Goal: Task Accomplishment & Management: Complete application form

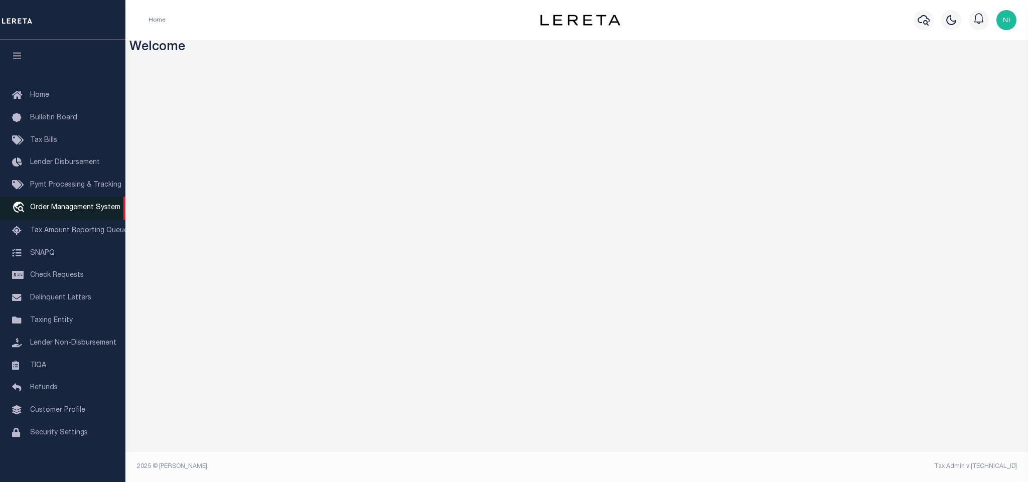
click at [69, 206] on span "Order Management System" at bounding box center [75, 207] width 90 height 7
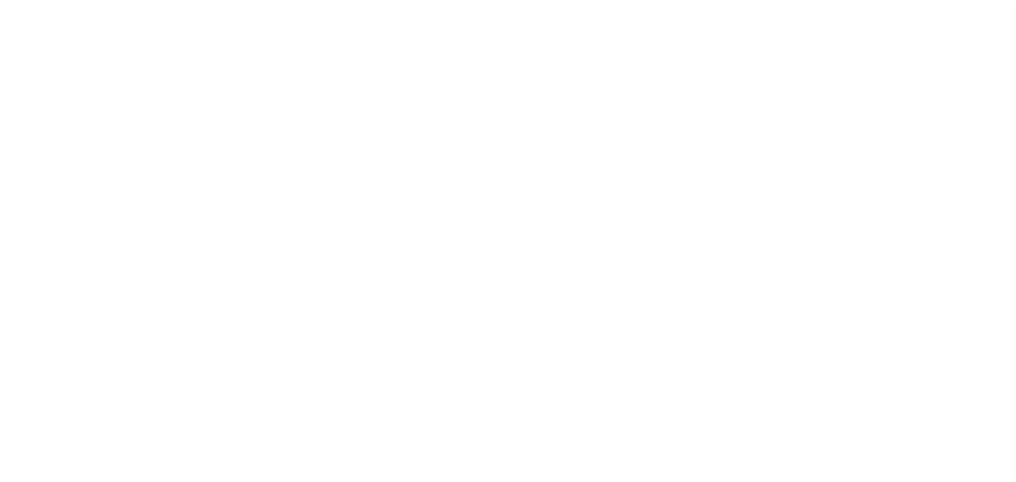
scroll to position [6, 0]
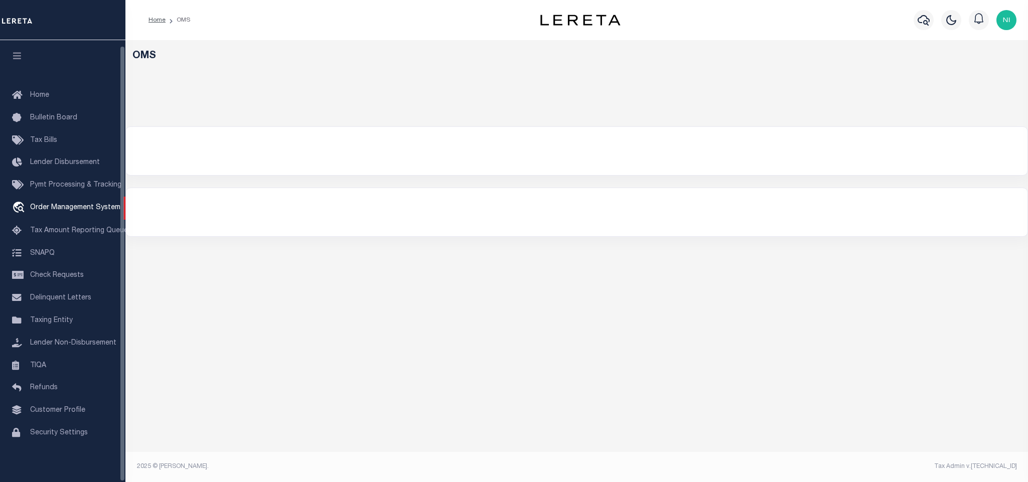
select select "200"
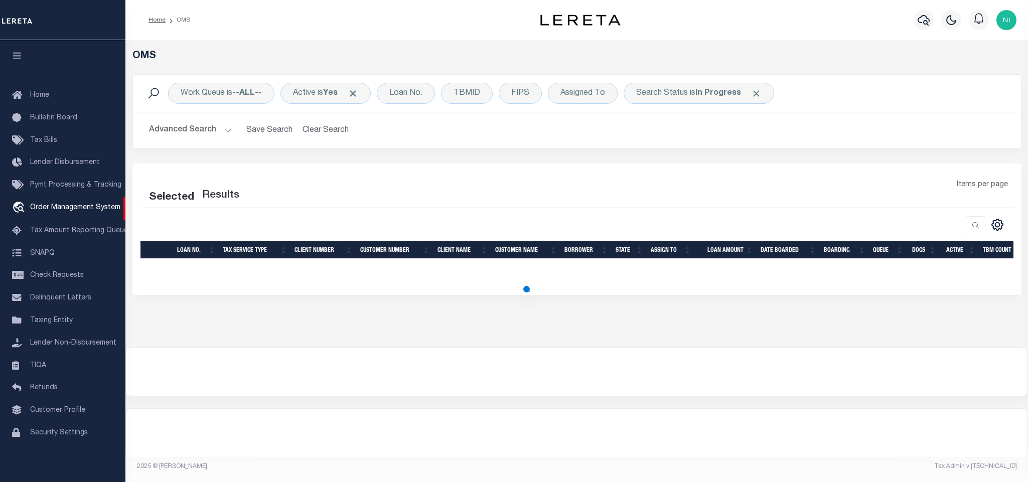
select select "200"
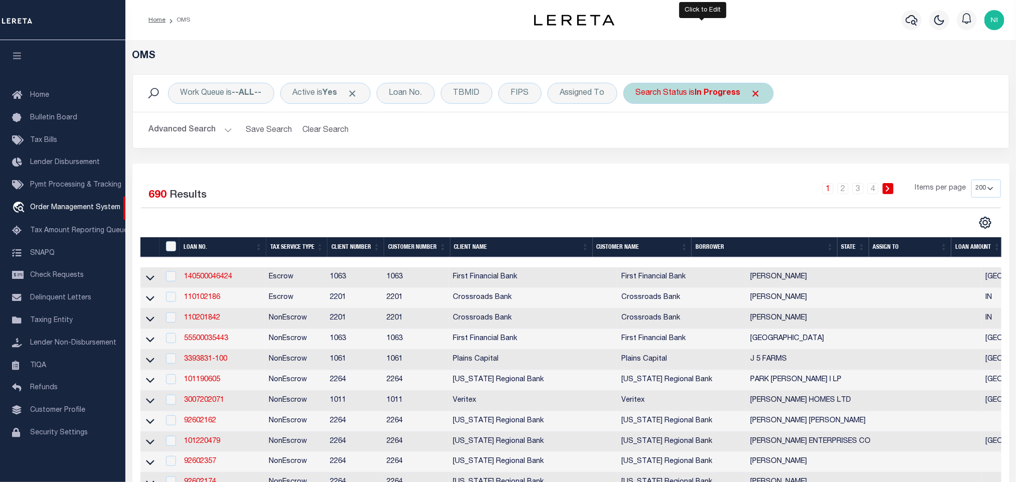
click at [700, 89] on b "In Progress" at bounding box center [718, 93] width 46 height 8
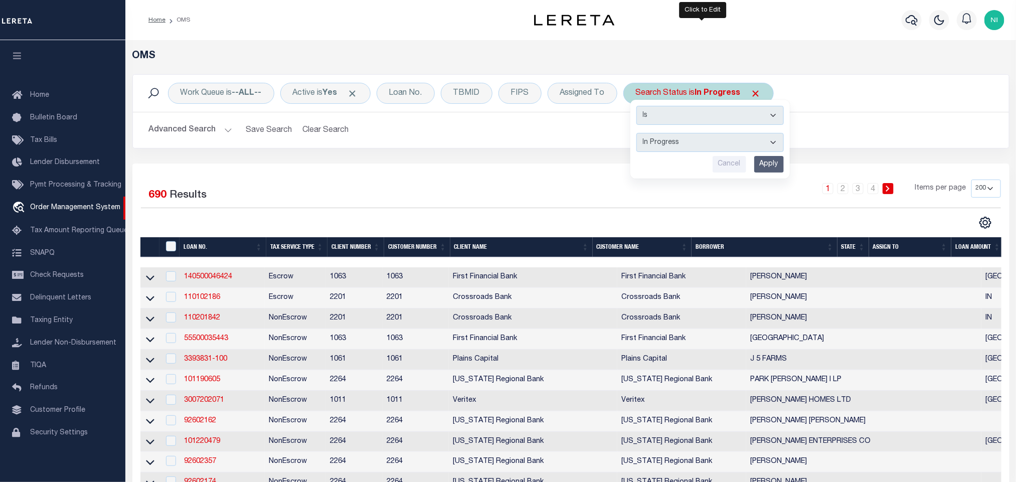
click at [704, 139] on select "Automated Search Bad Parcel Complete Duplicate Parcel High Dollar Reporting In …" at bounding box center [710, 142] width 147 height 19
select select "RD"
click at [641, 134] on select "Automated Search Bad Parcel Complete Duplicate Parcel High Dollar Reporting In …" at bounding box center [710, 142] width 147 height 19
click at [770, 166] on input "Apply" at bounding box center [770, 164] width 30 height 17
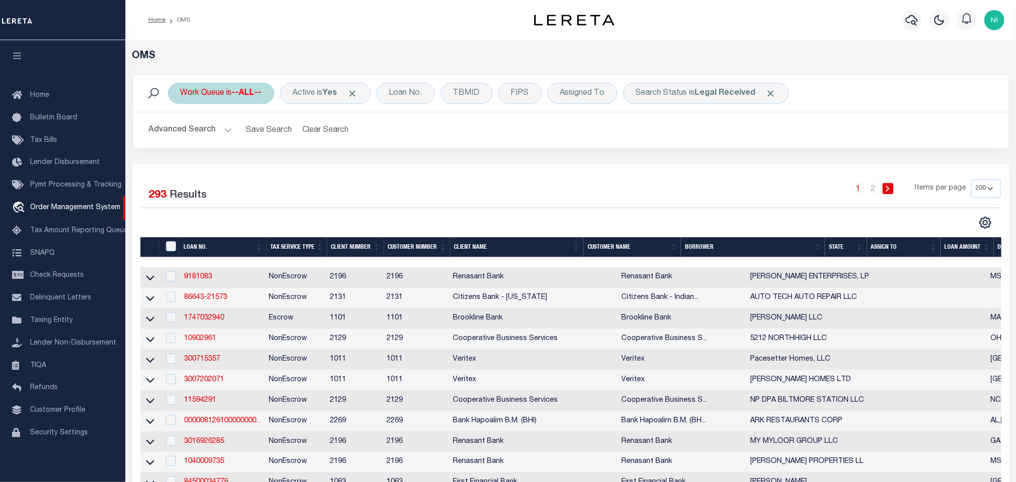
click at [231, 97] on div "Work Queue is --ALL--" at bounding box center [221, 93] width 106 height 21
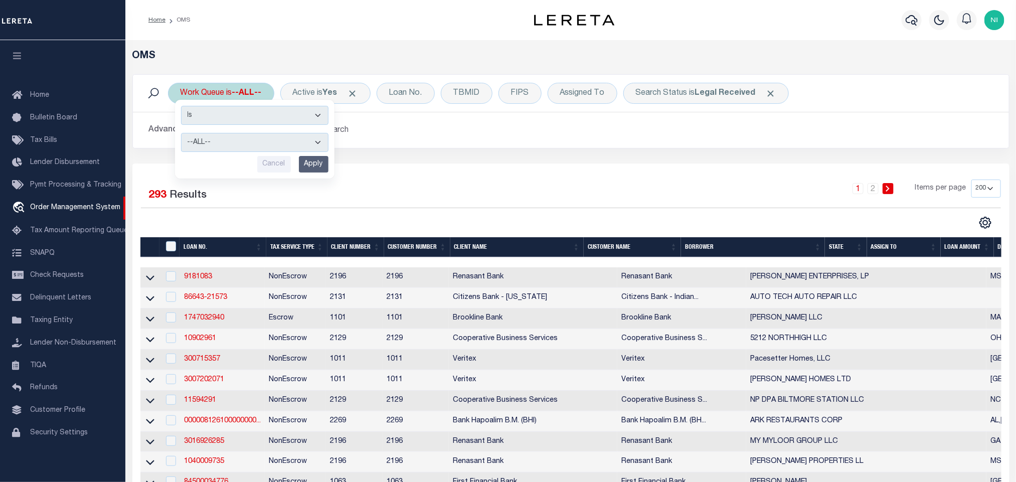
click at [238, 143] on select "--ALL-- factRSystems General ThoughtFocus" at bounding box center [254, 142] width 147 height 19
select select "FAC"
click at [181, 134] on select "--ALL-- factRSystems General ThoughtFocus" at bounding box center [254, 142] width 147 height 19
click at [319, 166] on input "Apply" at bounding box center [314, 164] width 30 height 17
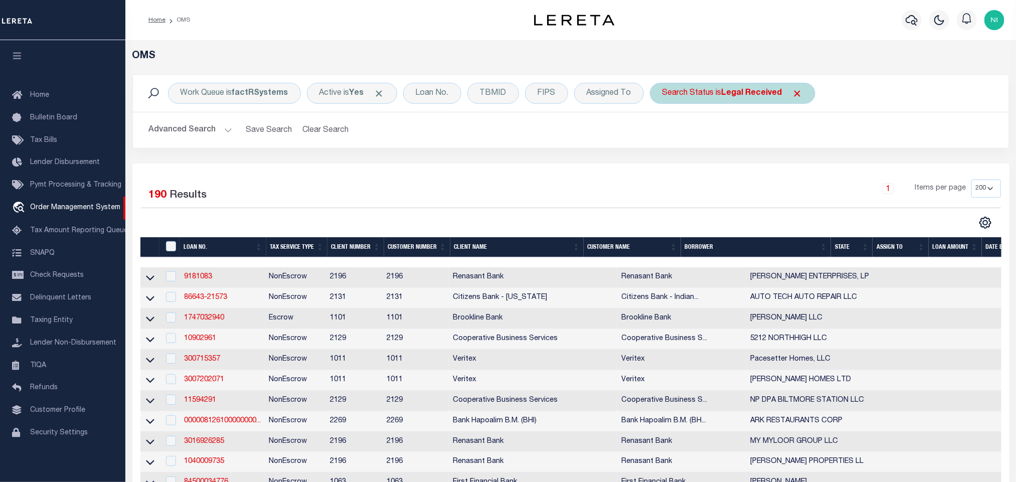
click at [724, 93] on div "Search Status is Legal Received" at bounding box center [733, 93] width 166 height 21
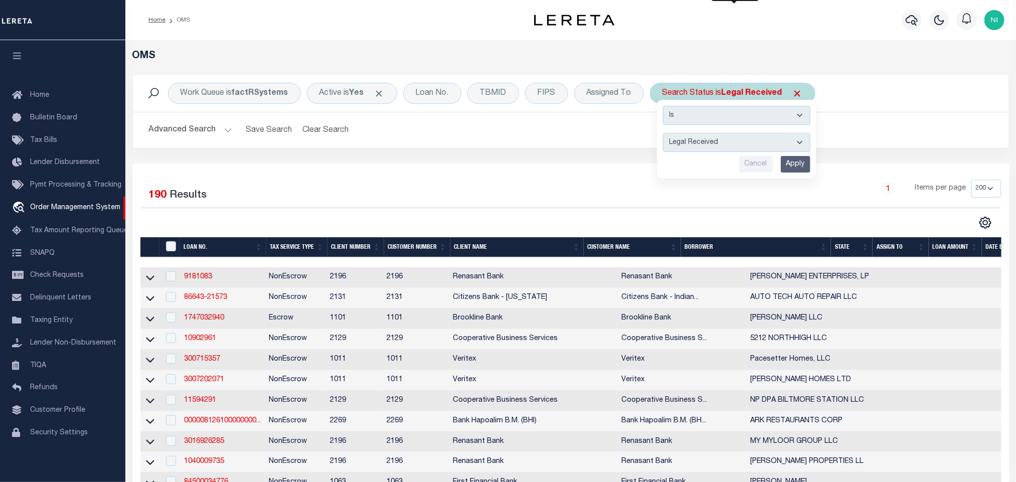
click at [736, 146] on select "Automated Search Bad Parcel Complete Duplicate Parcel High Dollar Reporting In …" at bounding box center [736, 142] width 147 height 19
select select "IP"
click at [666, 134] on select "Automated Search Bad Parcel Complete Duplicate Parcel High Dollar Reporting In …" at bounding box center [736, 142] width 147 height 19
click at [801, 163] on input "Apply" at bounding box center [796, 164] width 30 height 17
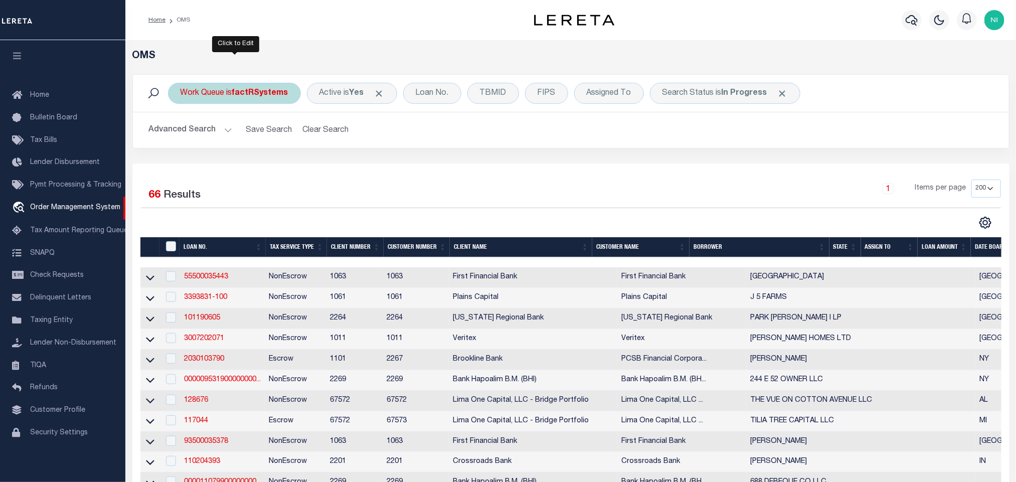
click at [227, 92] on div "Work Queue is factRSystems" at bounding box center [234, 93] width 133 height 21
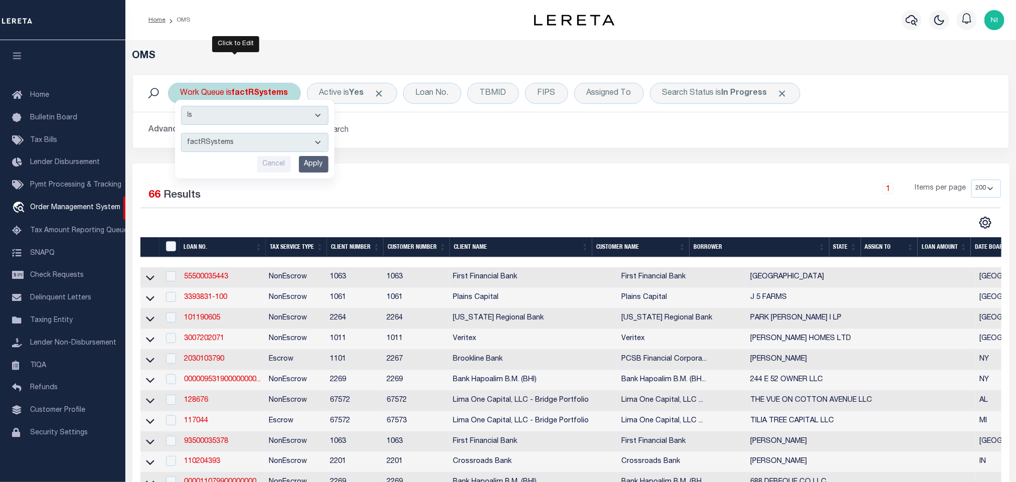
click at [234, 142] on select "--ALL-- factRSystems General ThoughtFocus" at bounding box center [254, 142] width 147 height 19
select select "THF"
click at [181, 134] on select "--ALL-- factRSystems General ThoughtFocus" at bounding box center [254, 142] width 147 height 19
click at [316, 165] on input "Apply" at bounding box center [314, 164] width 30 height 17
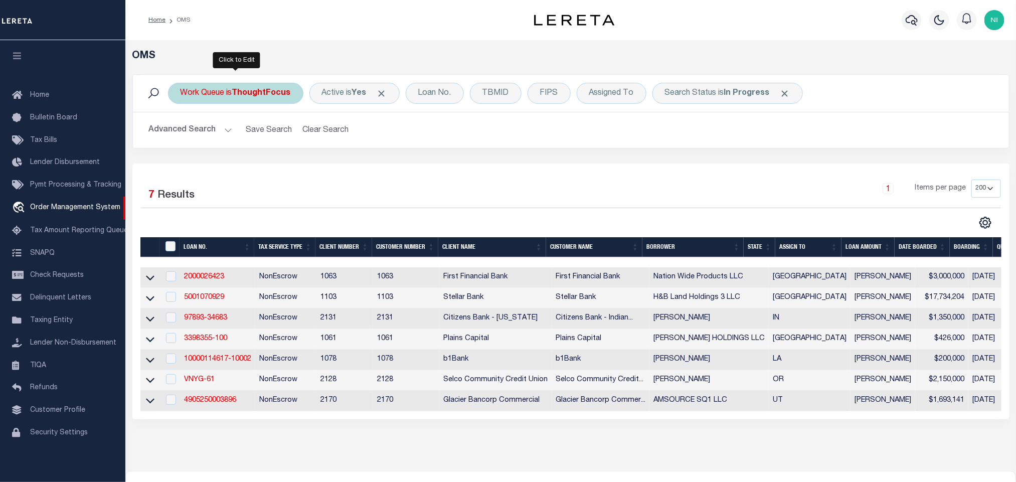
drag, startPoint x: 255, startPoint y: 95, endPoint x: 257, endPoint y: 104, distance: 9.4
click at [255, 95] on b "ThoughtFocus" at bounding box center [261, 93] width 59 height 8
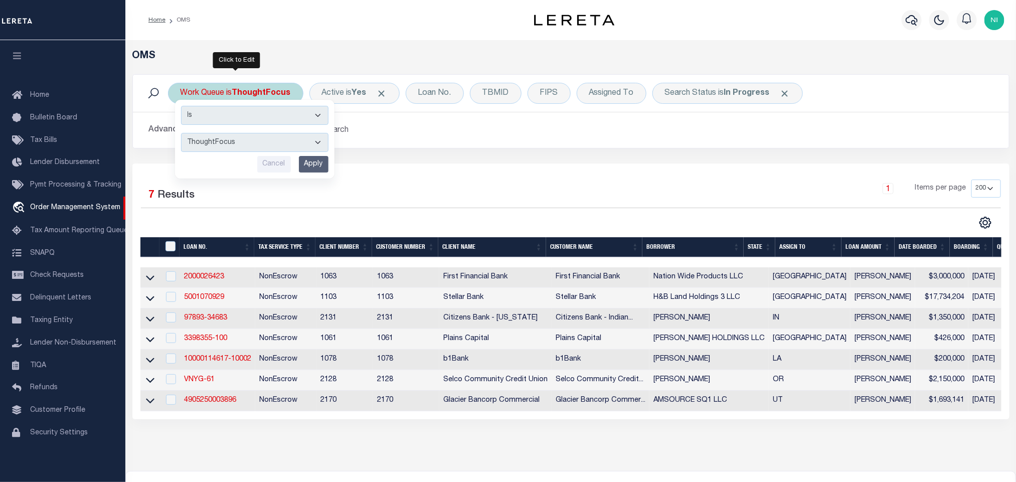
click at [259, 147] on select "--ALL-- factRSystems General ThoughtFocus" at bounding box center [254, 142] width 147 height 19
select select "GEN"
click at [181, 134] on select "--ALL-- factRSystems General ThoughtFocus" at bounding box center [254, 142] width 147 height 19
click at [324, 166] on input "Apply" at bounding box center [314, 164] width 30 height 17
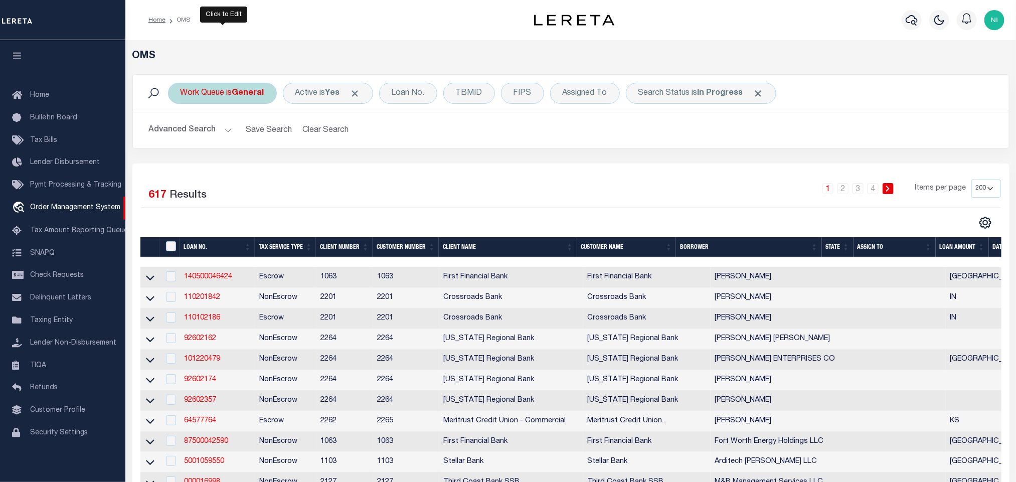
click at [233, 95] on div "Work Queue is General" at bounding box center [222, 93] width 109 height 21
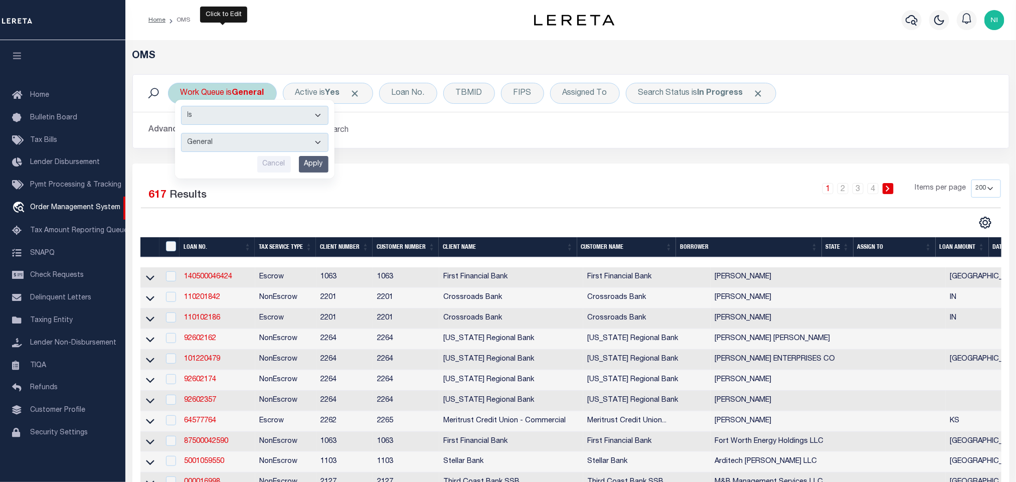
click at [239, 140] on select "--ALL-- factRSystems General ThoughtFocus" at bounding box center [254, 142] width 147 height 19
select select "FAC"
click at [181, 134] on select "--ALL-- factRSystems General ThoughtFocus" at bounding box center [254, 142] width 147 height 19
click at [309, 163] on input "Apply" at bounding box center [314, 164] width 30 height 17
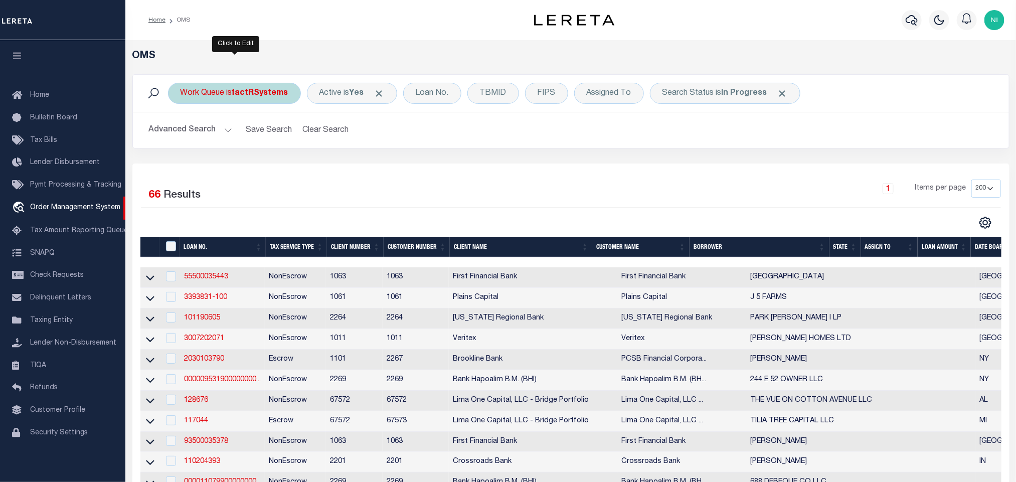
click at [253, 96] on b "factRSystems" at bounding box center [260, 93] width 56 height 8
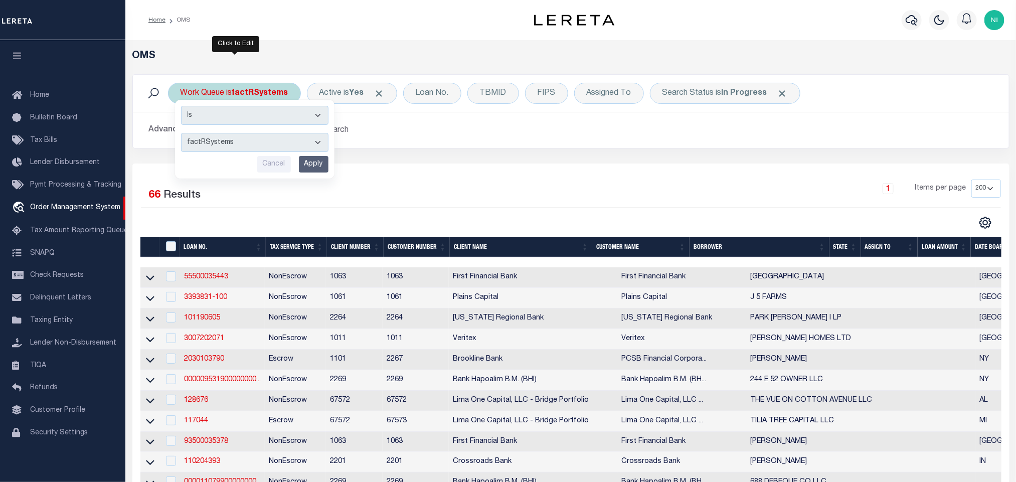
click at [247, 142] on select "--ALL-- factRSystems General ThoughtFocus" at bounding box center [254, 142] width 147 height 19
select select "FAC_GEN_THF"
click at [181, 134] on select "--ALL-- factRSystems General ThoughtFocus" at bounding box center [254, 142] width 147 height 19
click at [312, 164] on input "Apply" at bounding box center [314, 164] width 30 height 17
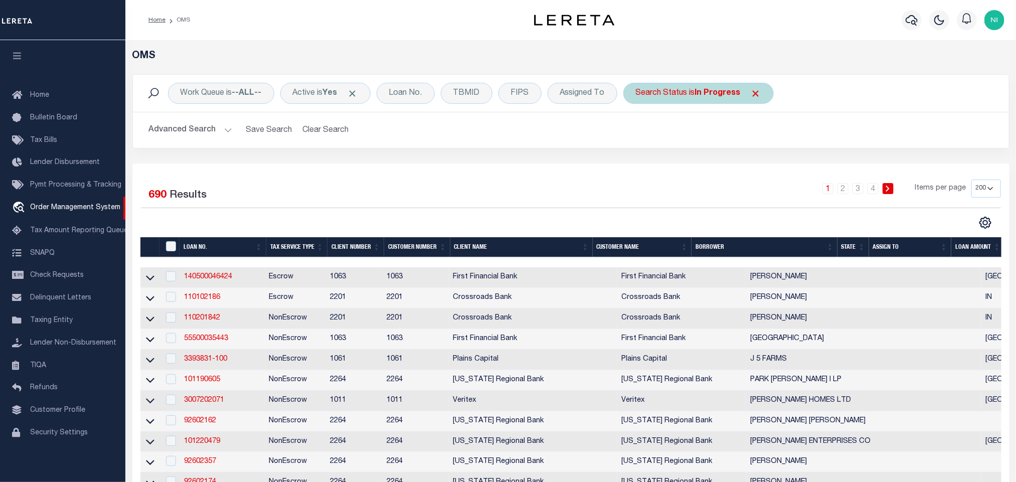
click at [723, 93] on b "In Progress" at bounding box center [718, 93] width 46 height 8
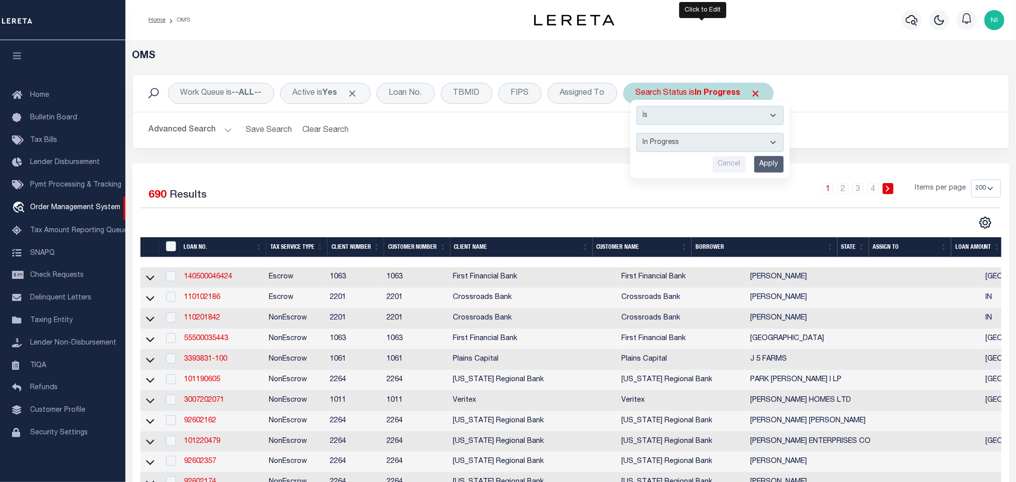
click at [706, 150] on select "Automated Search Bad Parcel Complete Duplicate Parcel High Dollar Reporting In …" at bounding box center [710, 142] width 147 height 19
select select "QC"
click at [641, 134] on select "Automated Search Bad Parcel Complete Duplicate Parcel High Dollar Reporting In …" at bounding box center [710, 142] width 147 height 19
click at [771, 166] on input "Apply" at bounding box center [770, 164] width 30 height 17
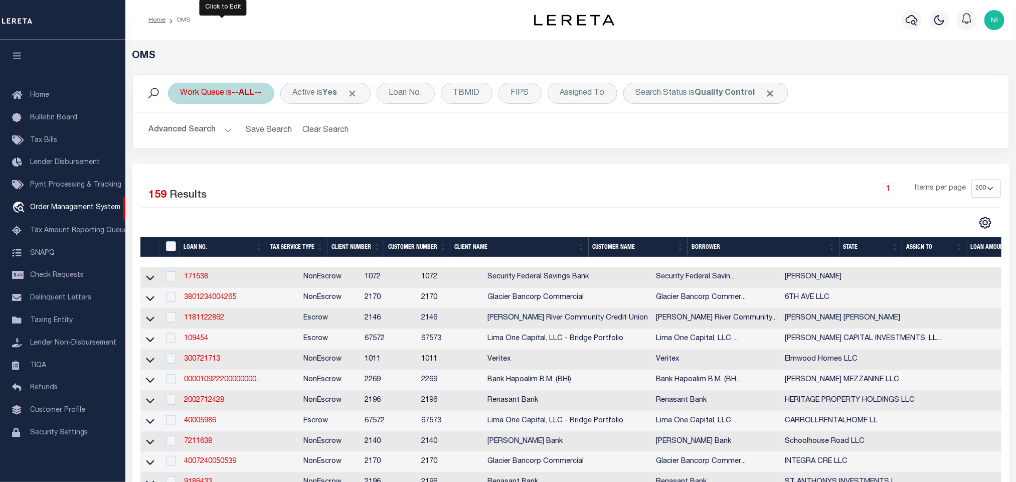
click at [224, 95] on div "Work Queue is --ALL--" at bounding box center [221, 93] width 106 height 21
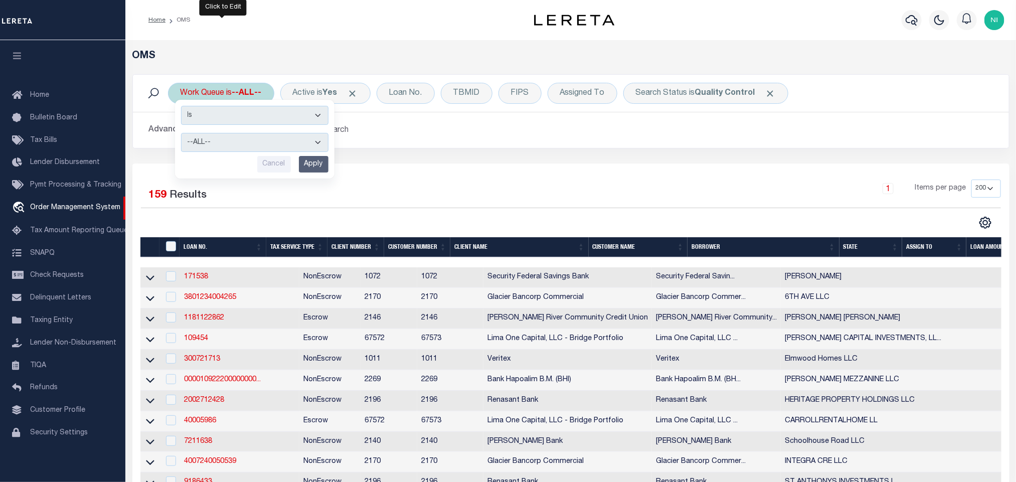
drag, startPoint x: 223, startPoint y: 137, endPoint x: 224, endPoint y: 153, distance: 15.1
click at [223, 137] on select "--ALL-- factRSystems General ThoughtFocus" at bounding box center [254, 142] width 147 height 19
select select "THF"
click at [181, 134] on select "--ALL-- factRSystems General ThoughtFocus" at bounding box center [254, 142] width 147 height 19
click at [316, 166] on input "Apply" at bounding box center [314, 164] width 30 height 17
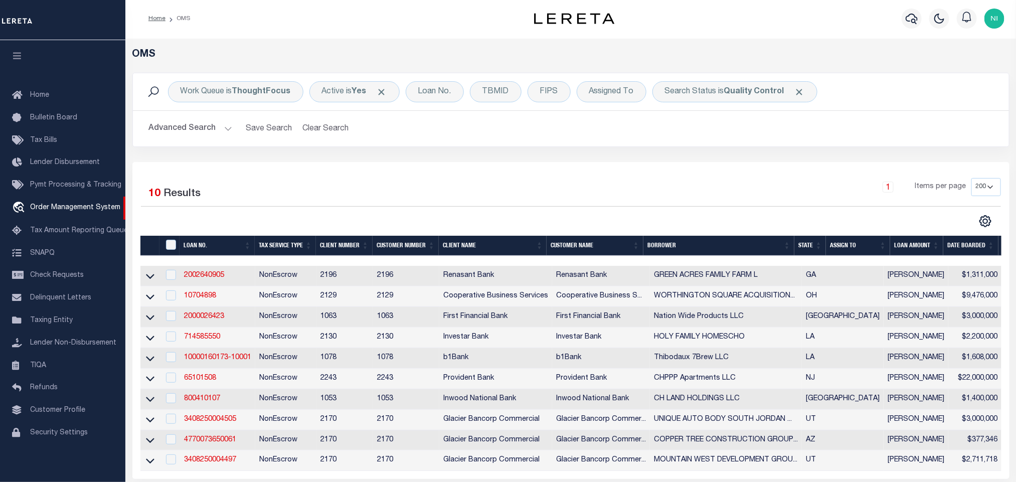
scroll to position [75, 0]
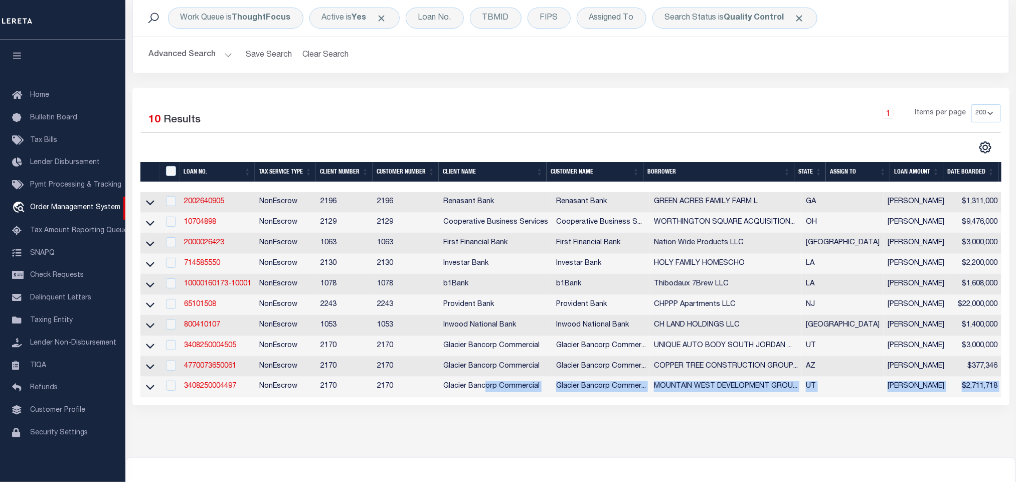
drag, startPoint x: 486, startPoint y: 403, endPoint x: 703, endPoint y: 419, distance: 217.8
click at [703, 419] on div "OMS Work Queue is ThoughtFocus Active is Yes Loan No. TBMID FIPS Assigned To Se…" at bounding box center [570, 201] width 885 height 453
click at [700, 418] on div "OMS Work Queue is ThoughtFocus Active is Yes Loan No. TBMID FIPS Assigned To Se…" at bounding box center [570, 201] width 885 height 453
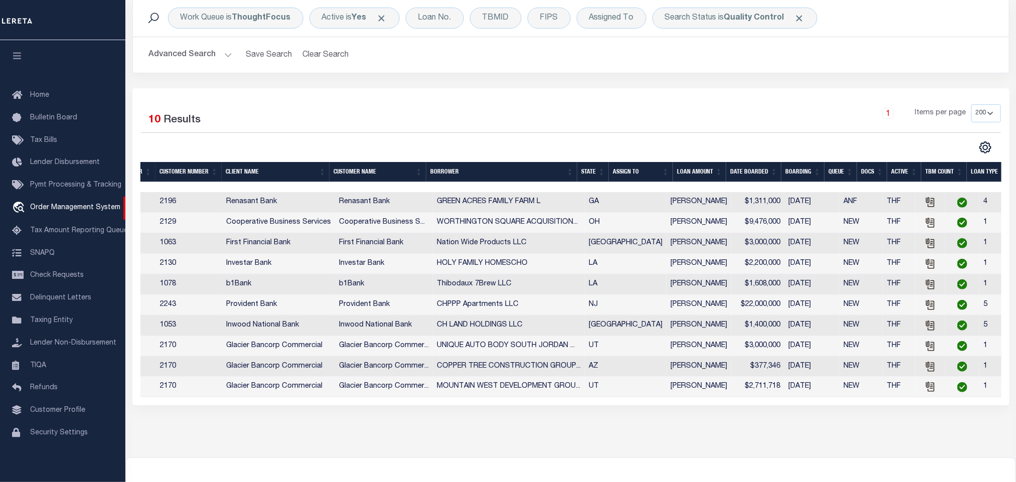
scroll to position [0, 0]
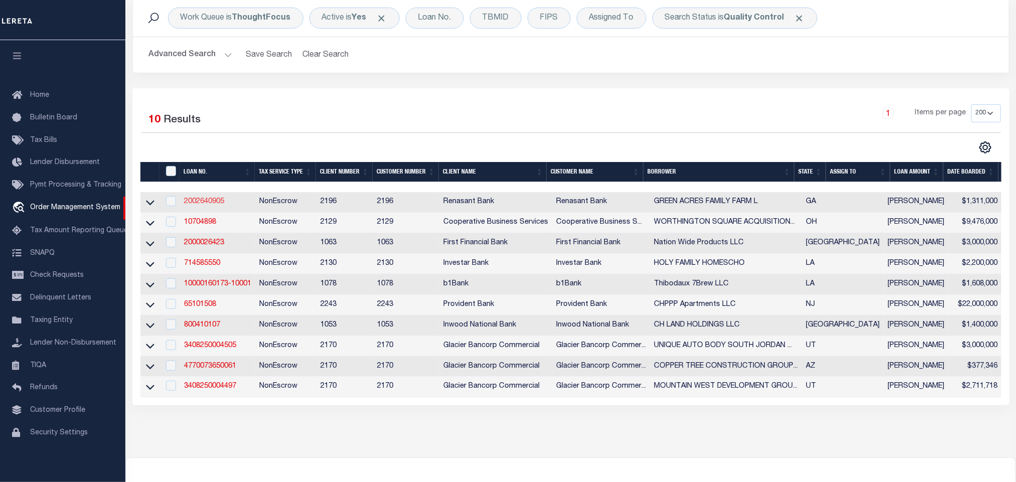
click at [213, 203] on link "2002640905" at bounding box center [204, 201] width 40 height 7
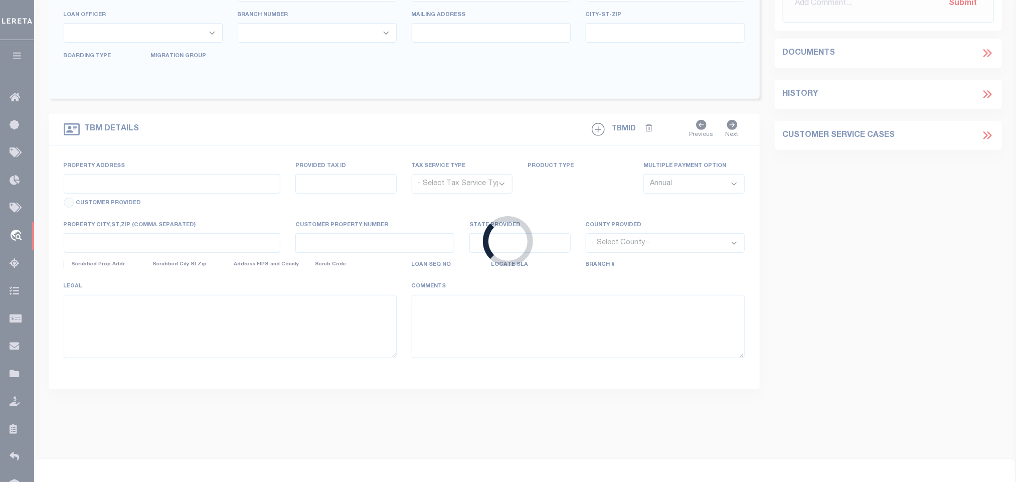
type input "2002640905"
type input "GREEN ACRES FAMILY FARM L"
select select
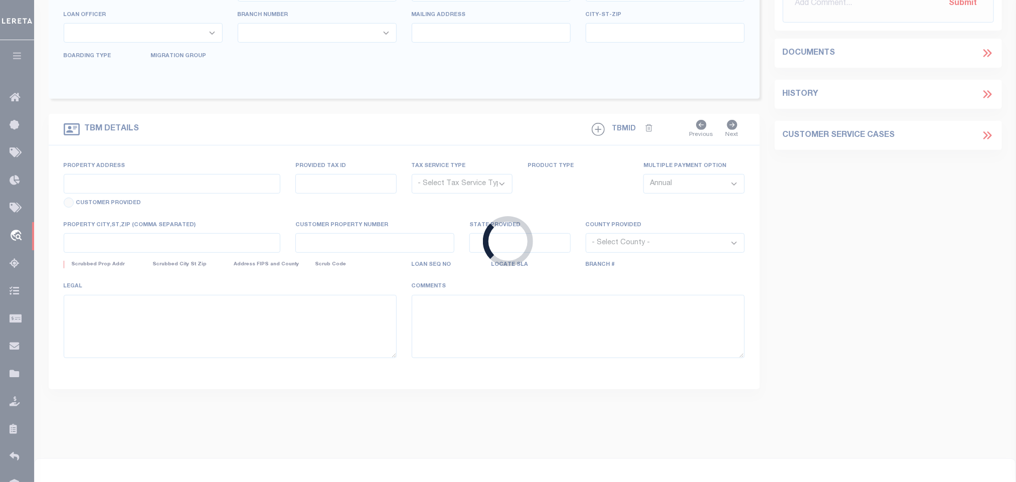
select select "10"
select select
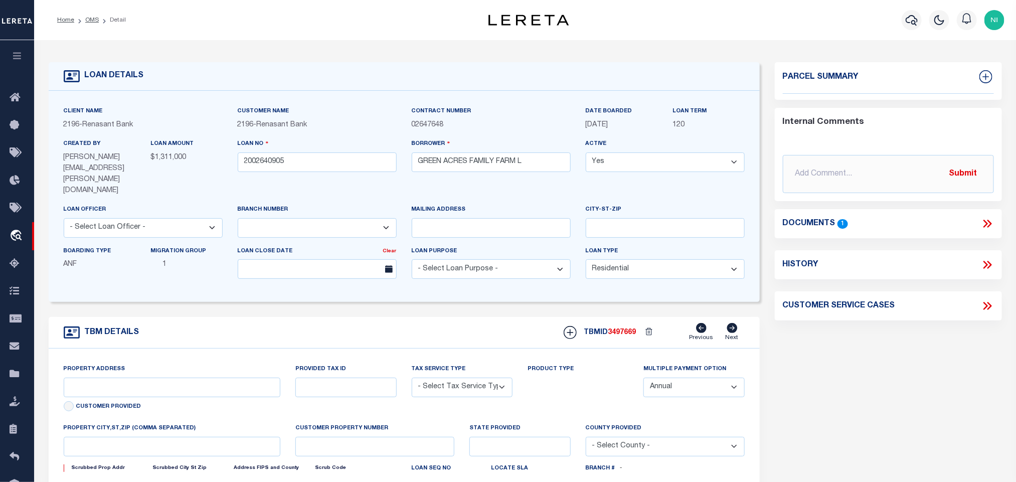
select select "4983"
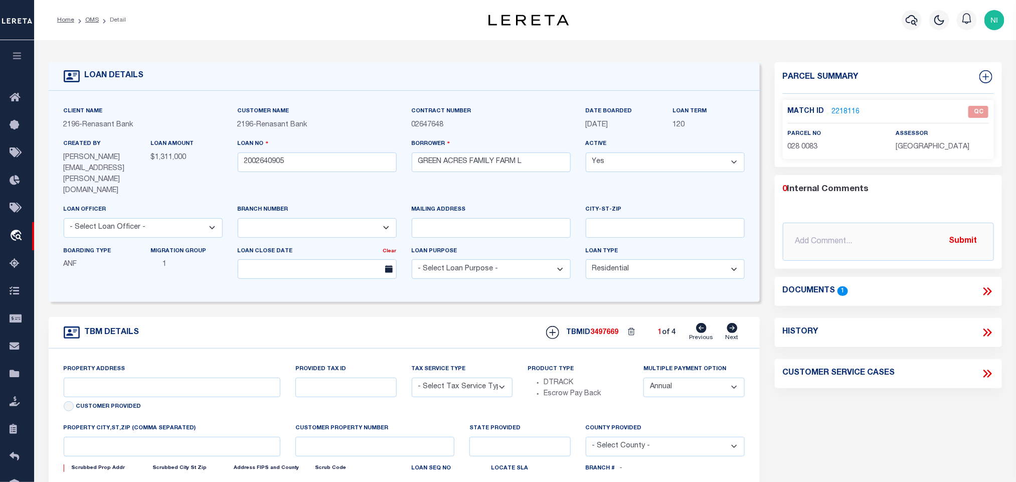
type input "140 ACRES AT [STREET_ADDRESS][PERSON_NAME]"
radio input "true"
select select "NonEscrow"
select select
type input "CARROLLTON GA 30117"
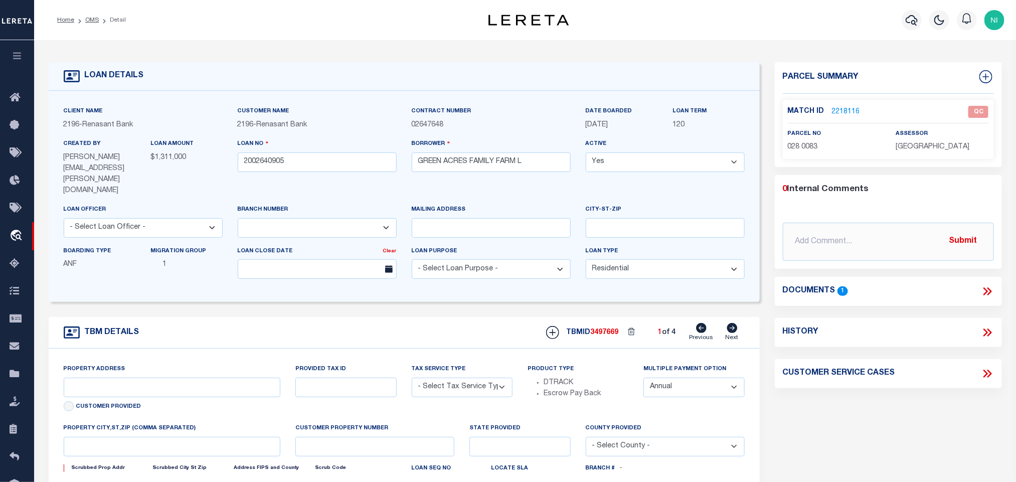
type input "2002640905"
type input "GA"
type textarea "PARCEL: 028 0083 PARCEL: 028 0039 PARCEL: 028 0164 PARCEL: 028 01651"
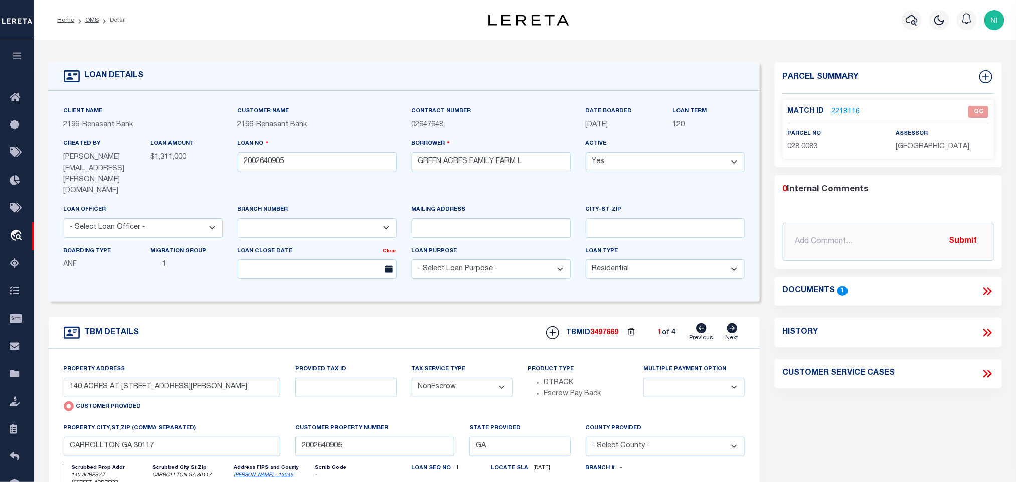
click at [737, 323] on icon at bounding box center [732, 328] width 11 height 10
type input "[STREET_ADDRESS][PERSON_NAME]"
radio input "false"
select select
click at [737, 323] on icon at bounding box center [732, 328] width 11 height 10
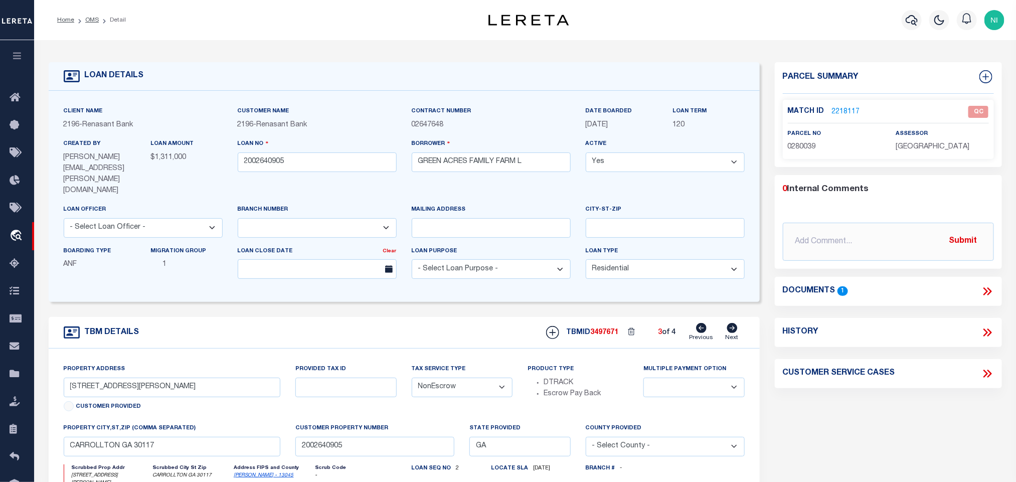
type input "[STREET_ADDRESS][PERSON_NAME]"
select select
click at [737, 323] on icon at bounding box center [732, 328] width 11 height 10
type input "[PERSON_NAME]"
select select
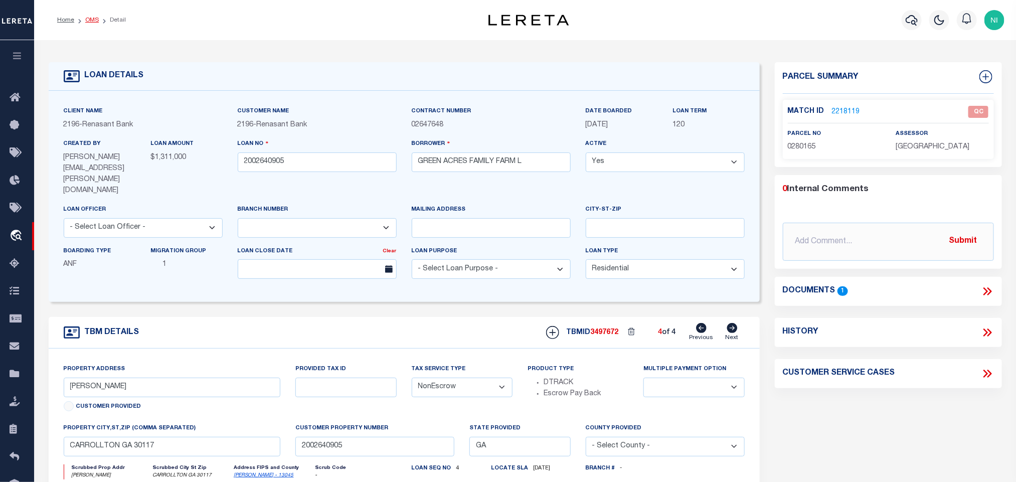
click at [92, 22] on link "OMS" at bounding box center [92, 20] width 14 height 6
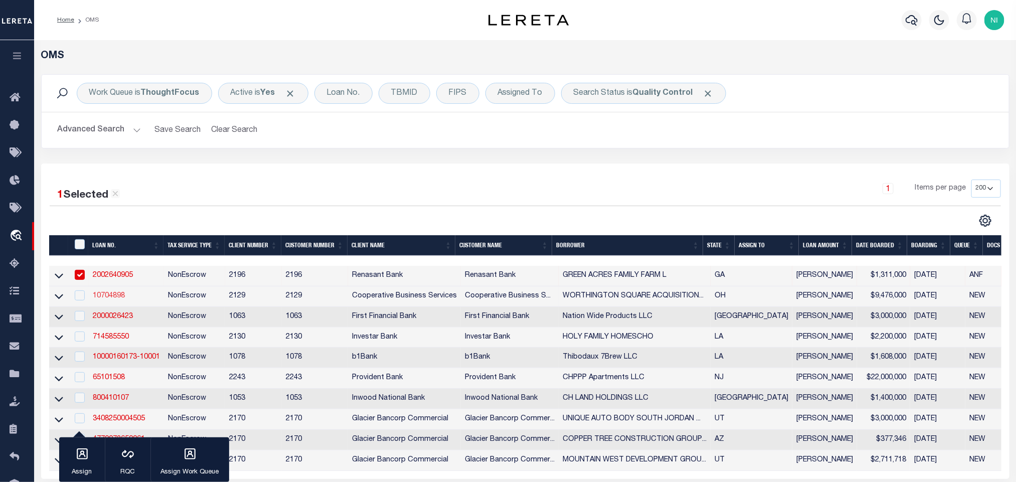
click at [112, 299] on link "10704898" at bounding box center [109, 295] width 32 height 7
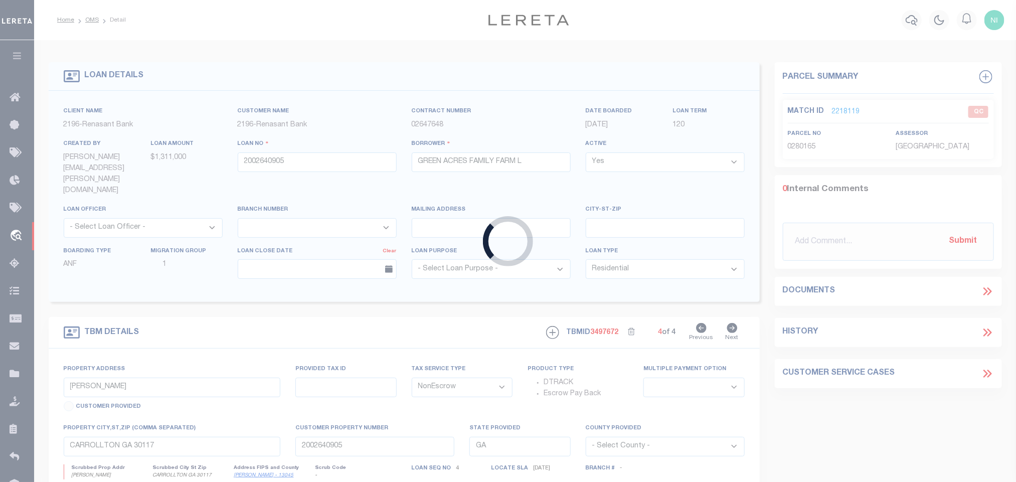
type input "10704898"
type input "WORTHINGTON SQUARE ACQUISITION LLC"
select select
type input "[GEOGRAPHIC_DATA]"
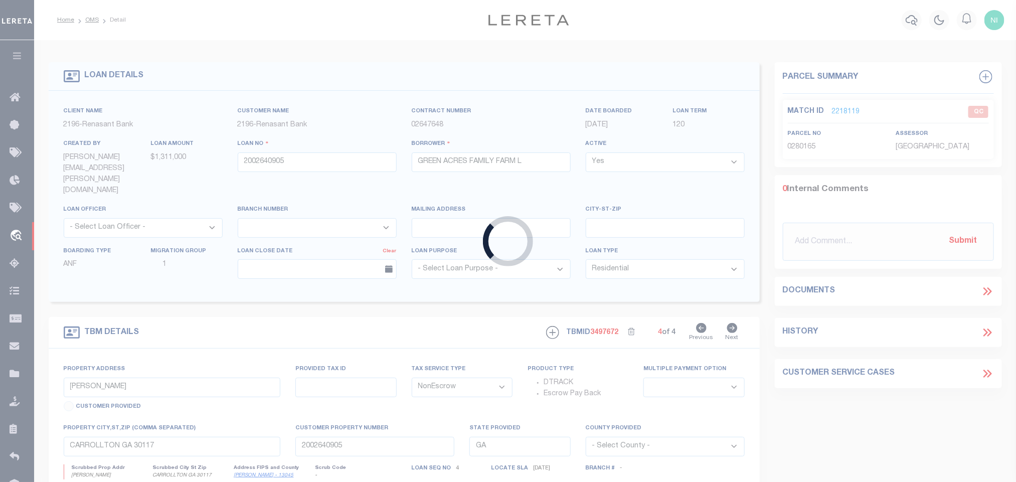
type input "[GEOGRAPHIC_DATA], OH 43215"
select select
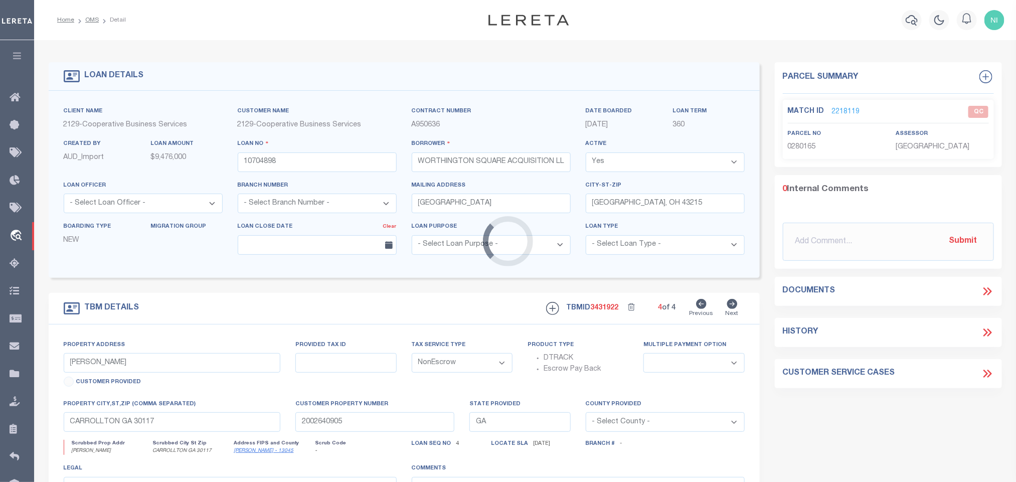
select select "7396"
select select "3334"
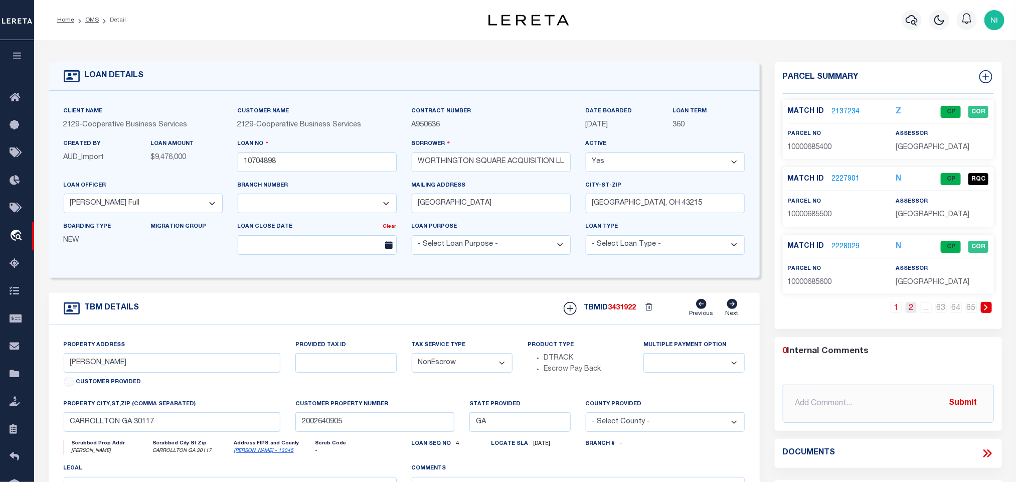
click at [906, 312] on link "2" at bounding box center [911, 307] width 11 height 11
type input "[STREET_ADDRESS][PERSON_NAME]"
select select
type input "[GEOGRAPHIC_DATA], [GEOGRAPHIC_DATA] 43085"
type input "6068"
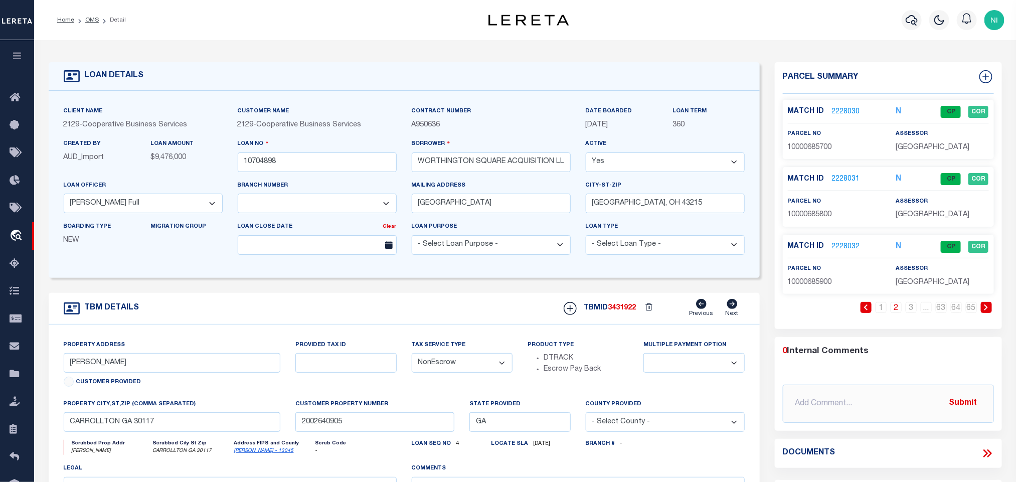
type input "OH"
click at [910, 312] on link "3" at bounding box center [911, 307] width 11 height 11
click at [910, 312] on link "4" at bounding box center [911, 307] width 11 height 11
click at [910, 312] on link "5" at bounding box center [911, 307] width 11 height 11
click at [910, 312] on link "6" at bounding box center [911, 307] width 11 height 11
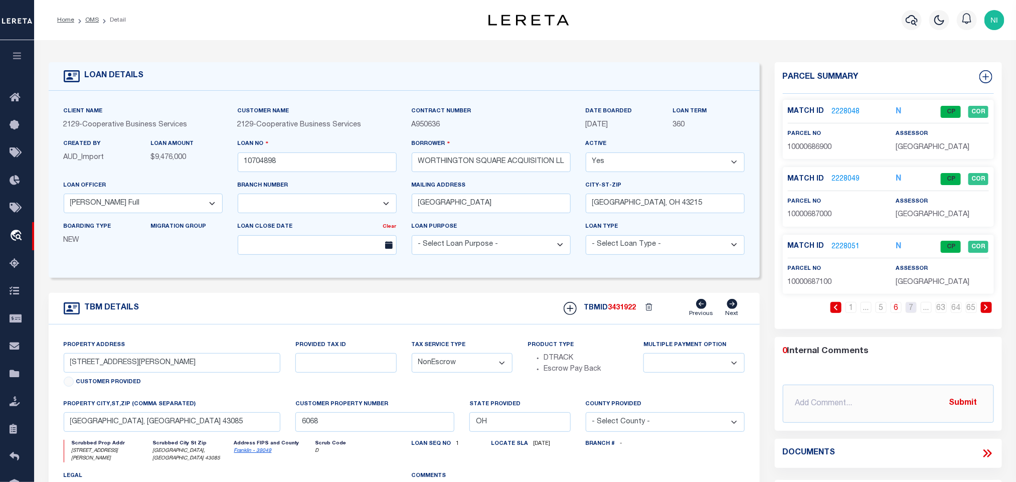
click at [910, 312] on link "7" at bounding box center [911, 307] width 11 height 11
click at [910, 312] on link "8" at bounding box center [911, 307] width 11 height 11
click at [910, 312] on link "9" at bounding box center [911, 307] width 11 height 11
click at [910, 312] on link "10" at bounding box center [911, 307] width 11 height 11
click at [899, 312] on link "10" at bounding box center [896, 307] width 11 height 11
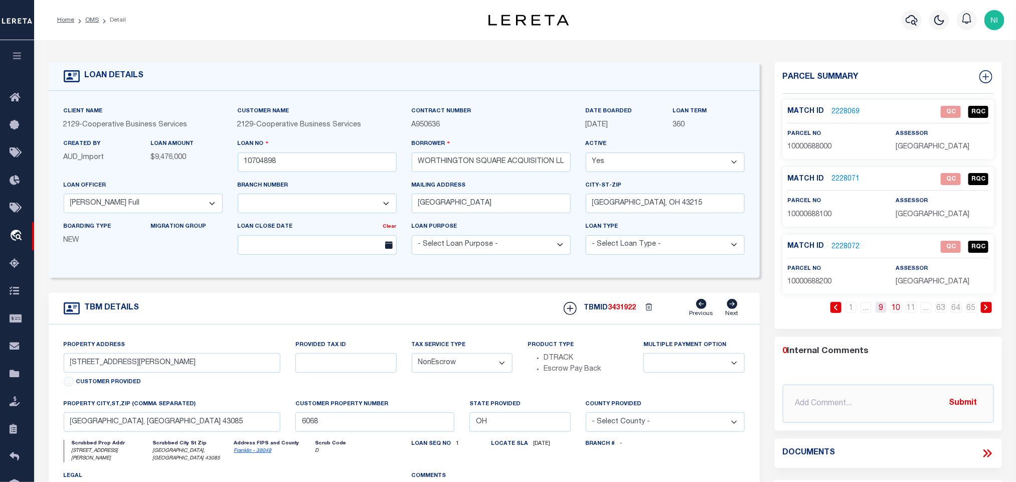
click at [881, 311] on link "9" at bounding box center [881, 307] width 11 height 11
click at [850, 312] on link "1" at bounding box center [851, 307] width 11 height 11
click at [915, 317] on div "1 2 ... 63 64 65" at bounding box center [888, 315] width 211 height 27
click at [913, 313] on link "2" at bounding box center [911, 307] width 11 height 11
click at [850, 248] on link "2228032" at bounding box center [846, 247] width 28 height 11
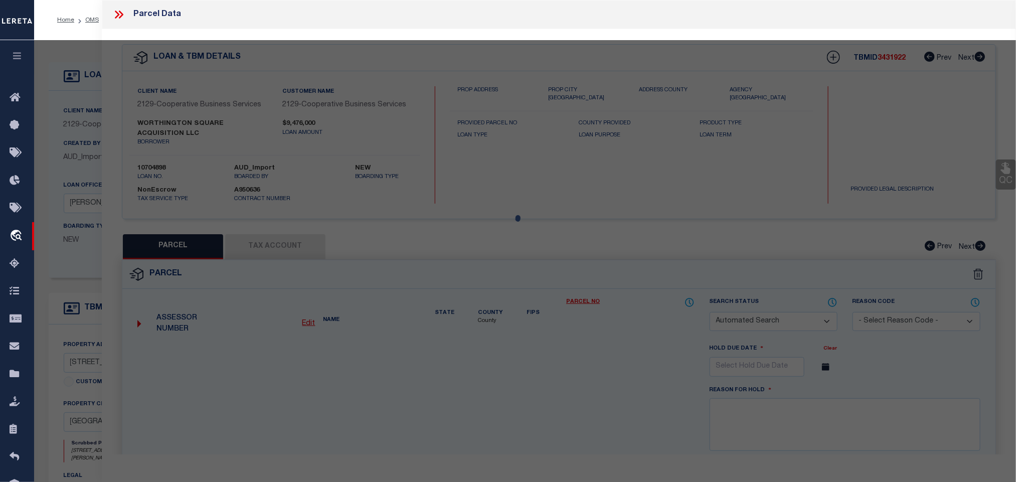
checkbox input "false"
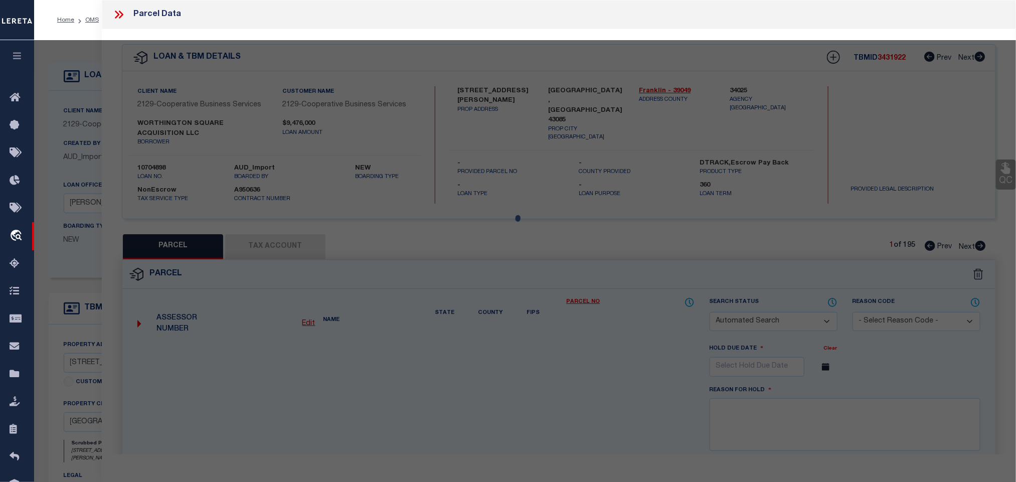
select select "CP"
type input "WORTHINGTON SQUARE ACQUISITION LLC"
select select "PHN"
select select
type input "[STREET_ADDRESS][PERSON_NAME]"
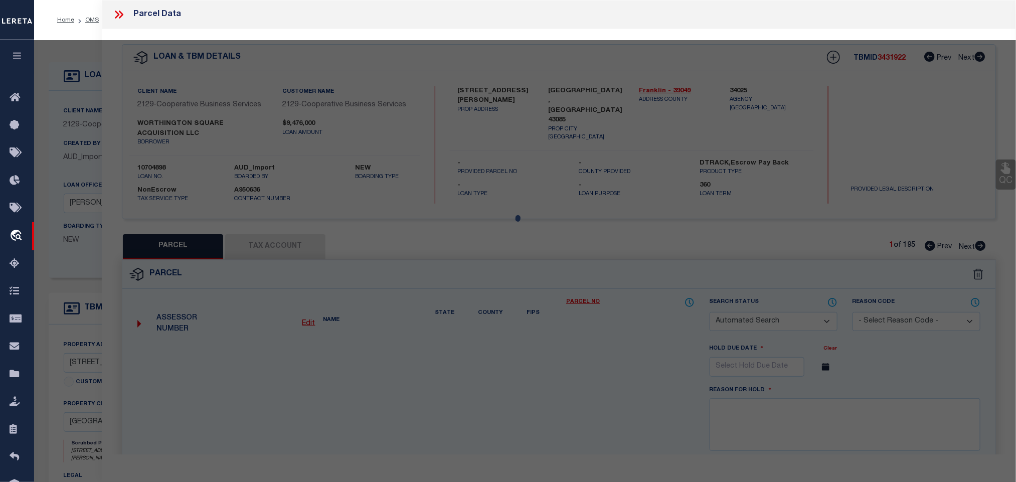
type textarea "As per Assessor for the parcels unit number not yet assigned"
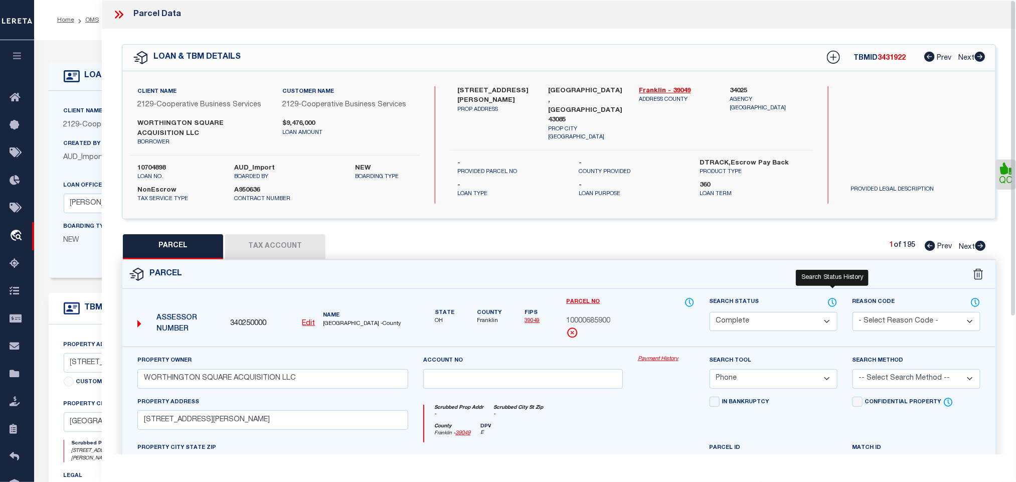
click at [829, 305] on icon at bounding box center [833, 302] width 10 height 11
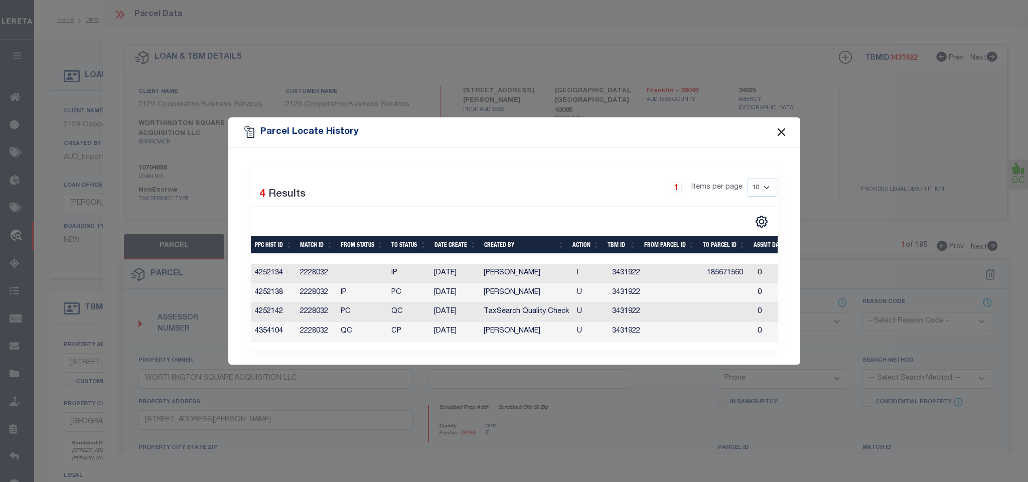
click at [783, 126] on button "Close" at bounding box center [781, 132] width 13 height 13
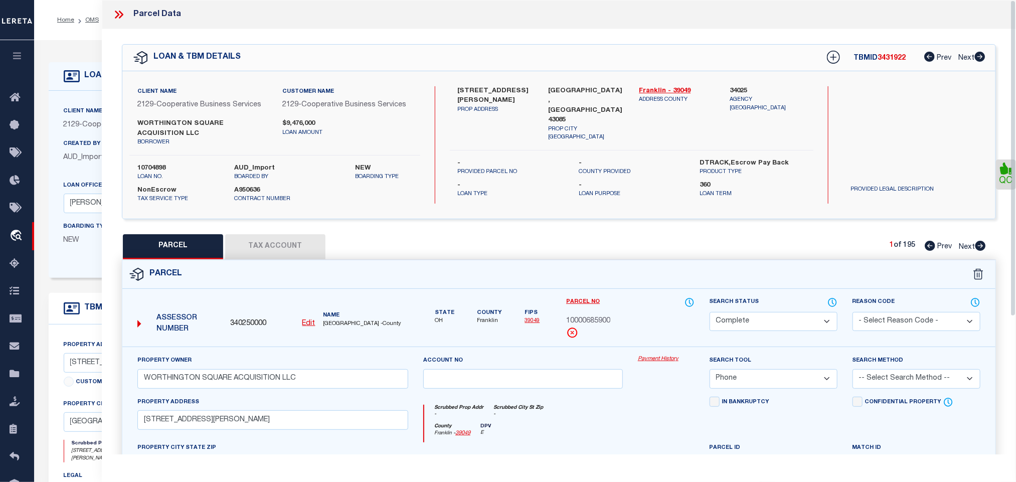
click at [121, 14] on icon at bounding box center [118, 14] width 13 height 13
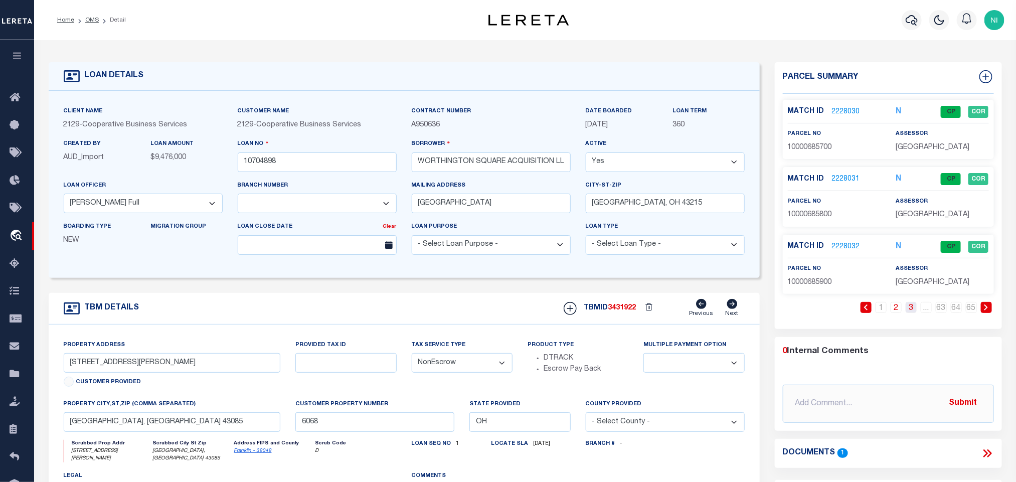
click at [915, 313] on link "3" at bounding box center [911, 307] width 11 height 11
click at [912, 312] on link "4" at bounding box center [911, 307] width 11 height 11
click at [912, 312] on link "5" at bounding box center [911, 307] width 11 height 11
click at [912, 312] on link "6" at bounding box center [911, 307] width 11 height 11
click at [912, 312] on link "7" at bounding box center [911, 307] width 11 height 11
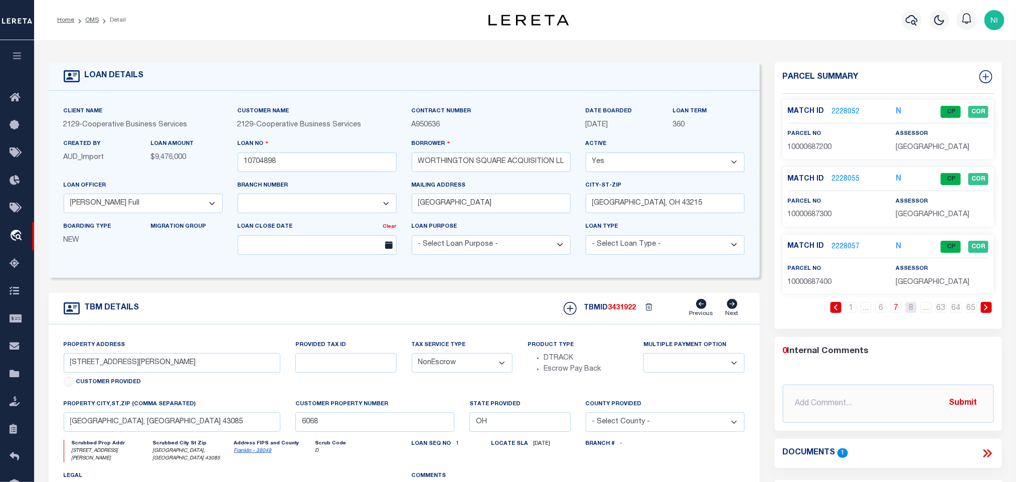
click at [912, 312] on link "8" at bounding box center [911, 307] width 11 height 11
click at [912, 312] on link "9" at bounding box center [911, 307] width 11 height 11
click at [914, 215] on span "[GEOGRAPHIC_DATA]" at bounding box center [933, 214] width 74 height 7
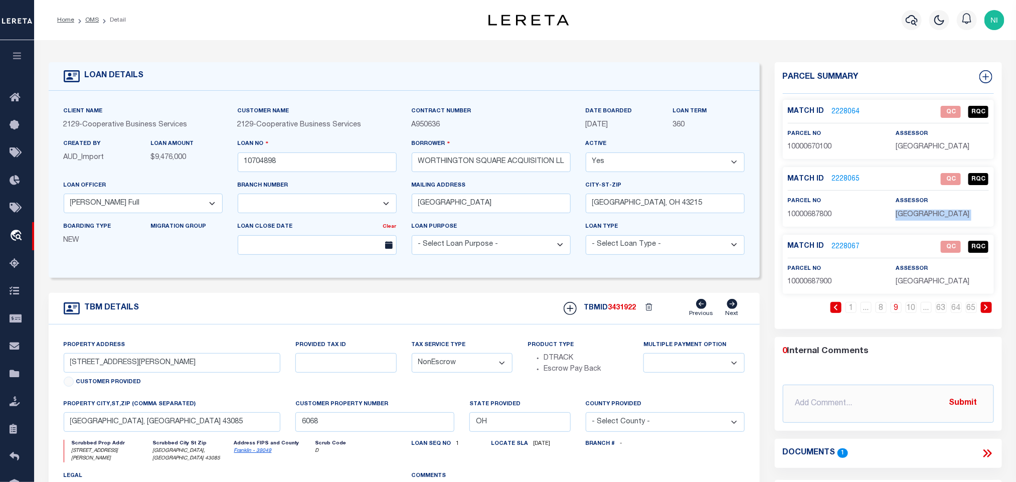
copy div "[GEOGRAPHIC_DATA]"
click at [301, 159] on input "10704898" at bounding box center [317, 163] width 159 height 20
click at [631, 312] on span "3431922" at bounding box center [623, 308] width 28 height 7
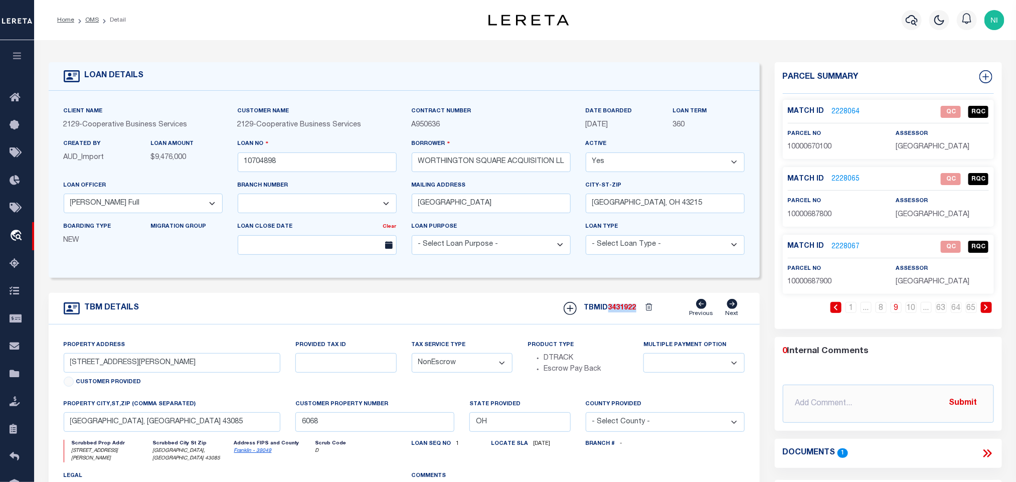
click at [631, 312] on span "3431922" at bounding box center [623, 308] width 28 height 7
copy span "3431922"
click at [496, 255] on select "- Select Loan Purpose - Church Exempt Construction to Perm Consumer Exempt Farm…" at bounding box center [491, 245] width 159 height 20
click at [496, 277] on div "Client Name 2129 - Cooperative Business Services Customer Name 2129 - Cooperati…" at bounding box center [404, 184] width 711 height 187
click at [496, 275] on div "Client Name 2129 - Cooperative Business Services Customer Name 2129 - Cooperati…" at bounding box center [404, 184] width 711 height 187
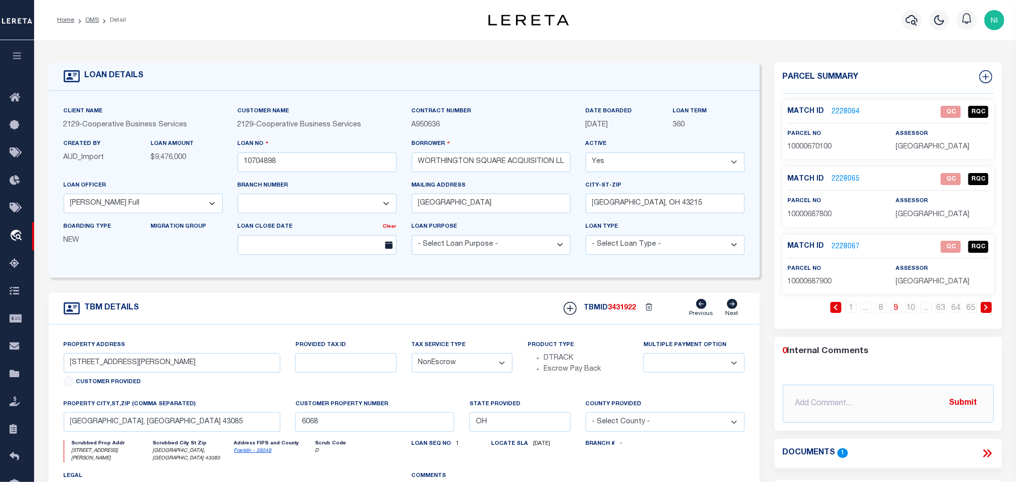
click at [497, 262] on div "Loan Purpose - Select Loan Purpose - Church Exempt Construction to Perm Consume…" at bounding box center [491, 241] width 174 height 41
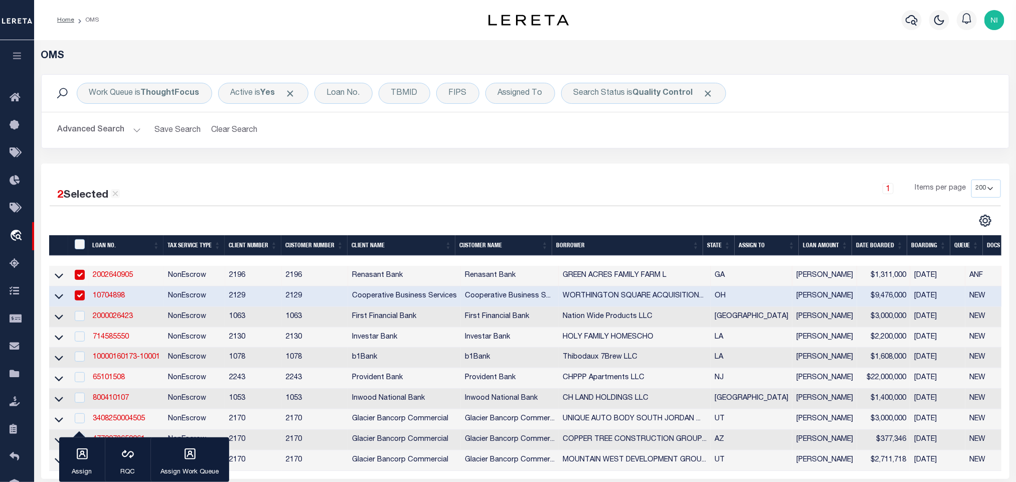
click at [105, 295] on link "10704898" at bounding box center [109, 295] width 32 height 7
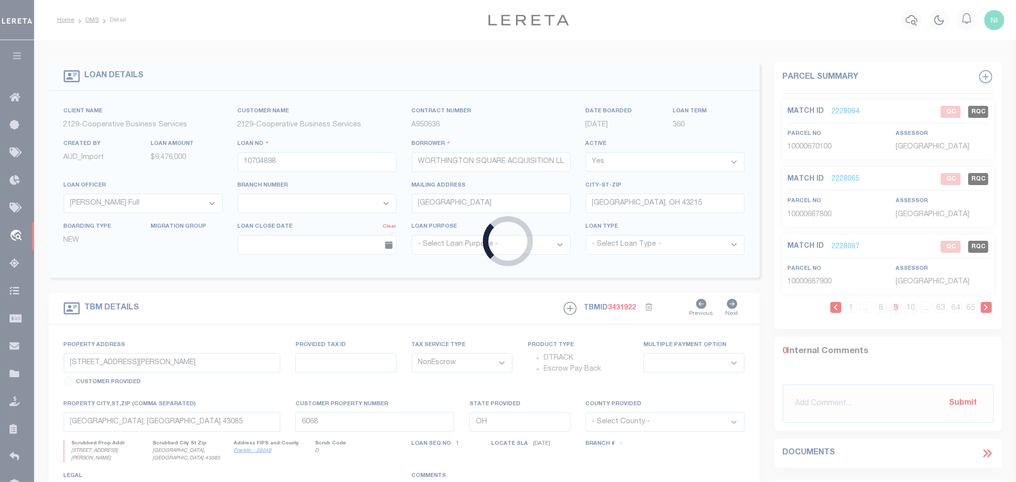
select select
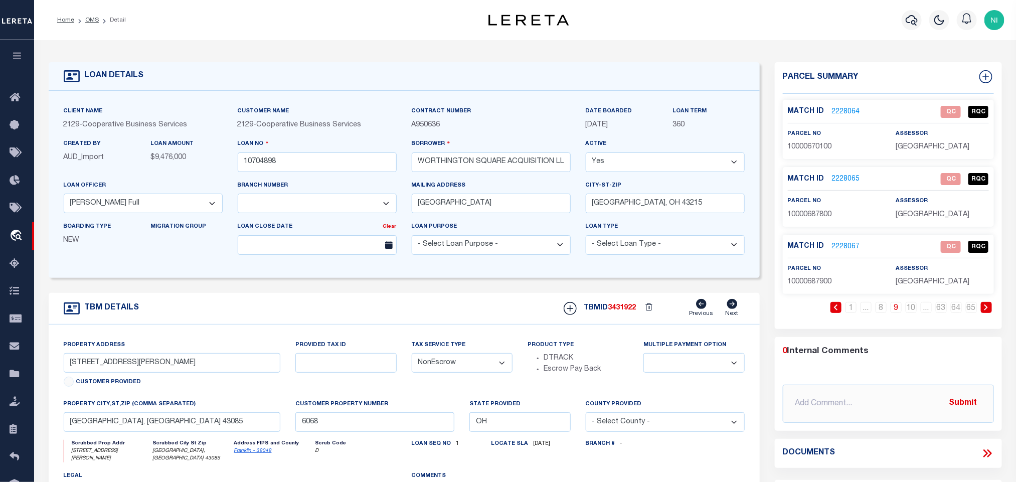
select select "7396"
click at [911, 311] on link "2" at bounding box center [911, 307] width 11 height 11
click at [911, 311] on link "3" at bounding box center [911, 307] width 11 height 11
click at [911, 311] on link "4" at bounding box center [911, 307] width 11 height 11
click at [911, 311] on link "5" at bounding box center [911, 307] width 11 height 11
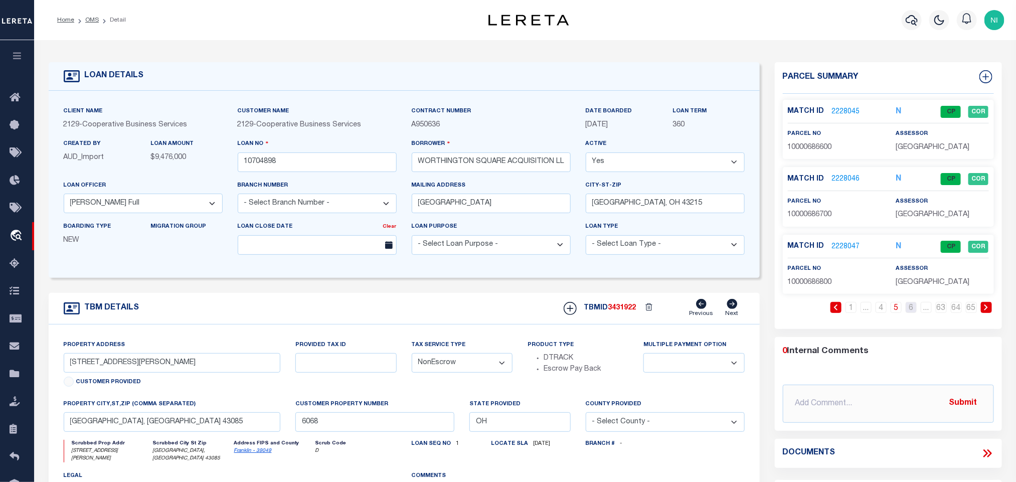
click at [911, 311] on link "6" at bounding box center [911, 307] width 11 height 11
click at [911, 311] on link "7" at bounding box center [911, 307] width 11 height 11
select select
click at [911, 311] on link "8" at bounding box center [911, 307] width 11 height 11
click at [911, 311] on link "9" at bounding box center [911, 307] width 11 height 11
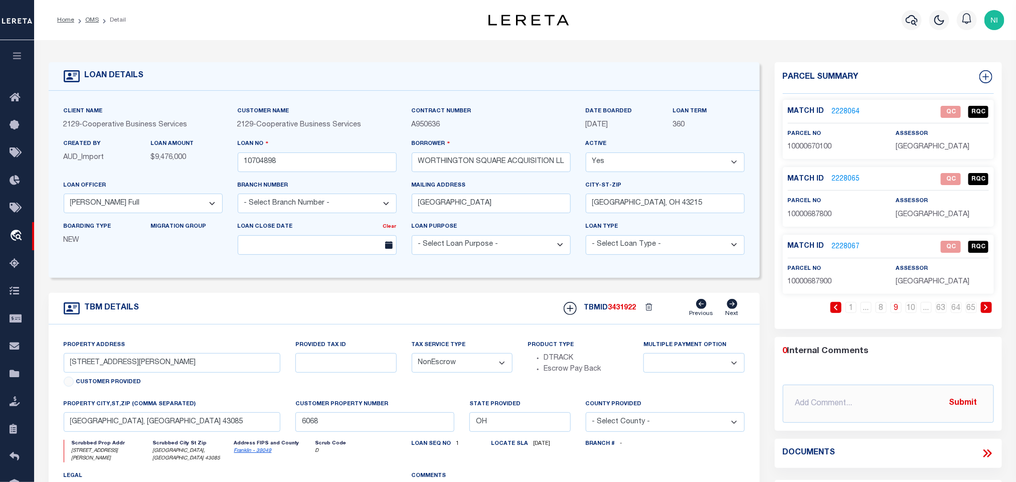
click at [899, 312] on link "9" at bounding box center [896, 307] width 11 height 11
click at [881, 313] on link "8" at bounding box center [881, 307] width 11 height 11
click at [896, 311] on link "8" at bounding box center [896, 307] width 11 height 11
click at [908, 310] on link "9" at bounding box center [911, 307] width 11 height 11
click at [822, 148] on span "10000670100" at bounding box center [810, 146] width 44 height 7
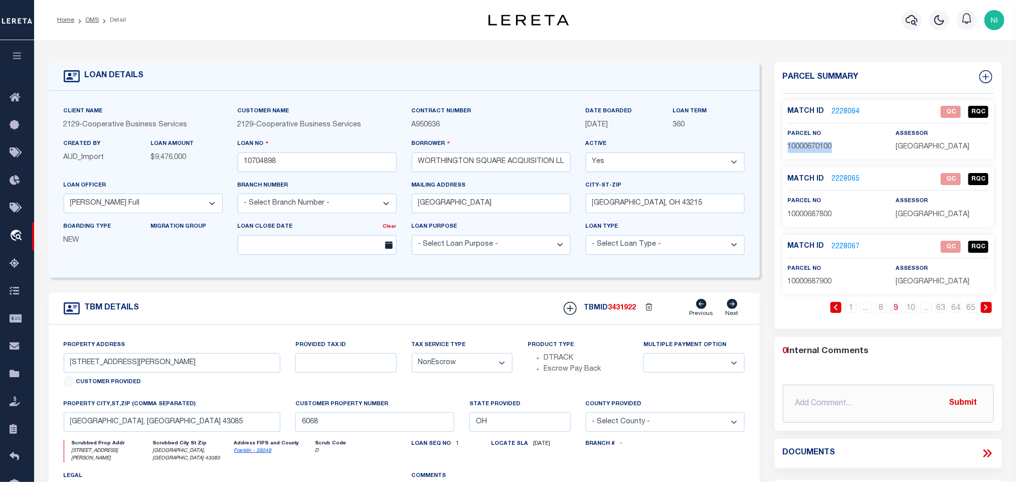
click at [822, 148] on span "10000670100" at bounding box center [810, 146] width 44 height 7
copy span "10000670100"
click at [802, 214] on span "10000687800" at bounding box center [810, 214] width 44 height 7
copy span "10000687800"
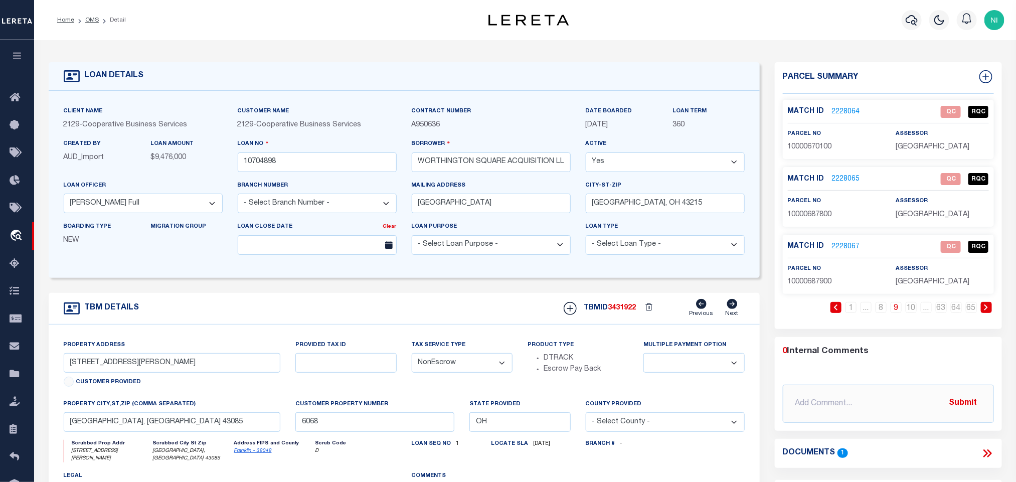
click at [803, 280] on span "10000687900" at bounding box center [810, 281] width 44 height 7
copy span "10000687900"
click at [907, 312] on link "10" at bounding box center [911, 307] width 11 height 11
click at [810, 145] on span "10000688000" at bounding box center [810, 146] width 44 height 7
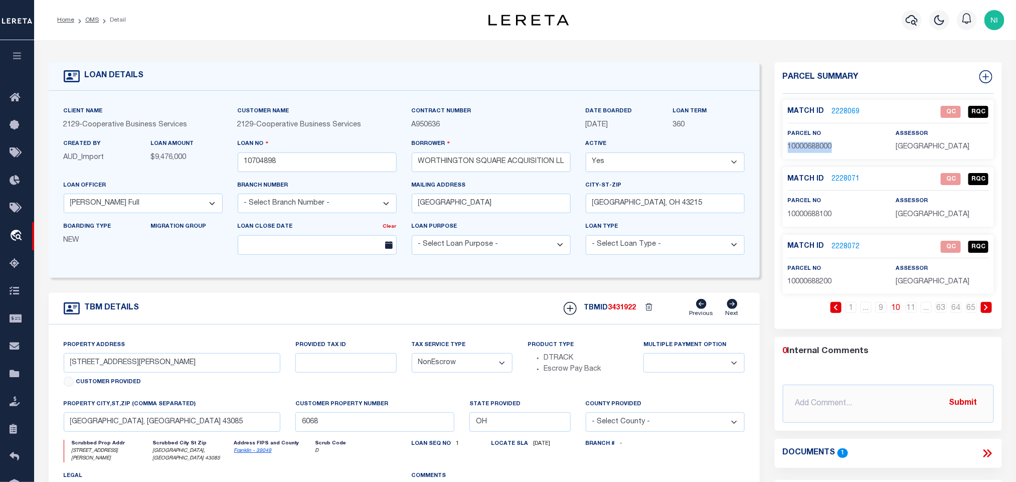
click at [810, 145] on span "10000688000" at bounding box center [810, 146] width 44 height 7
copy span "10000688000"
click at [807, 213] on span "10000688100" at bounding box center [810, 214] width 44 height 7
copy span "10000688100"
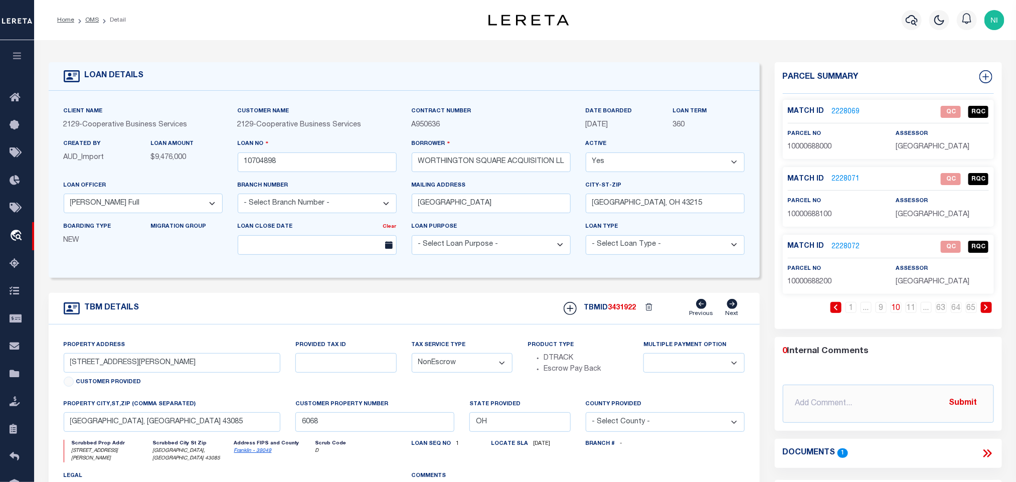
click at [803, 281] on span "10000688200" at bounding box center [810, 281] width 44 height 7
copy span "10000688200"
click at [914, 310] on link "11" at bounding box center [911, 307] width 11 height 11
click at [803, 145] on span "10000688300" at bounding box center [810, 146] width 44 height 7
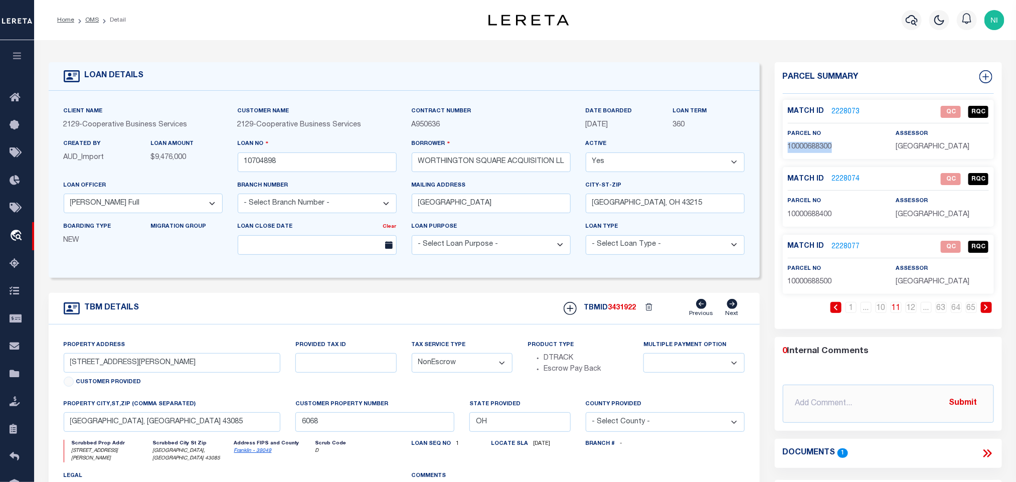
click at [803, 145] on span "10000688300" at bounding box center [810, 146] width 44 height 7
copy span "10000688300"
click at [814, 216] on span "10000688400" at bounding box center [810, 214] width 44 height 7
copy span "10000688400"
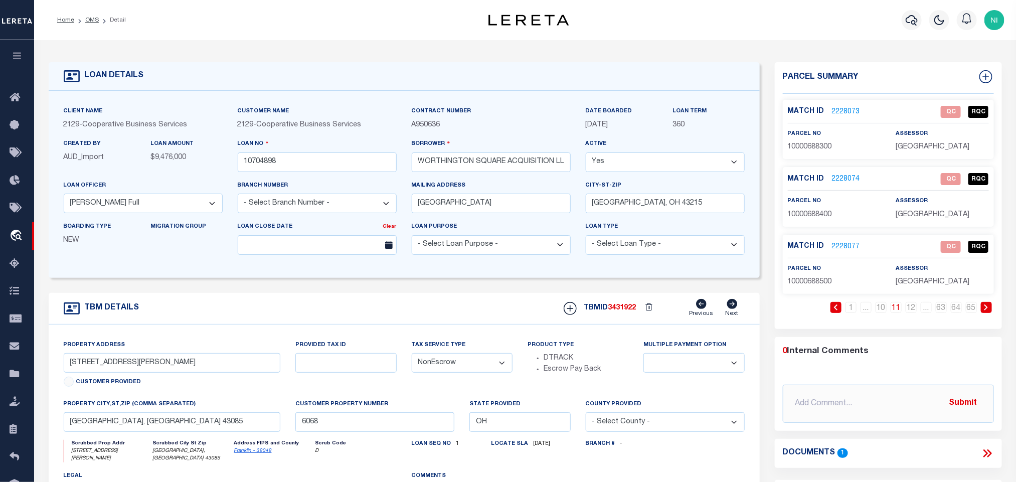
click at [819, 283] on span "10000688500" at bounding box center [810, 281] width 44 height 7
click at [914, 311] on link "12" at bounding box center [911, 307] width 11 height 11
click at [805, 148] on span "10000688600" at bounding box center [810, 146] width 44 height 7
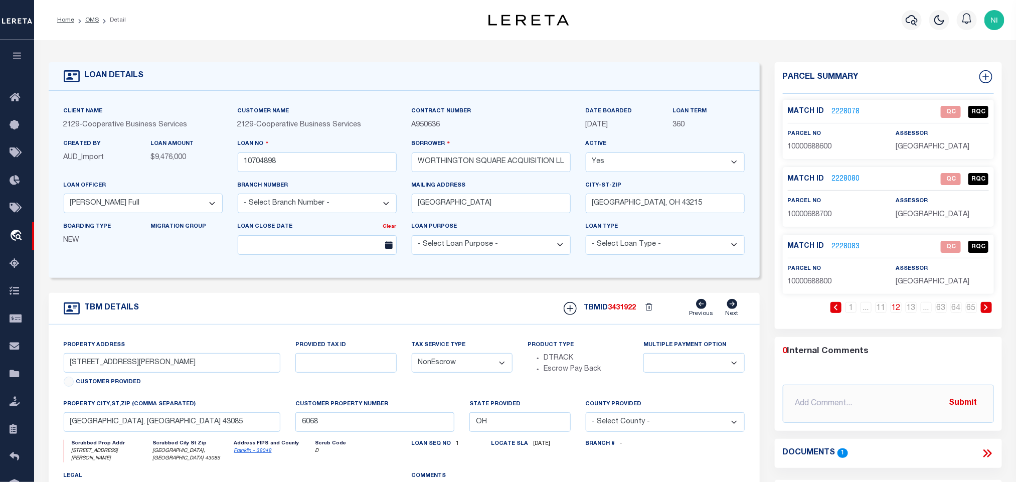
click at [810, 214] on span "10000688700" at bounding box center [810, 214] width 44 height 7
click at [816, 278] on p "10000688800" at bounding box center [834, 282] width 93 height 11
click at [912, 312] on link "13" at bounding box center [911, 307] width 11 height 11
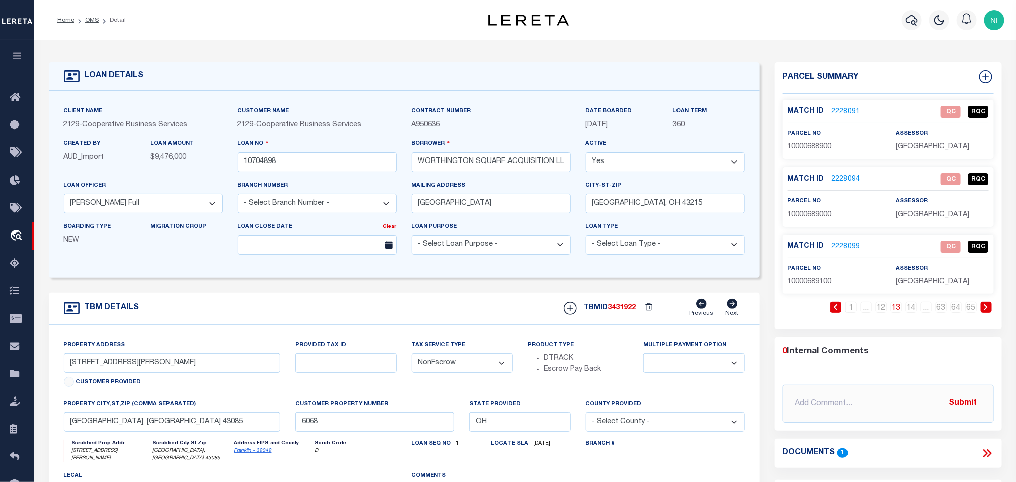
click at [802, 148] on span "10000688900" at bounding box center [810, 146] width 44 height 7
click at [819, 211] on span "10000689000" at bounding box center [810, 214] width 44 height 7
click at [813, 285] on span "10000689100" at bounding box center [810, 281] width 44 height 7
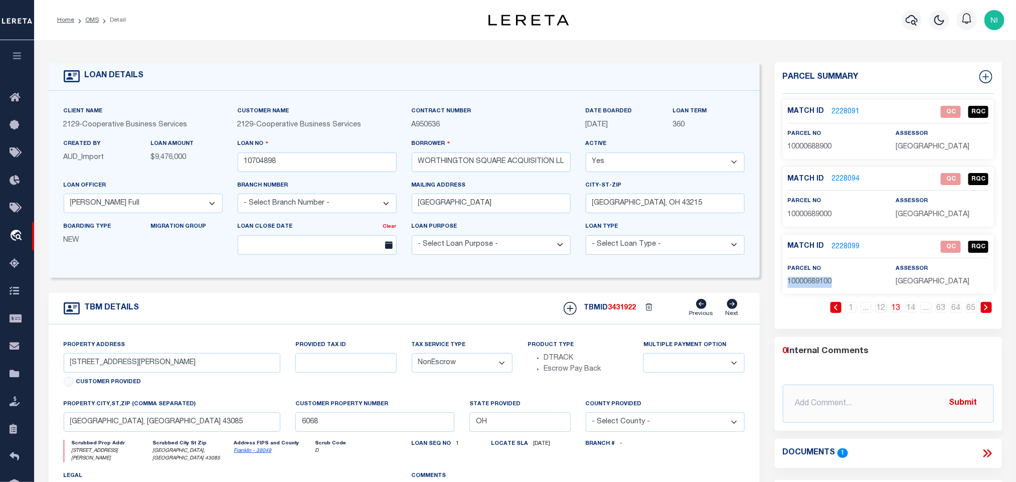
click at [813, 285] on span "10000689100" at bounding box center [810, 281] width 44 height 7
click at [909, 312] on link "14" at bounding box center [911, 307] width 11 height 11
click at [813, 147] on span "10000689200" at bounding box center [810, 146] width 44 height 7
click at [798, 215] on span "10000689300" at bounding box center [810, 214] width 44 height 7
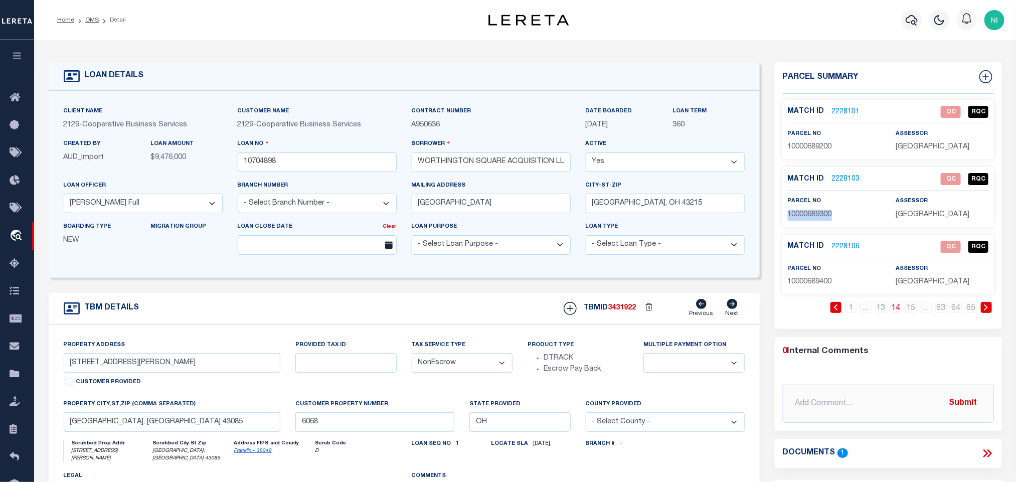
click at [798, 215] on span "10000689300" at bounding box center [810, 214] width 44 height 7
click at [810, 285] on span "10000689400" at bounding box center [810, 281] width 44 height 7
click at [913, 311] on link "15" at bounding box center [911, 307] width 11 height 11
click at [825, 147] on span "10000689500" at bounding box center [810, 146] width 44 height 7
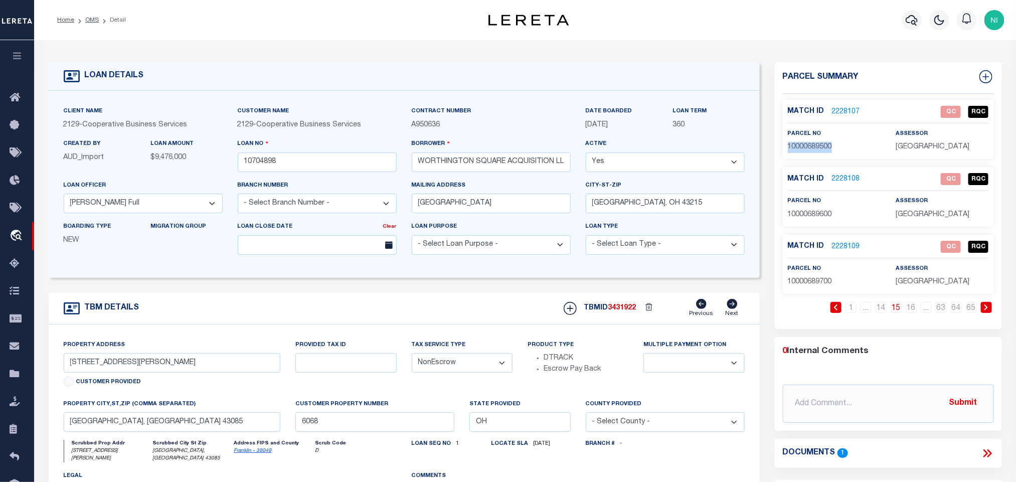
click at [825, 147] on span "10000689500" at bounding box center [810, 146] width 44 height 7
click at [804, 214] on span "10000689600" at bounding box center [810, 214] width 44 height 7
click at [816, 282] on span "10000689700" at bounding box center [810, 281] width 44 height 7
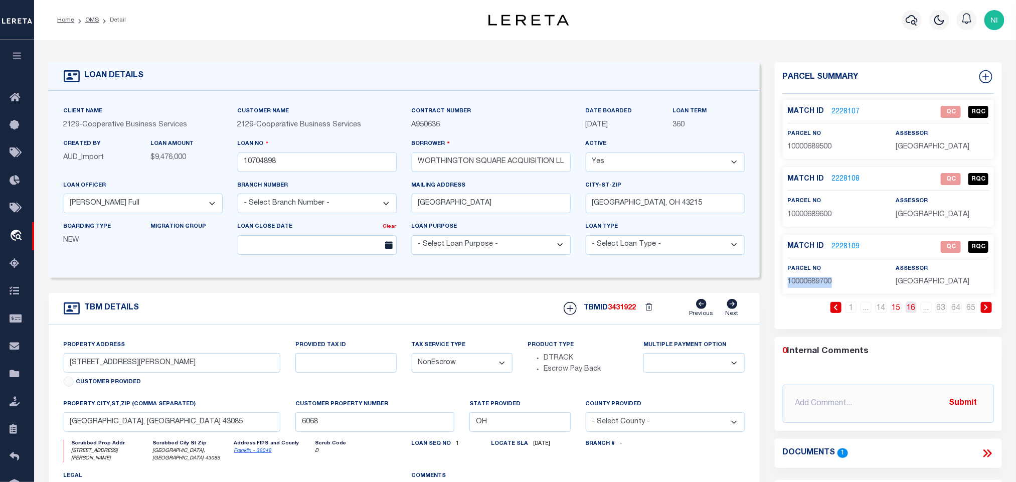
click at [911, 313] on link "16" at bounding box center [911, 307] width 11 height 11
click at [814, 146] on span "10000689800" at bounding box center [810, 146] width 44 height 7
click at [816, 210] on p "10000689900" at bounding box center [834, 215] width 93 height 11
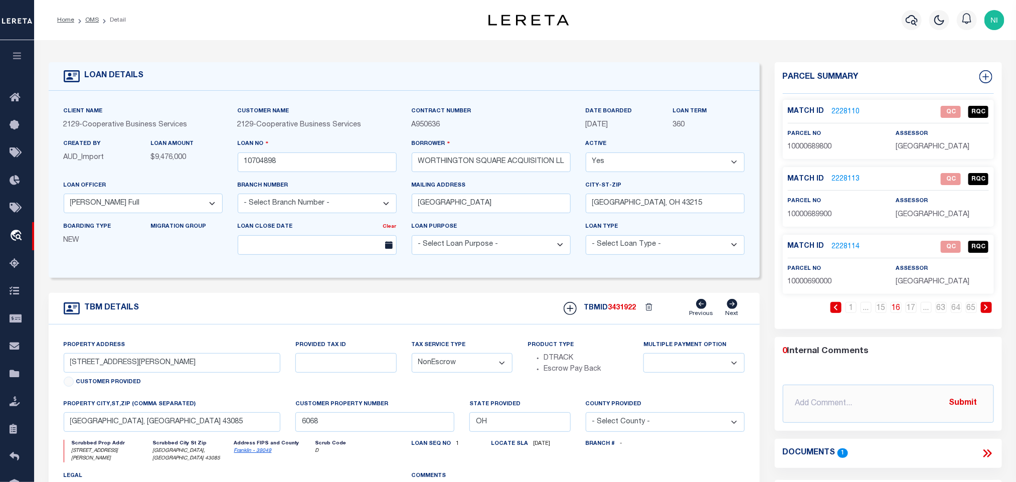
click at [828, 283] on span "10000690000" at bounding box center [810, 281] width 44 height 7
click at [908, 312] on link "17" at bounding box center [911, 307] width 11 height 11
click at [802, 143] on span "10000690100" at bounding box center [810, 146] width 44 height 7
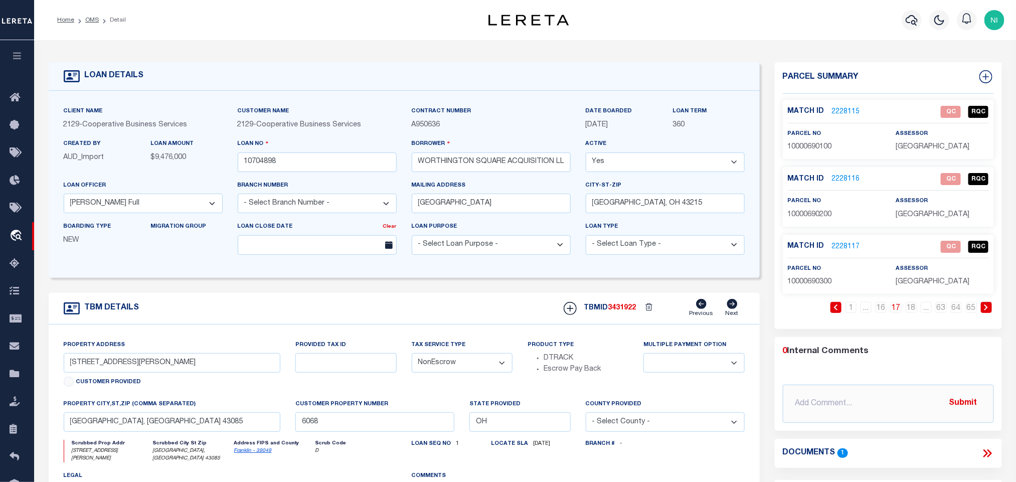
click at [814, 218] on span "10000690200" at bounding box center [810, 214] width 44 height 7
click at [810, 283] on span "10000690300" at bounding box center [810, 281] width 44 height 7
click at [913, 312] on link "18" at bounding box center [911, 307] width 11 height 11
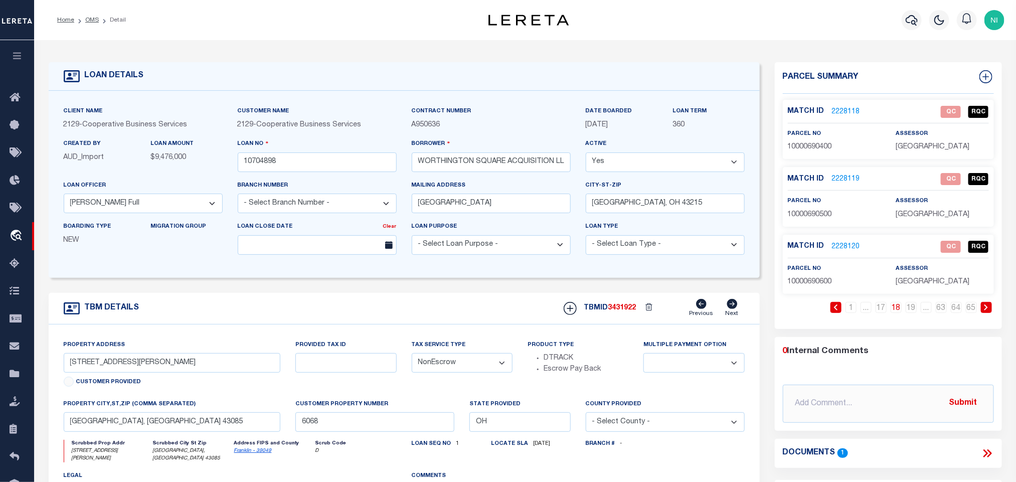
click at [795, 143] on span "10000690400" at bounding box center [810, 146] width 44 height 7
click at [796, 216] on span "10000690500" at bounding box center [810, 214] width 44 height 7
click at [827, 282] on span "10000690600" at bounding box center [810, 281] width 44 height 7
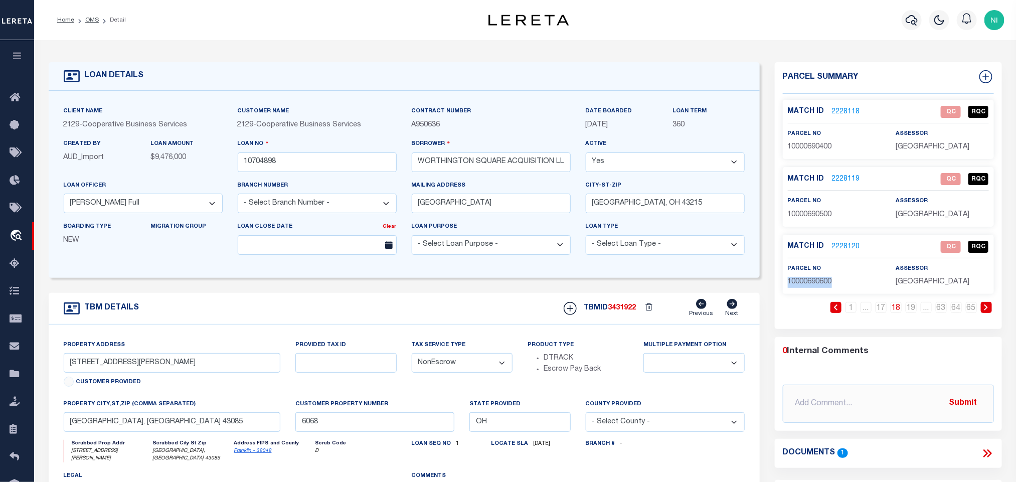
click at [827, 282] on span "10000690600" at bounding box center [810, 281] width 44 height 7
click at [914, 309] on link "19" at bounding box center [911, 307] width 11 height 11
click at [822, 151] on span "10000690700" at bounding box center [810, 146] width 44 height 7
click at [813, 215] on span "10000690800" at bounding box center [810, 214] width 44 height 7
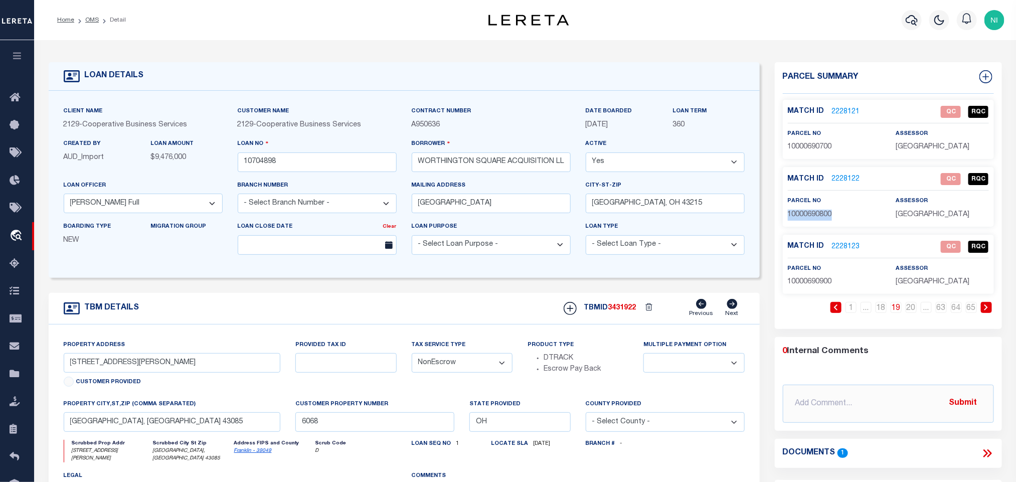
click at [813, 215] on span "10000690800" at bounding box center [810, 214] width 44 height 7
click at [804, 285] on span "10000690900" at bounding box center [810, 281] width 44 height 7
click at [913, 312] on link "20" at bounding box center [911, 307] width 11 height 11
click at [814, 144] on span "10000691000" at bounding box center [810, 146] width 44 height 7
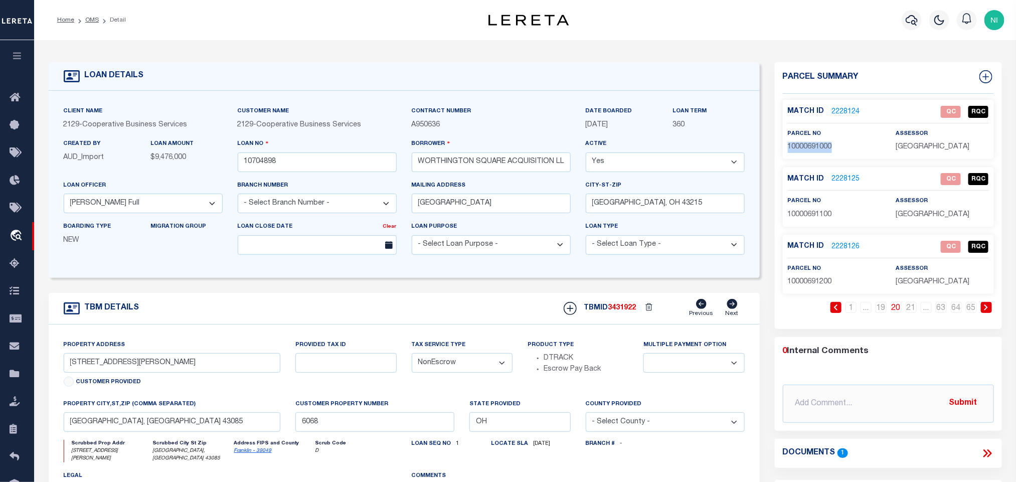
click at [814, 144] on span "10000691000" at bounding box center [810, 146] width 44 height 7
click at [825, 217] on span "10000691100" at bounding box center [810, 214] width 44 height 7
click at [816, 283] on span "10000691200" at bounding box center [810, 281] width 44 height 7
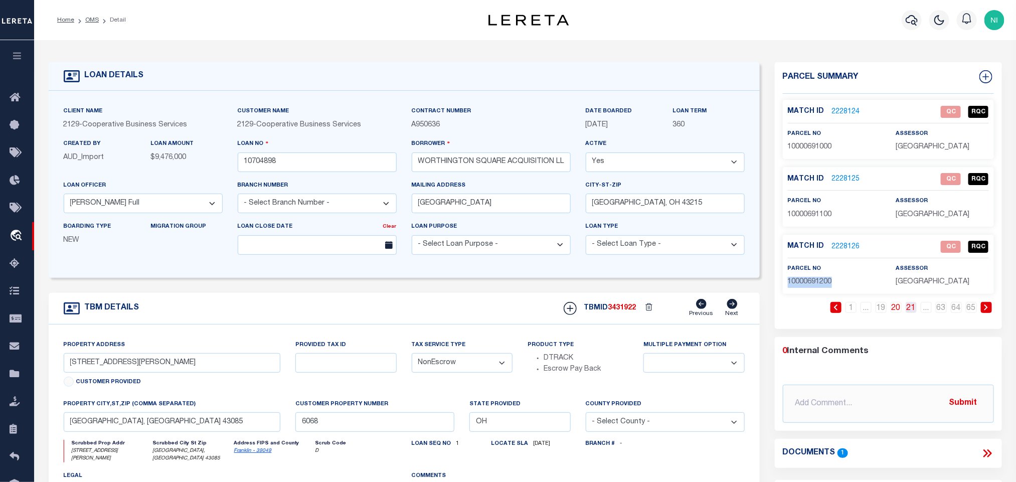
click at [910, 312] on link "21" at bounding box center [911, 307] width 11 height 11
click at [801, 148] on span "10000691300" at bounding box center [810, 146] width 44 height 7
click at [819, 218] on span "10000691400" at bounding box center [810, 214] width 44 height 7
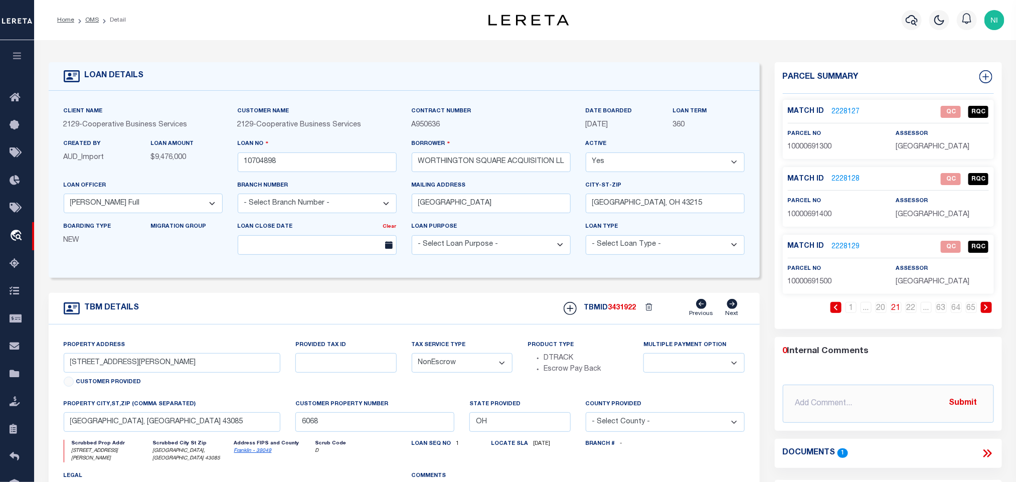
click at [825, 282] on span "10000691500" at bounding box center [810, 281] width 44 height 7
click at [912, 312] on link "22" at bounding box center [911, 307] width 11 height 11
click at [821, 149] on span "10000691600" at bounding box center [810, 146] width 44 height 7
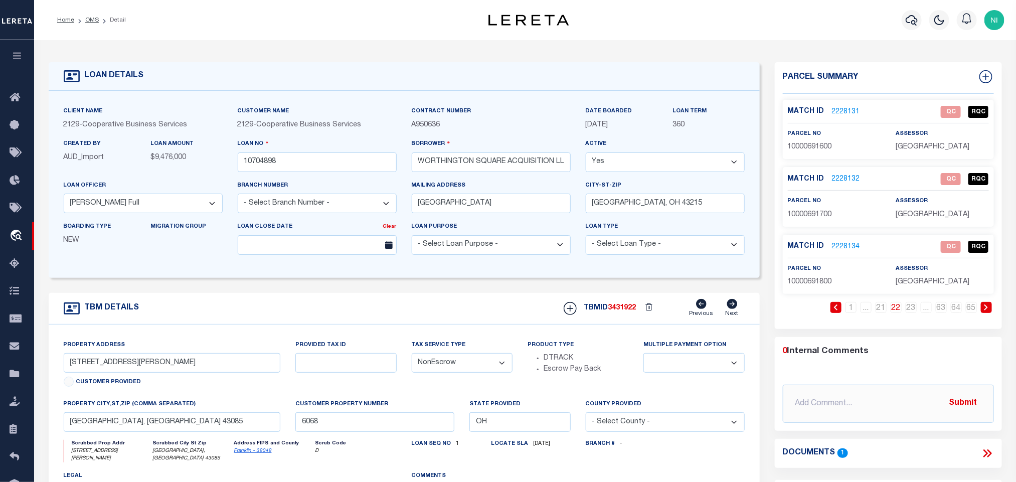
click at [803, 208] on div "parcel no 10000691700" at bounding box center [834, 208] width 93 height 25
click at [803, 210] on div "parcel no 10000691700" at bounding box center [834, 208] width 93 height 25
click at [803, 210] on p "10000691700" at bounding box center [834, 215] width 93 height 11
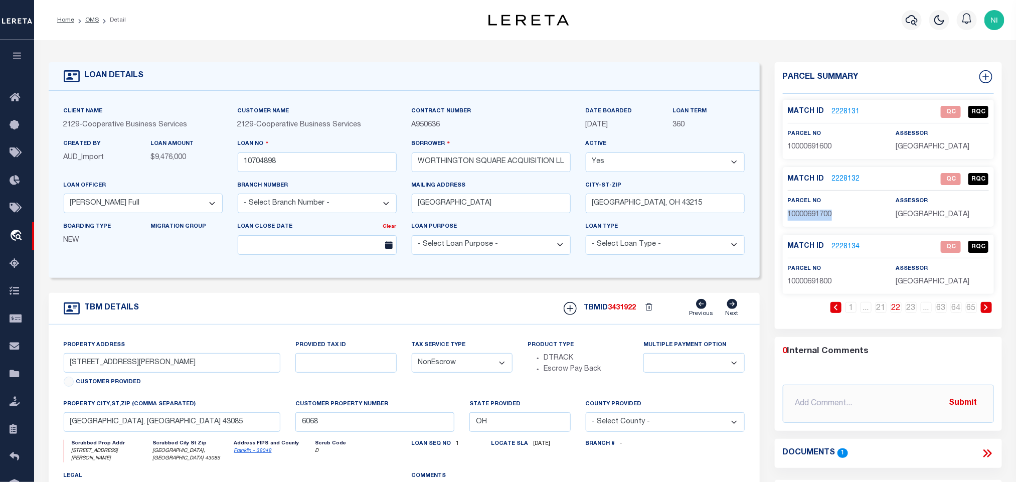
click at [803, 210] on p "10000691700" at bounding box center [834, 215] width 93 height 11
click at [804, 282] on span "10000691800" at bounding box center [810, 281] width 44 height 7
click at [910, 310] on link "23" at bounding box center [911, 307] width 11 height 11
click at [804, 139] on div "parcel no 10000691900" at bounding box center [834, 140] width 93 height 25
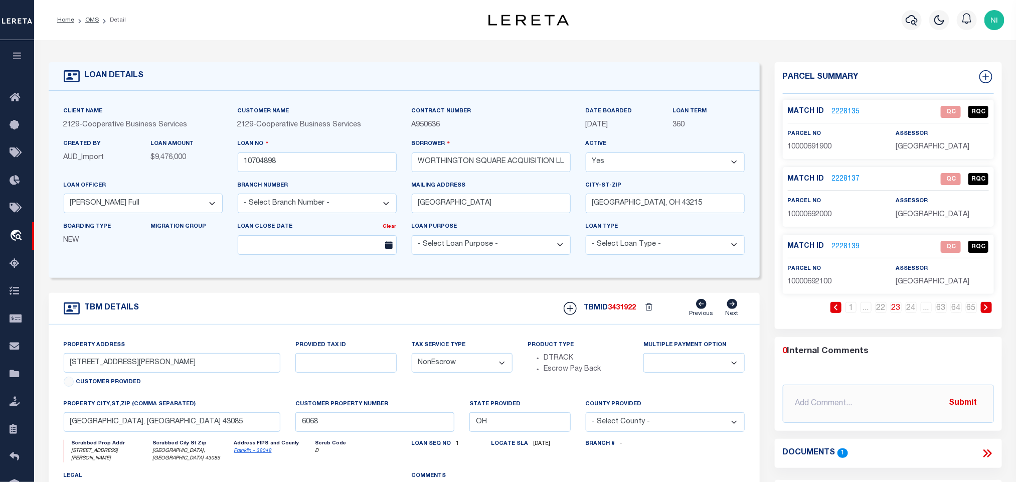
click at [804, 139] on div "parcel no 10000691900" at bounding box center [834, 140] width 93 height 25
click at [808, 148] on span "10000691900" at bounding box center [810, 146] width 44 height 7
click at [813, 216] on span "10000692000" at bounding box center [810, 214] width 44 height 7
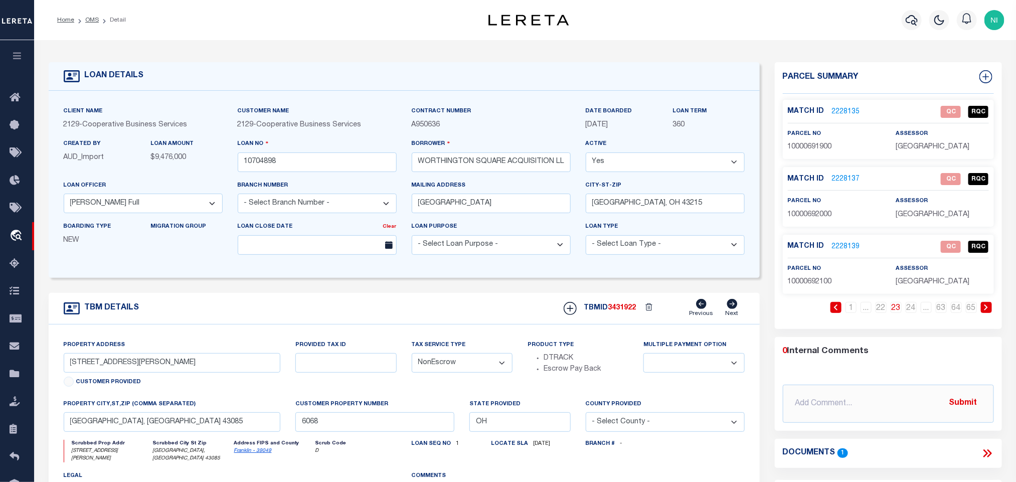
click at [813, 285] on span "10000692100" at bounding box center [810, 281] width 44 height 7
click at [912, 309] on link "24" at bounding box center [911, 307] width 11 height 11
click at [809, 150] on span "10000692200" at bounding box center [810, 146] width 44 height 7
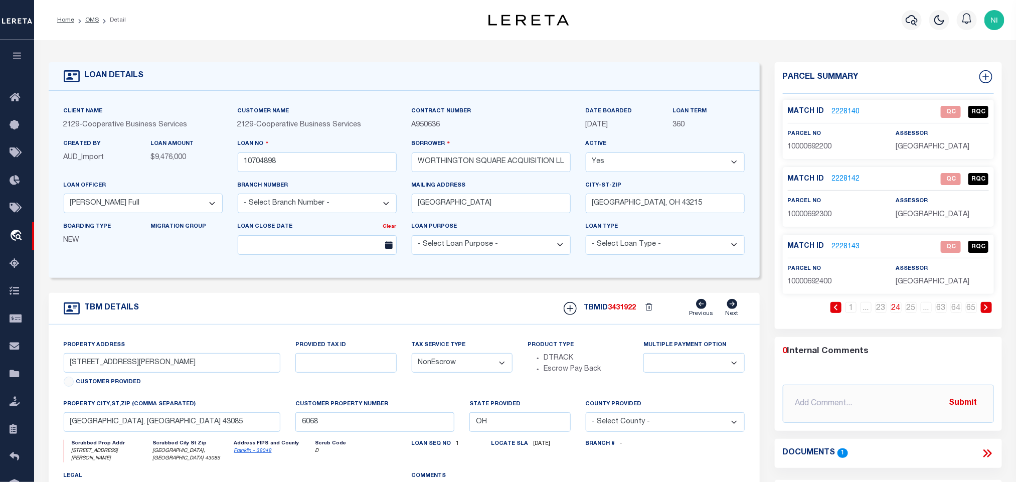
click at [801, 217] on span "10000692300" at bounding box center [810, 214] width 44 height 7
click at [811, 283] on span "10000692400" at bounding box center [810, 281] width 44 height 7
click at [910, 312] on link "25" at bounding box center [911, 307] width 11 height 11
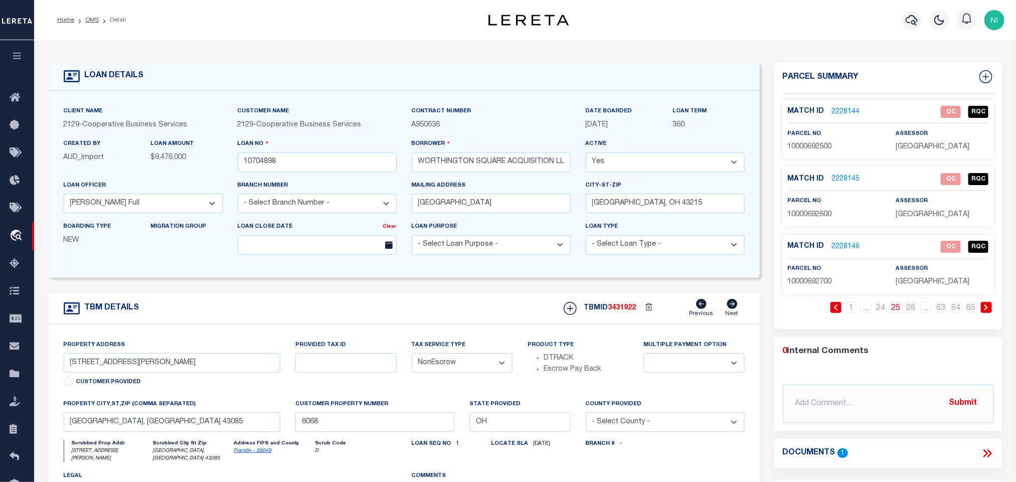
click at [804, 140] on div "parcel no 10000692500" at bounding box center [834, 140] width 93 height 25
click at [804, 146] on span "10000692500" at bounding box center [810, 146] width 44 height 7
click at [810, 216] on span "10000692600" at bounding box center [810, 214] width 44 height 7
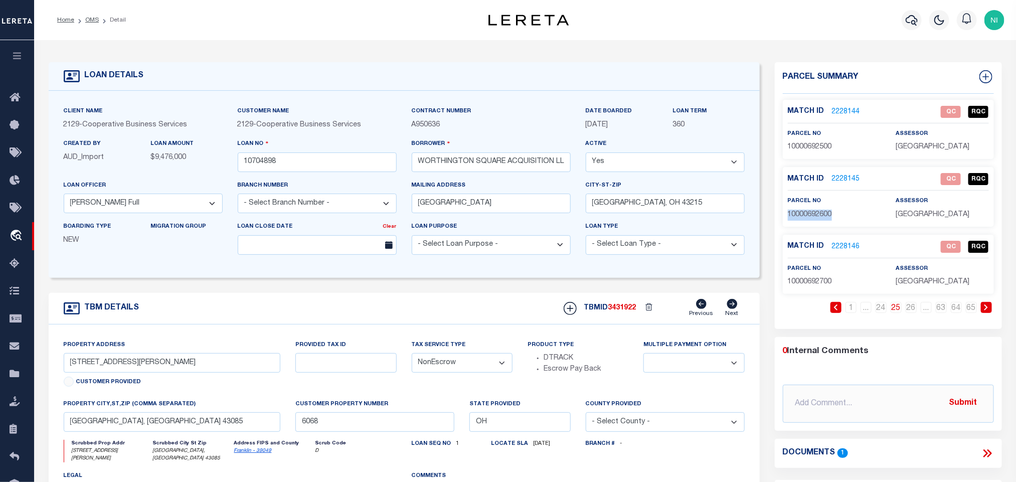
click at [810, 216] on span "10000692600" at bounding box center [810, 214] width 44 height 7
click at [781, 277] on div "parcel no 10000692700" at bounding box center [835, 275] width 108 height 25
click at [796, 283] on span "10000692700" at bounding box center [810, 281] width 44 height 7
click at [912, 311] on link "26" at bounding box center [911, 307] width 11 height 11
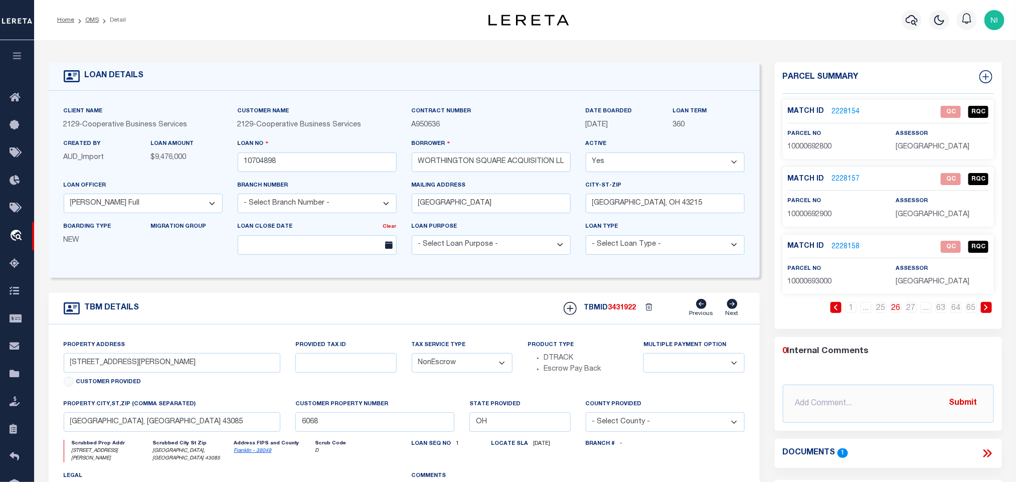
click at [824, 149] on span "10000692800" at bounding box center [810, 146] width 44 height 7
click at [804, 214] on span "10000692900" at bounding box center [810, 214] width 44 height 7
click at [826, 285] on span "10000693000" at bounding box center [810, 281] width 44 height 7
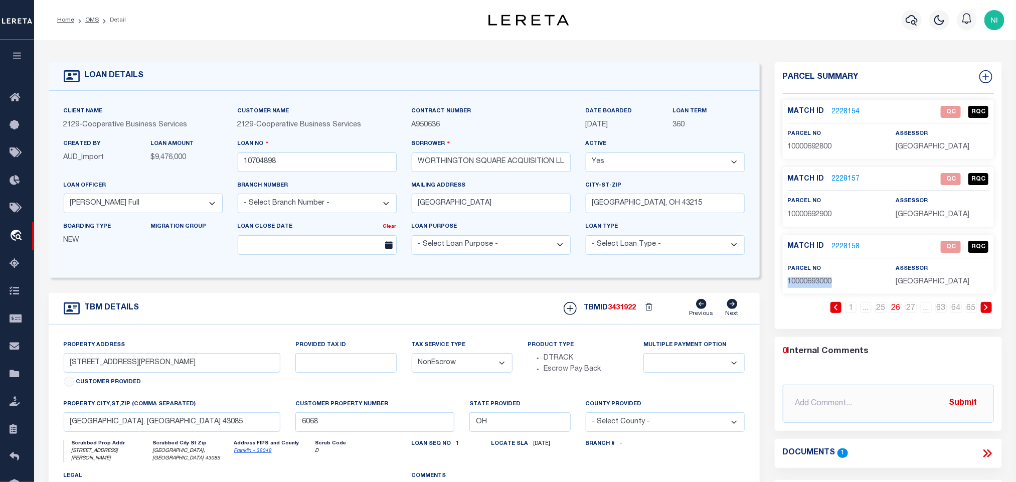
click at [826, 285] on span "10000693000" at bounding box center [810, 281] width 44 height 7
click at [910, 311] on link "27" at bounding box center [911, 307] width 11 height 11
click at [824, 146] on span "10000693100" at bounding box center [810, 146] width 44 height 7
click at [821, 216] on span "10000693200" at bounding box center [810, 214] width 44 height 7
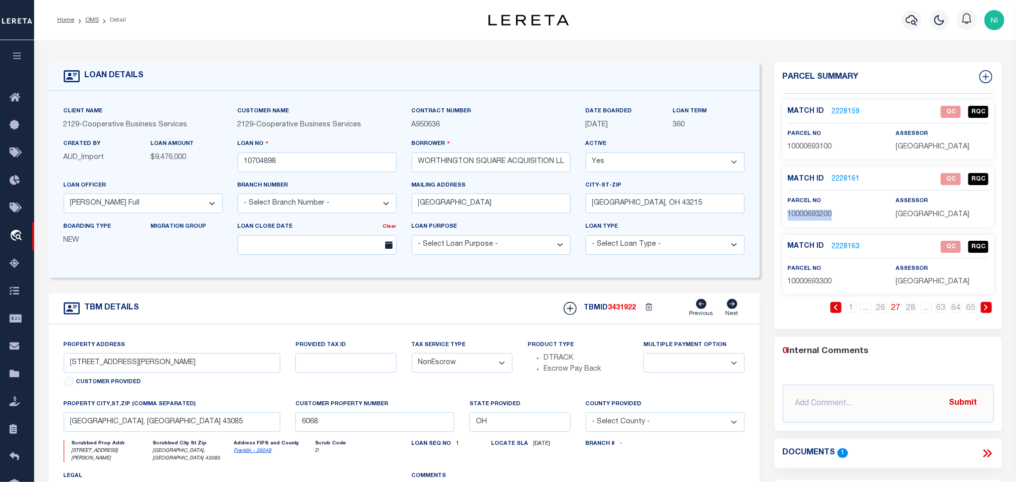
click at [821, 216] on span "10000693200" at bounding box center [810, 214] width 44 height 7
click at [815, 283] on span "10000693300" at bounding box center [810, 281] width 44 height 7
click at [914, 313] on link "28" at bounding box center [911, 307] width 11 height 11
click at [820, 146] on span "10000693400" at bounding box center [810, 146] width 44 height 7
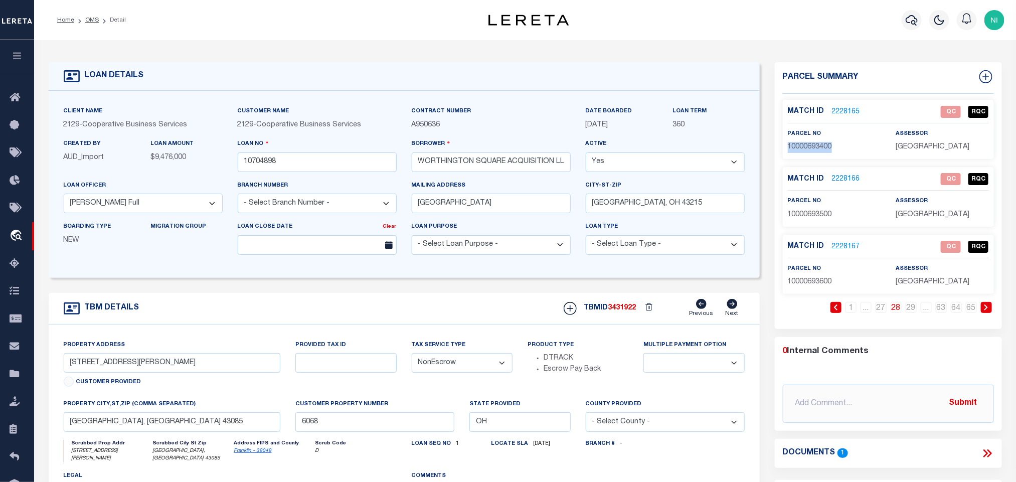
click at [820, 146] on span "10000693400" at bounding box center [810, 146] width 44 height 7
click at [815, 212] on span "10000693500" at bounding box center [810, 214] width 44 height 7
click at [821, 280] on span "10000693600" at bounding box center [810, 281] width 44 height 7
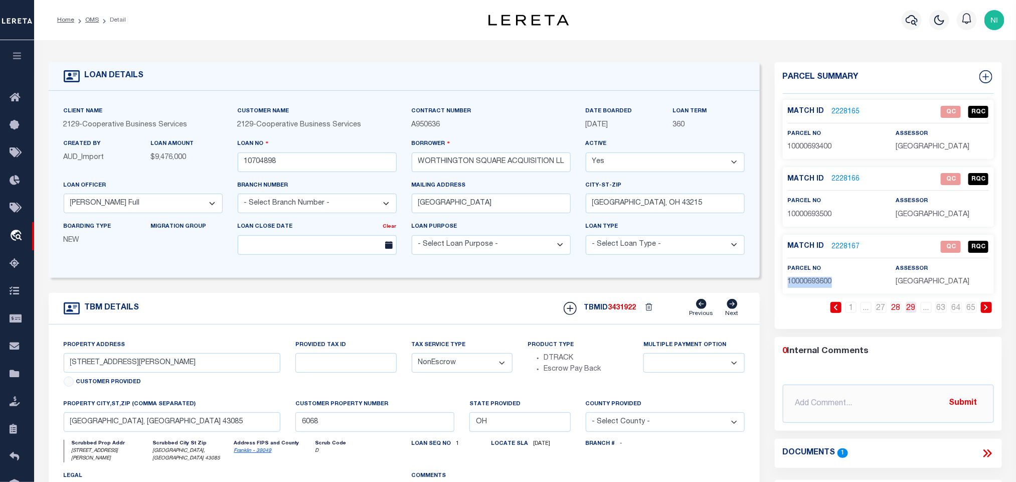
click at [911, 311] on link "29" at bounding box center [911, 307] width 11 height 11
click at [806, 149] on span "10000693700" at bounding box center [810, 146] width 44 height 7
click at [818, 214] on span "10000693800" at bounding box center [810, 214] width 44 height 7
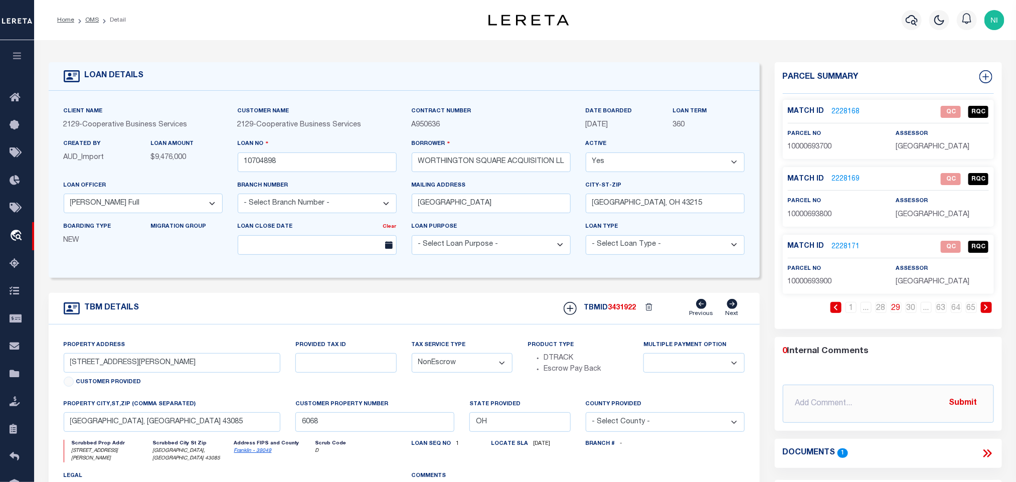
click at [816, 283] on span "10000693900" at bounding box center [810, 281] width 44 height 7
click at [911, 311] on link "30" at bounding box center [911, 307] width 11 height 11
click at [810, 147] on span "10000694000" at bounding box center [810, 146] width 44 height 7
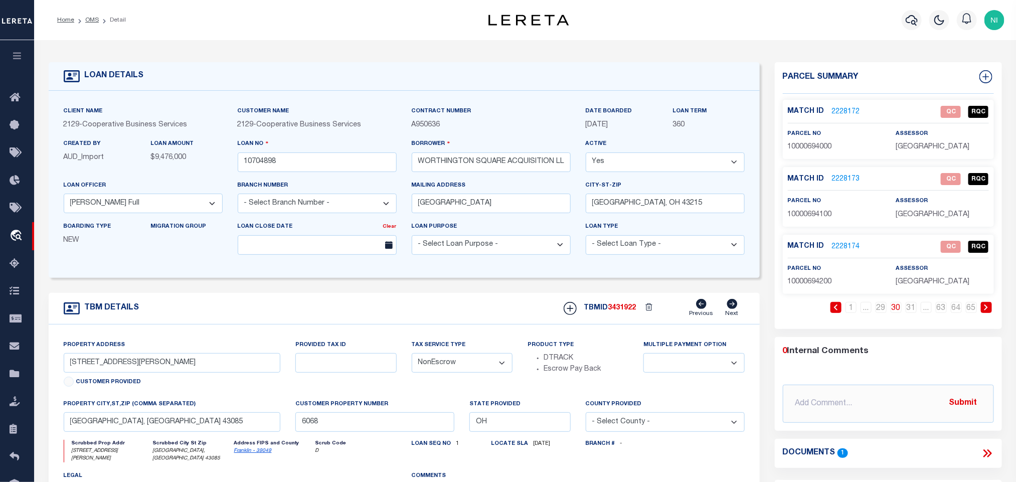
click at [816, 220] on p "10000694100" at bounding box center [834, 215] width 93 height 11
click at [807, 285] on span "10000694200" at bounding box center [810, 281] width 44 height 7
click at [911, 313] on link "31" at bounding box center [911, 307] width 11 height 11
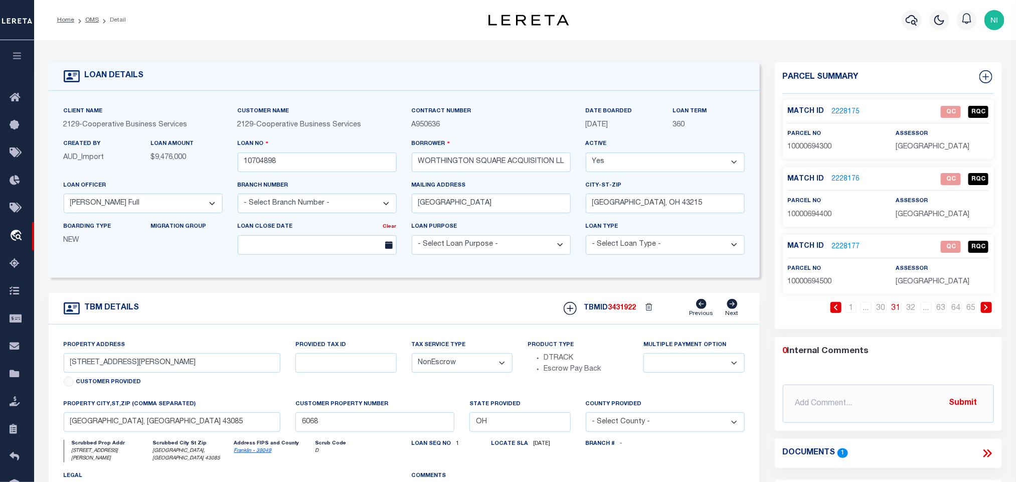
click at [821, 147] on span "10000694300" at bounding box center [810, 146] width 44 height 7
click at [811, 214] on span "10000694400" at bounding box center [810, 214] width 44 height 7
click at [824, 285] on span "10000694500" at bounding box center [810, 281] width 44 height 7
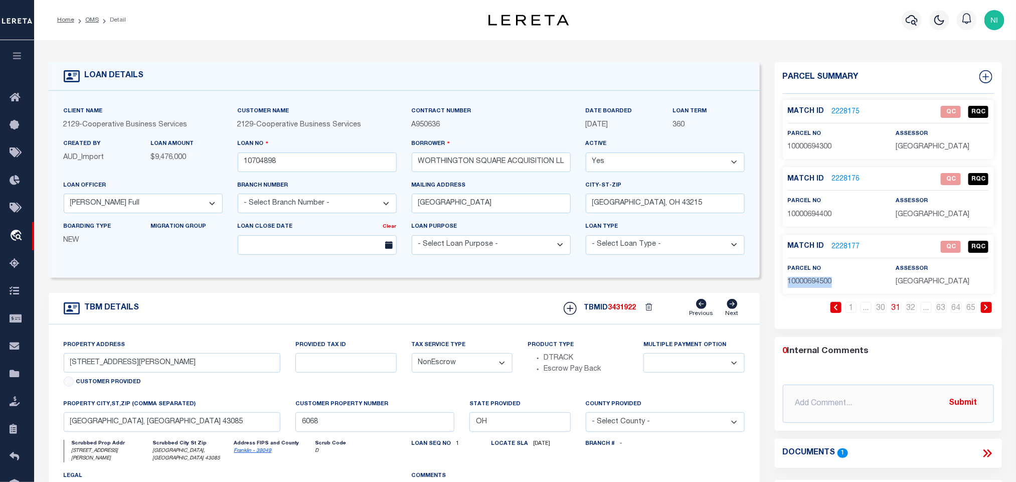
click at [824, 285] on span "10000694500" at bounding box center [810, 281] width 44 height 7
click at [912, 311] on link "32" at bounding box center [911, 307] width 11 height 11
click at [795, 147] on span "10000694600" at bounding box center [810, 146] width 44 height 7
click at [795, 146] on span "10000694600" at bounding box center [810, 146] width 44 height 7
click at [808, 215] on span "10000694700" at bounding box center [810, 214] width 44 height 7
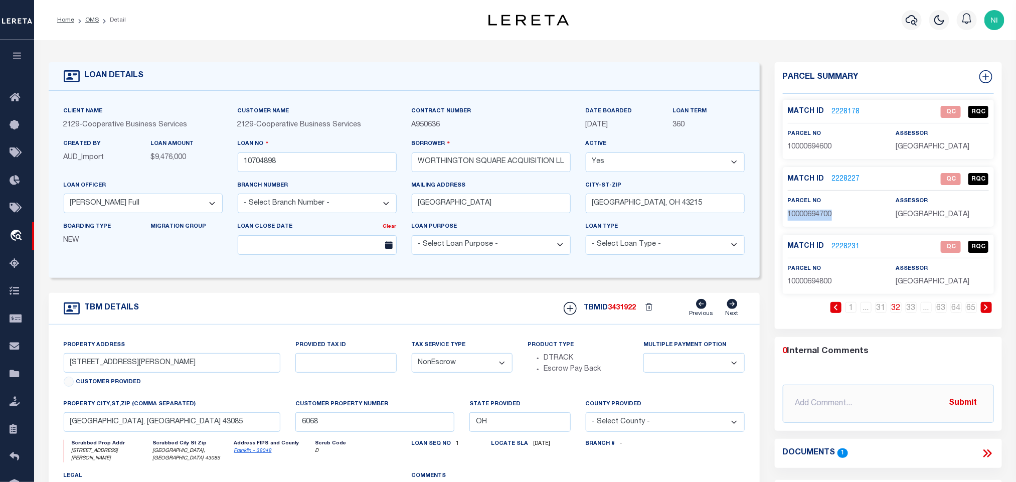
click at [808, 215] on span "10000694700" at bounding box center [810, 214] width 44 height 7
click at [810, 282] on span "10000694800" at bounding box center [810, 281] width 44 height 7
click at [909, 310] on link "33" at bounding box center [911, 307] width 11 height 11
click at [798, 151] on p "10000694900" at bounding box center [834, 147] width 93 height 11
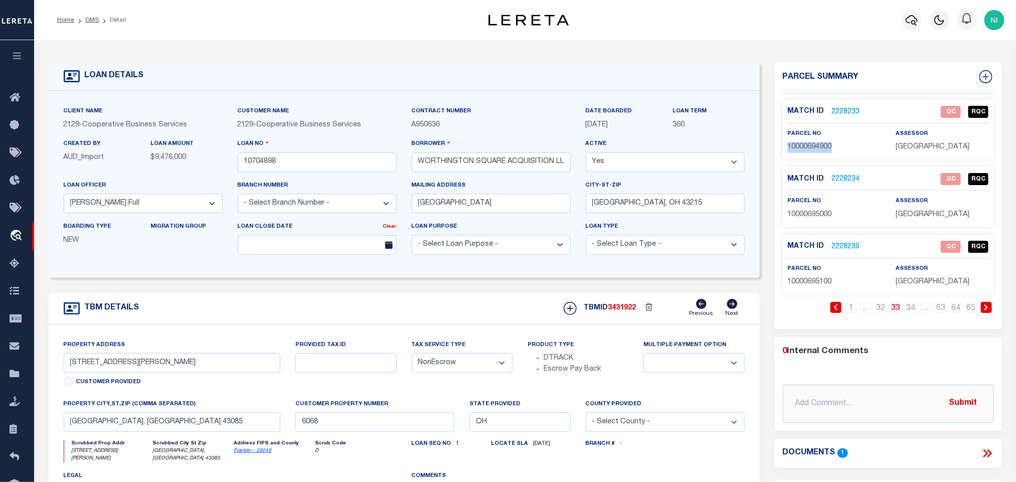
click at [798, 151] on p "10000694900" at bounding box center [834, 147] width 93 height 11
click at [810, 218] on span "10000695000" at bounding box center [810, 214] width 44 height 7
click at [817, 284] on span "10000695100" at bounding box center [810, 281] width 44 height 7
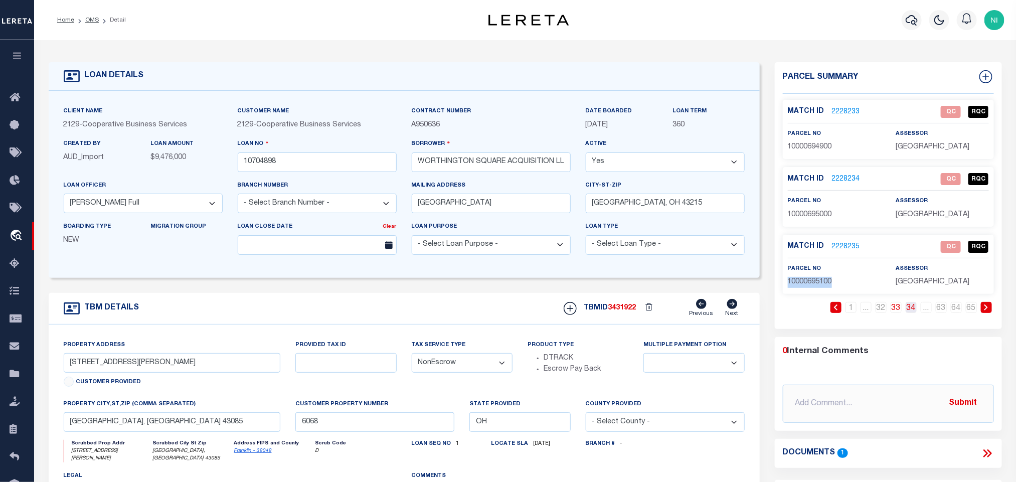
click at [910, 313] on link "34" at bounding box center [911, 307] width 11 height 11
click at [795, 151] on span "10000695200" at bounding box center [810, 146] width 44 height 7
click at [817, 216] on span "10000695300" at bounding box center [810, 214] width 44 height 7
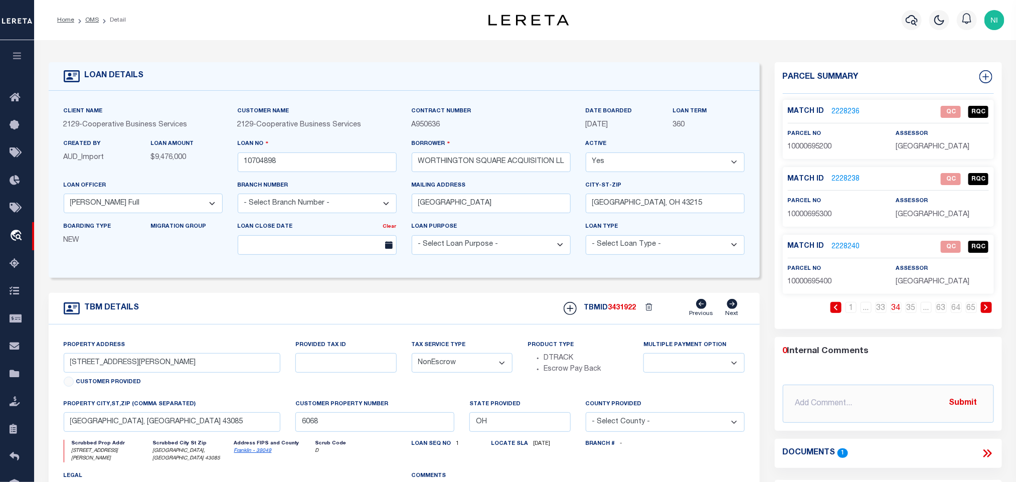
click at [816, 284] on span "10000695400" at bounding box center [810, 281] width 44 height 7
click at [908, 309] on link "35" at bounding box center [911, 307] width 11 height 11
click at [816, 148] on span "10000695500" at bounding box center [810, 146] width 44 height 7
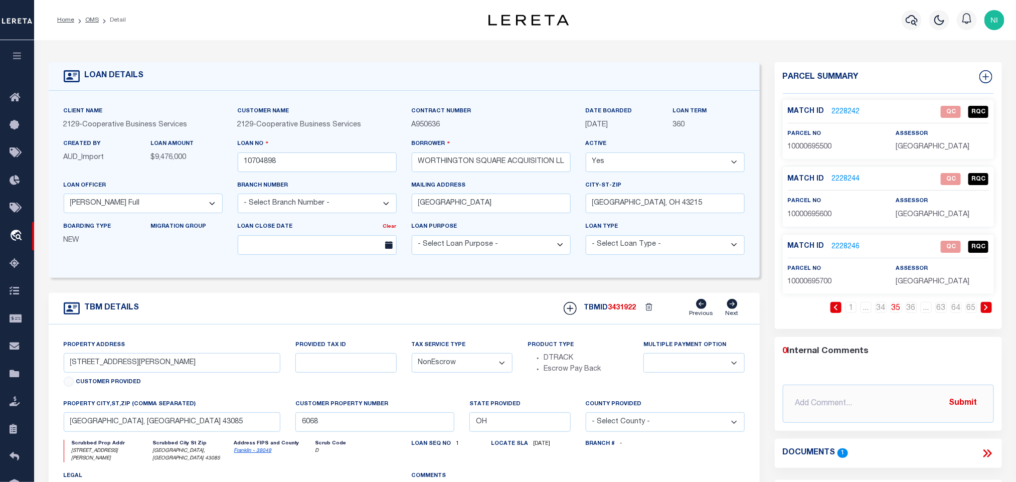
click at [812, 215] on span "10000695600" at bounding box center [810, 214] width 44 height 7
click at [815, 283] on span "10000695700" at bounding box center [810, 281] width 44 height 7
click at [911, 312] on link "36" at bounding box center [911, 307] width 11 height 11
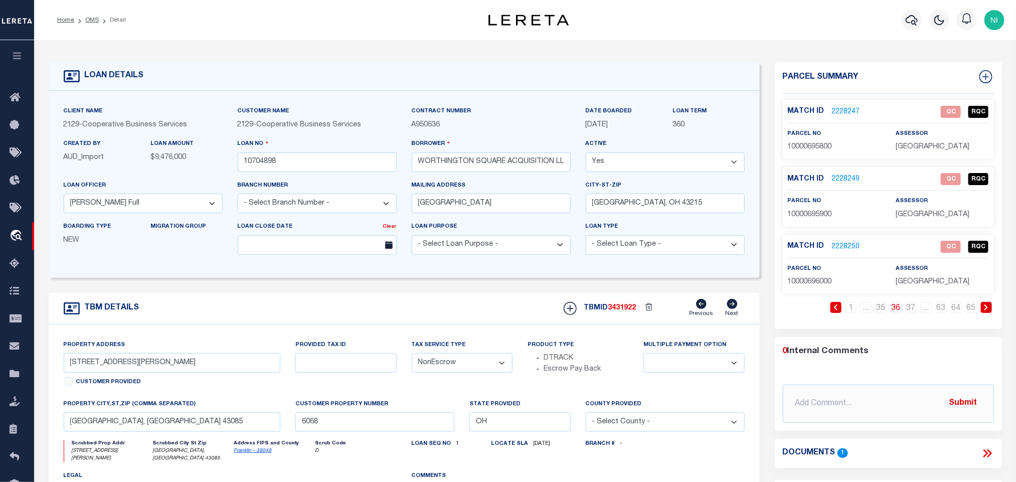
click at [800, 146] on span "10000695800" at bounding box center [810, 146] width 44 height 7
click at [819, 218] on span "10000695900" at bounding box center [810, 214] width 44 height 7
click at [816, 280] on span "10000696000" at bounding box center [810, 281] width 44 height 7
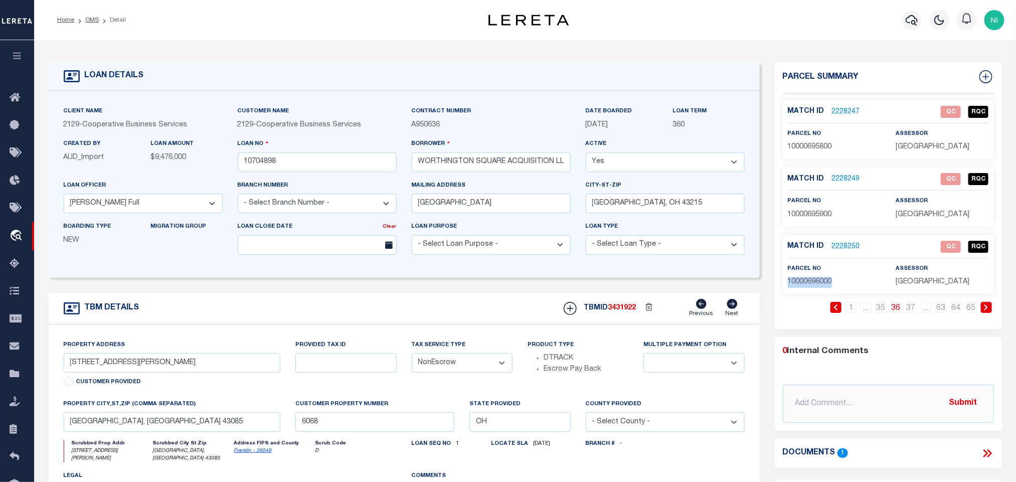
click at [816, 280] on span "10000696000" at bounding box center [810, 281] width 44 height 7
click at [911, 309] on link "37" at bounding box center [911, 307] width 11 height 11
click at [792, 149] on span "10000696100" at bounding box center [810, 146] width 44 height 7
click at [820, 210] on p "10000696200" at bounding box center [834, 215] width 93 height 11
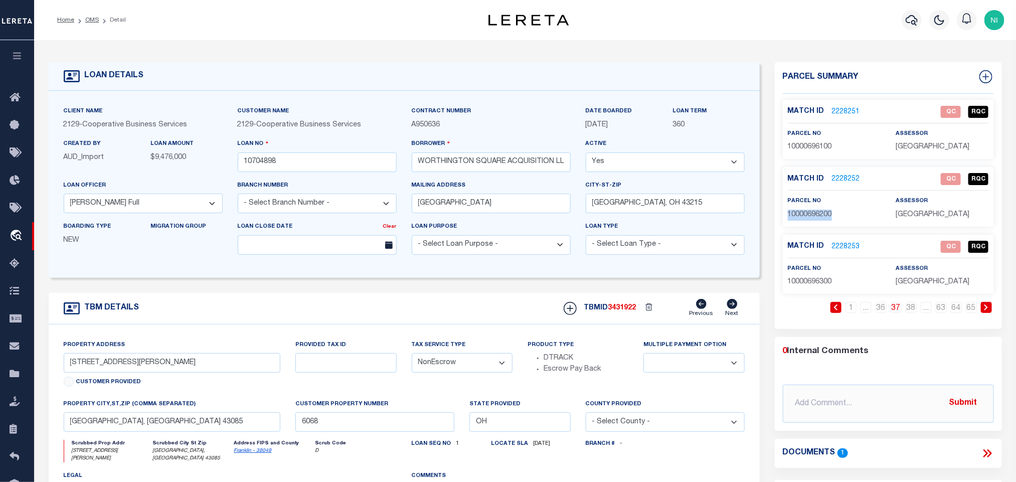
click at [820, 210] on p "10000696200" at bounding box center [834, 215] width 93 height 11
click at [823, 280] on span "10000696300" at bounding box center [810, 281] width 44 height 7
click at [916, 309] on link "38" at bounding box center [911, 307] width 11 height 11
click at [796, 148] on span "10000696400" at bounding box center [810, 146] width 44 height 7
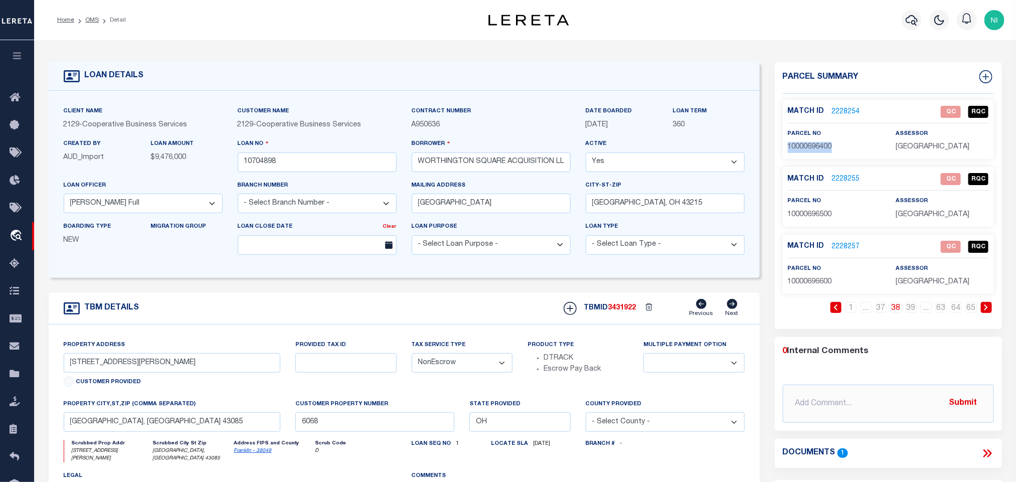
click at [796, 148] on span "10000696400" at bounding box center [810, 146] width 44 height 7
click at [809, 214] on span "10000696500" at bounding box center [810, 214] width 44 height 7
click at [804, 283] on span "10000696600" at bounding box center [810, 281] width 44 height 7
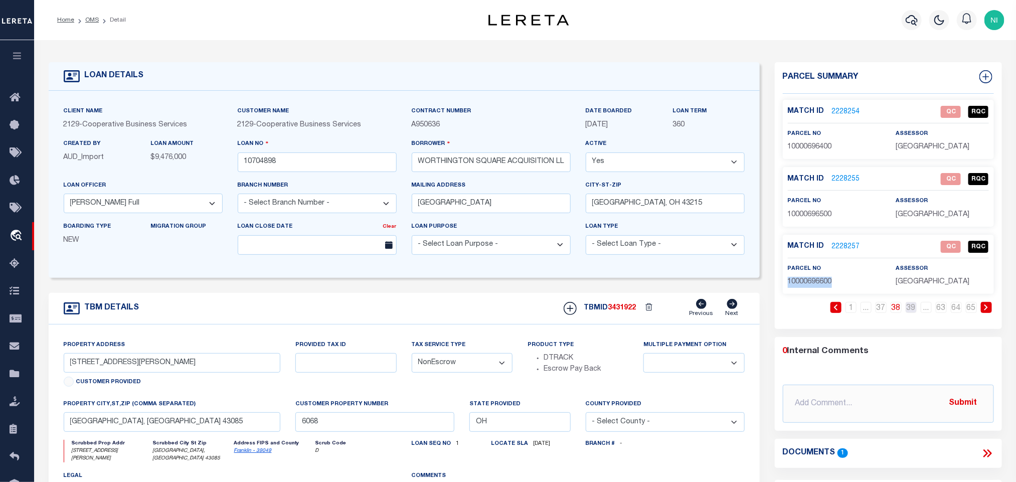
click at [910, 312] on link "39" at bounding box center [911, 307] width 11 height 11
click at [816, 149] on span "10000696700" at bounding box center [810, 146] width 44 height 7
click at [819, 212] on span "10000696800" at bounding box center [810, 214] width 44 height 7
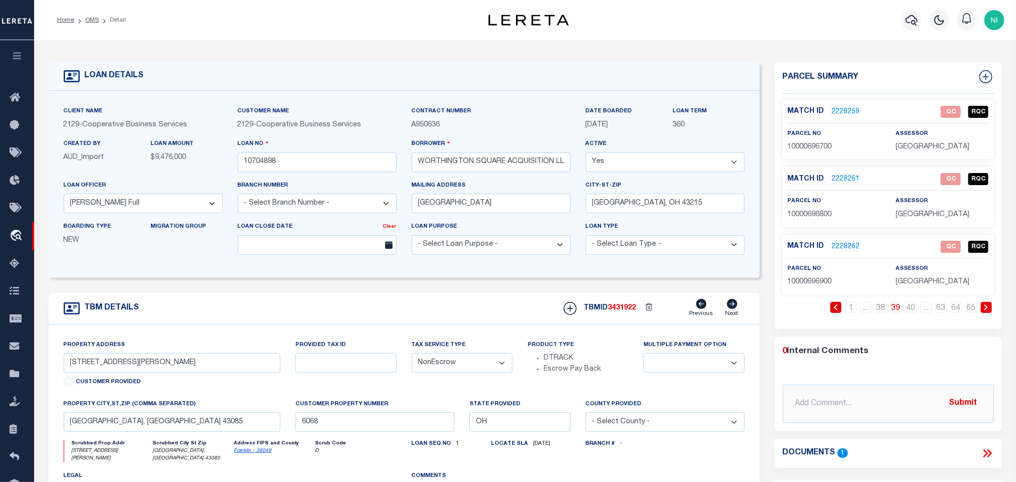
click at [807, 284] on span "10000696900" at bounding box center [810, 281] width 44 height 7
click at [909, 313] on link "40" at bounding box center [911, 307] width 11 height 11
click at [809, 154] on div "Match ID 2228263 QC RQC parcel no 10000697000" at bounding box center [888, 129] width 211 height 59
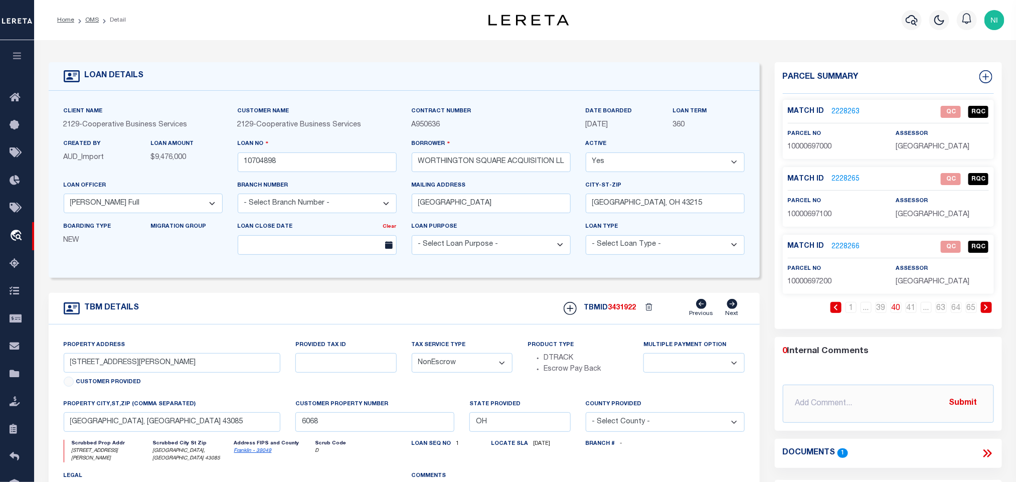
click at [808, 218] on span "10000697100" at bounding box center [810, 214] width 44 height 7
click at [816, 284] on span "10000697200" at bounding box center [810, 281] width 44 height 7
click at [912, 313] on link "41" at bounding box center [911, 307] width 11 height 11
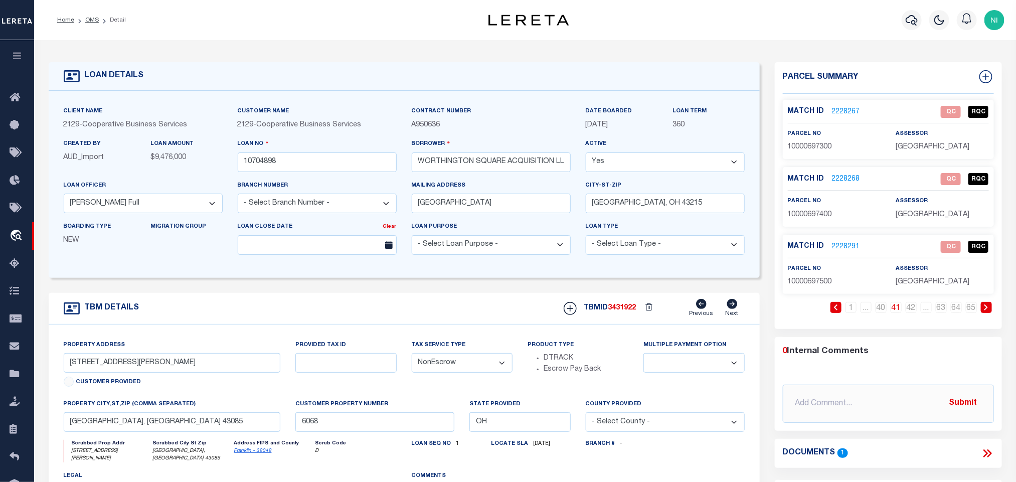
click at [824, 146] on span "10000697300" at bounding box center [810, 146] width 44 height 7
click at [815, 217] on span "10000697400" at bounding box center [810, 214] width 44 height 7
click at [807, 280] on span "10000697500" at bounding box center [810, 281] width 44 height 7
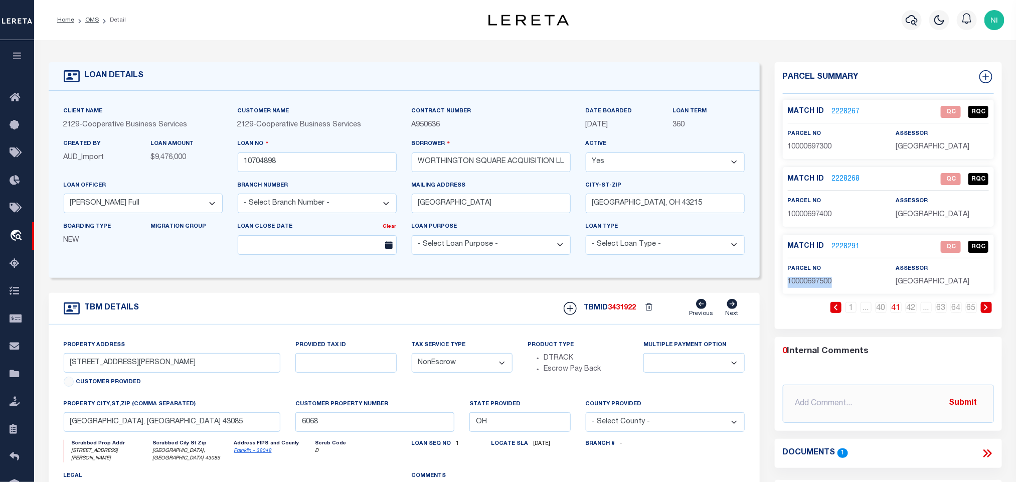
click at [807, 280] on span "10000697500" at bounding box center [810, 281] width 44 height 7
click at [912, 311] on link "42" at bounding box center [911, 307] width 11 height 11
click at [805, 146] on span "10000697600" at bounding box center [810, 146] width 44 height 7
click at [804, 212] on span "10000697700" at bounding box center [810, 214] width 44 height 7
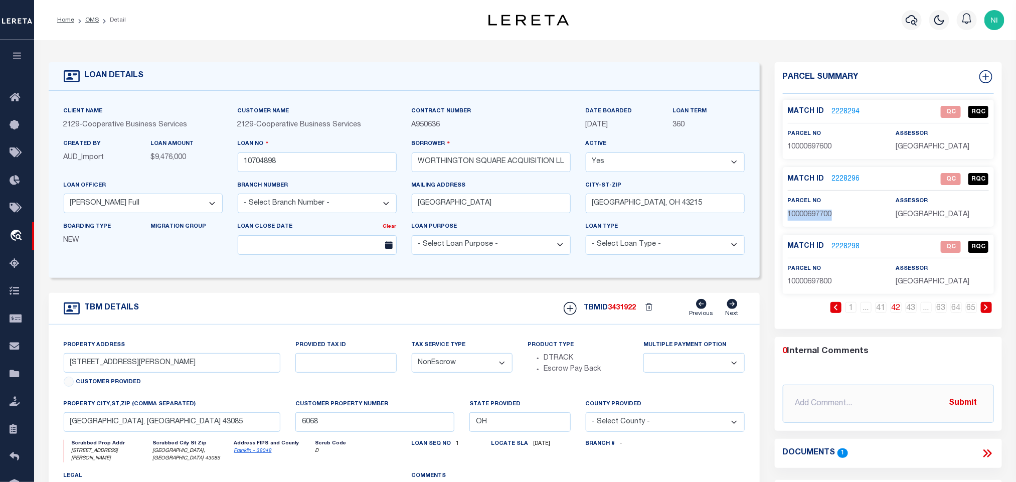
click at [804, 212] on span "10000697700" at bounding box center [810, 214] width 44 height 7
click at [813, 283] on span "10000697800" at bounding box center [810, 281] width 44 height 7
click at [914, 313] on link "43" at bounding box center [911, 307] width 11 height 11
click at [796, 149] on span "10000697900" at bounding box center [810, 146] width 44 height 7
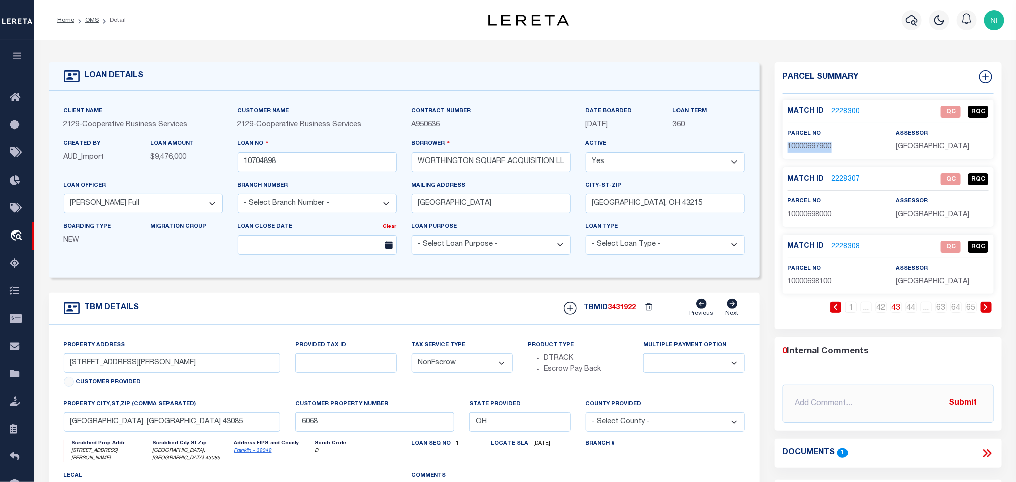
click at [796, 149] on span "10000697900" at bounding box center [810, 146] width 44 height 7
click at [807, 214] on span "10000698000" at bounding box center [810, 214] width 44 height 7
click at [798, 280] on span "10000698100" at bounding box center [810, 281] width 44 height 7
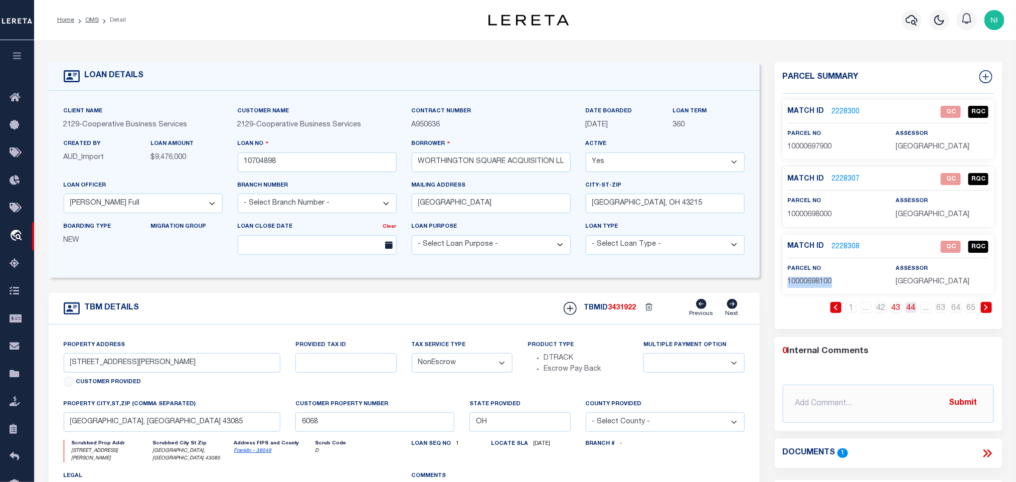
click at [915, 312] on link "44" at bounding box center [911, 307] width 11 height 11
click at [816, 150] on span "10000698200" at bounding box center [810, 146] width 44 height 7
click at [802, 211] on span "10000698300" at bounding box center [810, 214] width 44 height 7
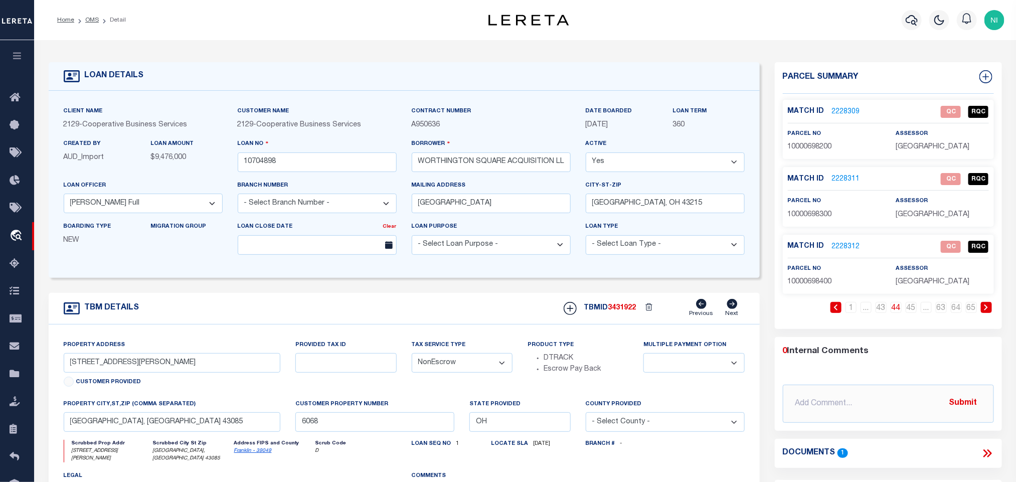
click at [821, 285] on span "10000698400" at bounding box center [810, 281] width 44 height 7
click at [908, 309] on link "45" at bounding box center [911, 307] width 11 height 11
click at [804, 143] on span "10000698500" at bounding box center [810, 146] width 44 height 7
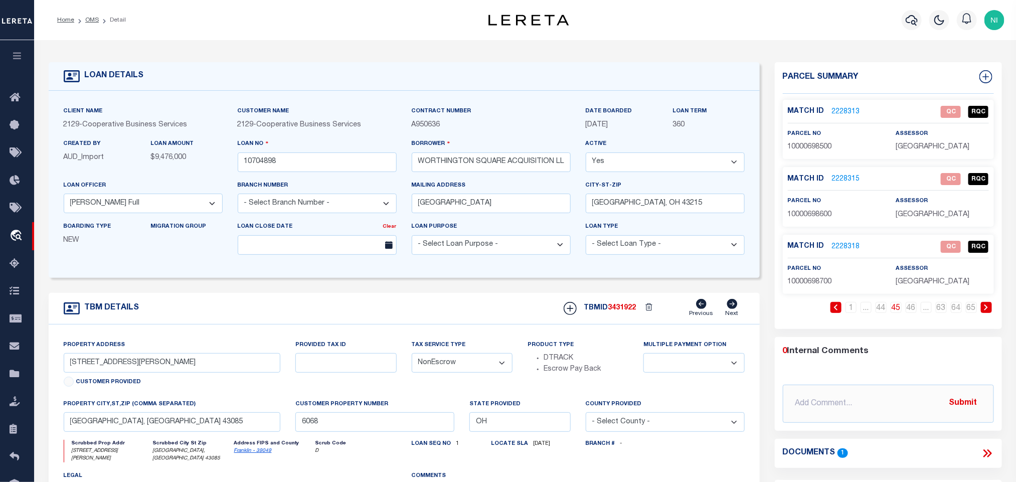
click at [813, 216] on span "10000698600" at bounding box center [810, 214] width 44 height 7
click at [816, 288] on p "10000698700" at bounding box center [834, 282] width 93 height 11
click at [912, 312] on link "46" at bounding box center [911, 307] width 11 height 11
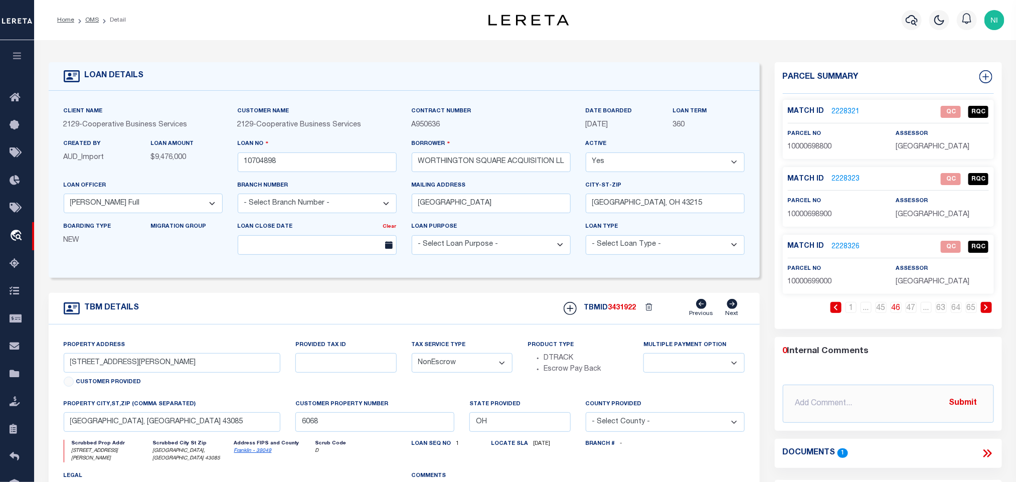
click at [794, 143] on span "10000698800" at bounding box center [810, 146] width 44 height 7
click at [822, 216] on span "10000698900" at bounding box center [810, 214] width 44 height 7
click at [820, 280] on span "10000699000" at bounding box center [810, 281] width 44 height 7
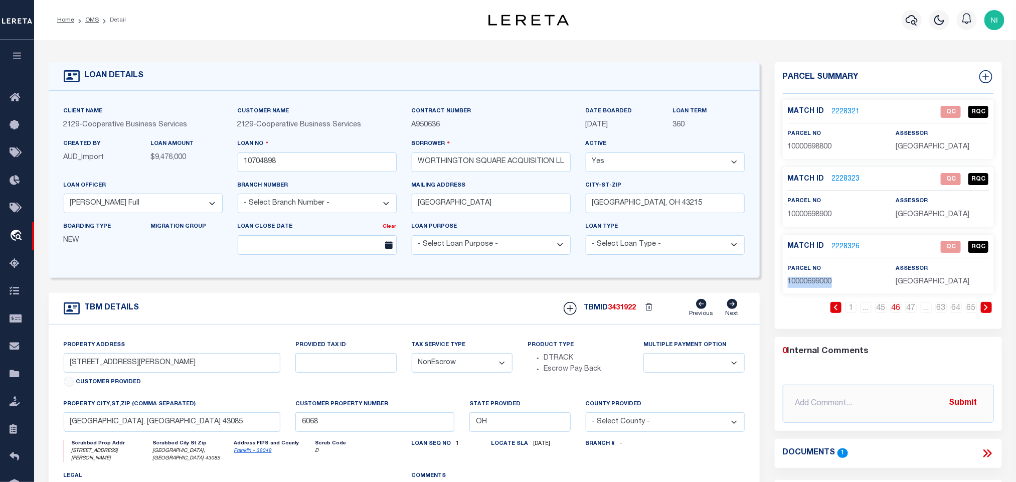
click at [820, 280] on span "10000699000" at bounding box center [810, 281] width 44 height 7
click at [911, 311] on link "47" at bounding box center [911, 307] width 11 height 11
click at [800, 139] on div "parcel no 10000699100" at bounding box center [834, 140] width 93 height 25
click at [801, 143] on span "10000699100" at bounding box center [810, 146] width 44 height 7
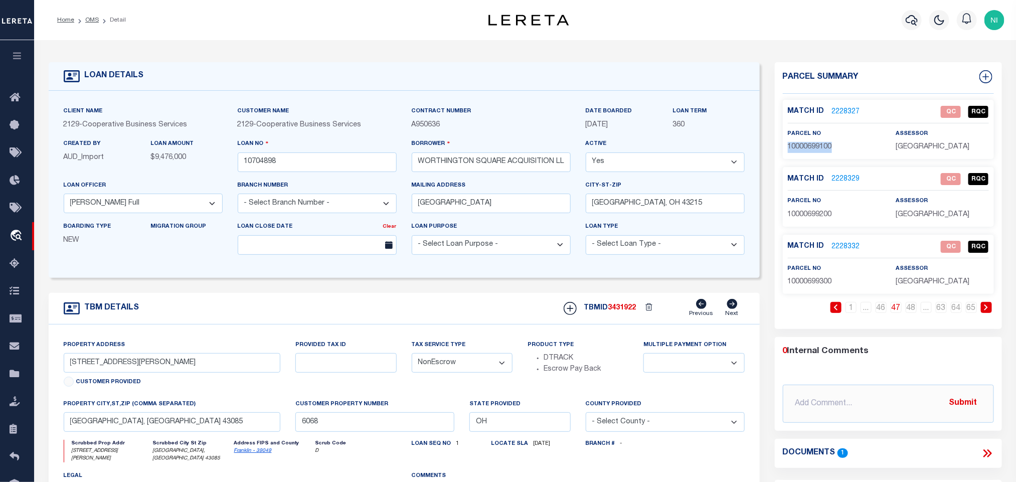
click at [801, 143] on span "10000699100" at bounding box center [810, 146] width 44 height 7
click at [801, 214] on span "10000699200" at bounding box center [810, 214] width 44 height 7
click at [805, 283] on span "10000699300" at bounding box center [810, 281] width 44 height 7
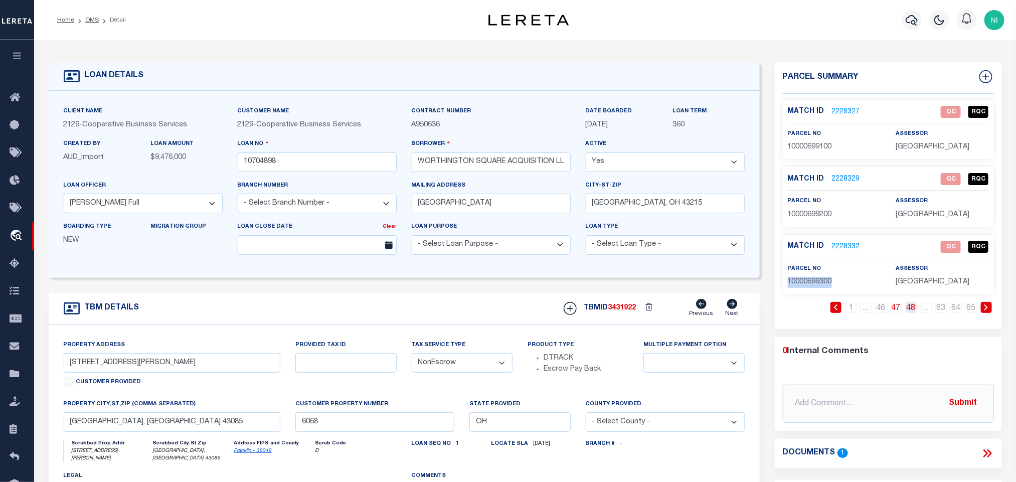
click at [911, 312] on link "48" at bounding box center [911, 307] width 11 height 11
click at [813, 154] on div "Match ID 2228335 QC RQC parcel no 10000699400" at bounding box center [888, 129] width 211 height 59
click at [808, 145] on span "10000699400" at bounding box center [810, 146] width 44 height 7
click at [823, 215] on span "10000699500" at bounding box center [810, 214] width 44 height 7
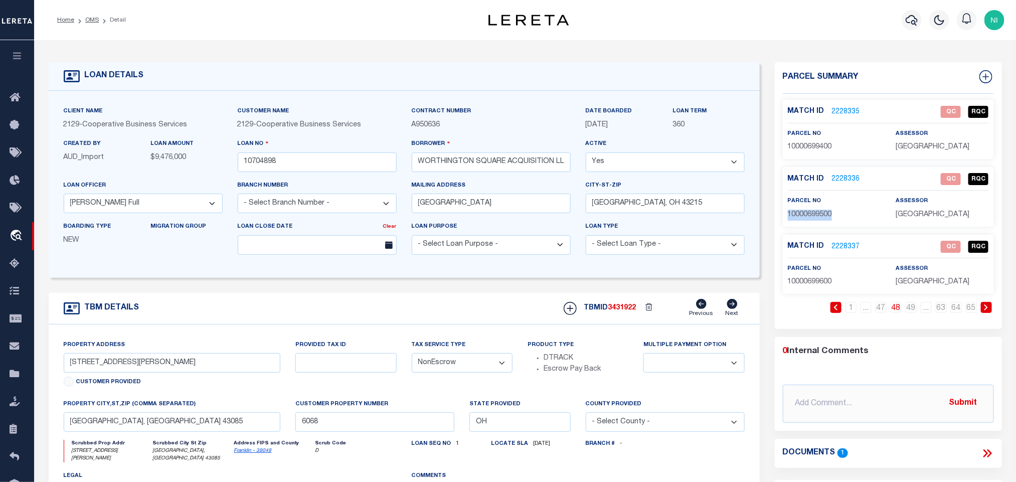
click at [823, 215] on span "10000699500" at bounding box center [810, 214] width 44 height 7
click at [803, 283] on span "10000699600" at bounding box center [810, 281] width 44 height 7
click at [914, 312] on link "49" at bounding box center [911, 307] width 11 height 11
click at [813, 146] on span "10000699700" at bounding box center [810, 146] width 44 height 7
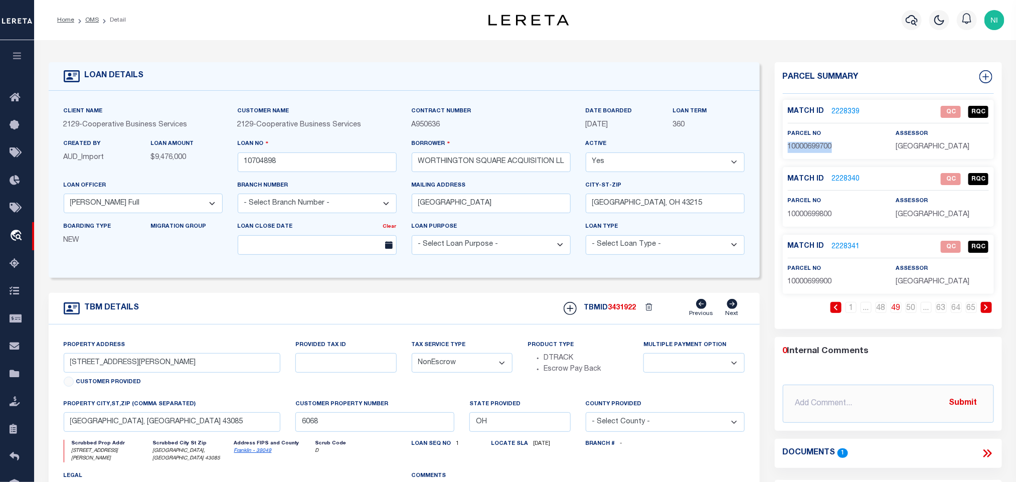
click at [813, 146] on span "10000699700" at bounding box center [810, 146] width 44 height 7
click at [798, 215] on span "10000699800" at bounding box center [810, 214] width 44 height 7
click at [795, 284] on span "10000699900" at bounding box center [810, 281] width 44 height 7
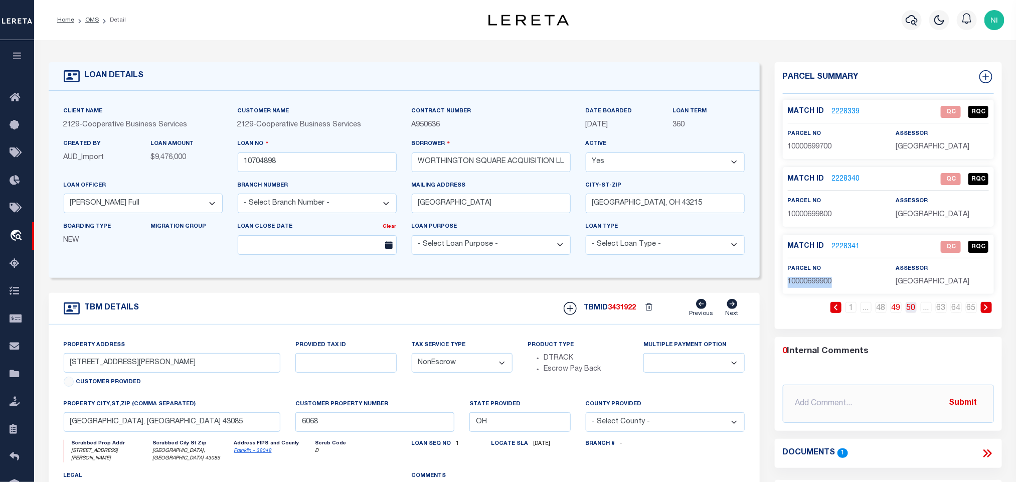
click at [913, 312] on link "50" at bounding box center [911, 307] width 11 height 11
click at [819, 149] on span "10000700000" at bounding box center [810, 146] width 44 height 7
click at [821, 208] on div "parcel no 10000700100" at bounding box center [834, 208] width 93 height 25
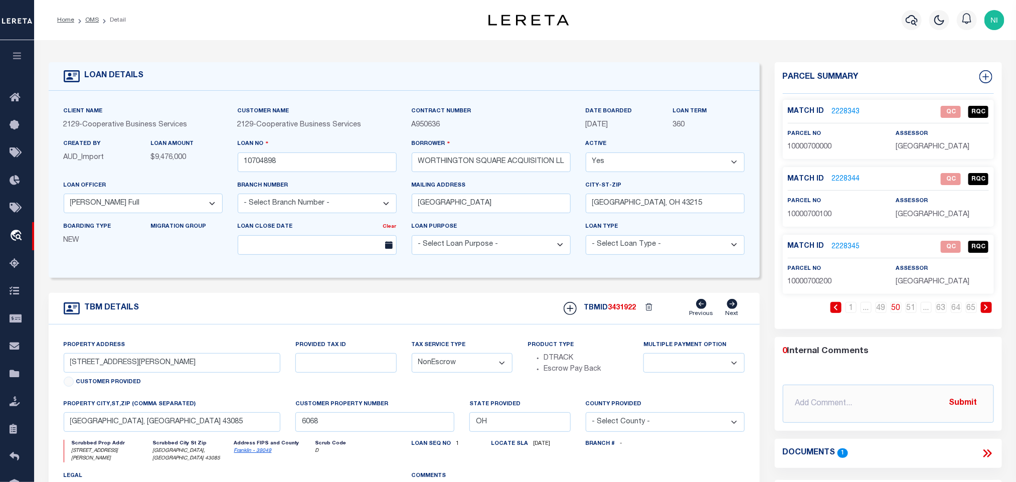
click at [819, 216] on span "10000700100" at bounding box center [810, 214] width 44 height 7
click at [810, 283] on span "10000700200" at bounding box center [810, 281] width 44 height 7
click at [911, 311] on link "51" at bounding box center [911, 307] width 11 height 11
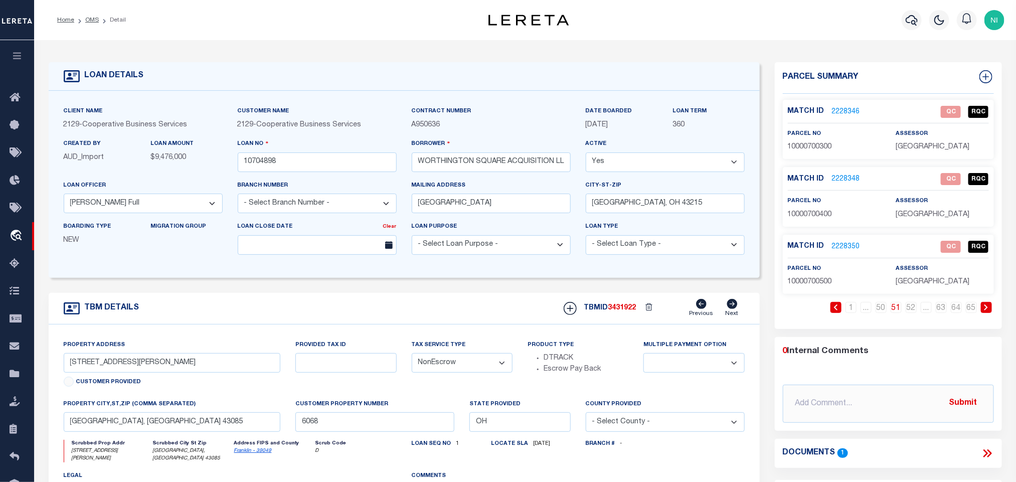
click at [800, 147] on span "10000700300" at bounding box center [810, 146] width 44 height 7
click at [813, 217] on span "10000700400" at bounding box center [810, 214] width 44 height 7
click at [818, 280] on span "10000700500" at bounding box center [810, 281] width 44 height 7
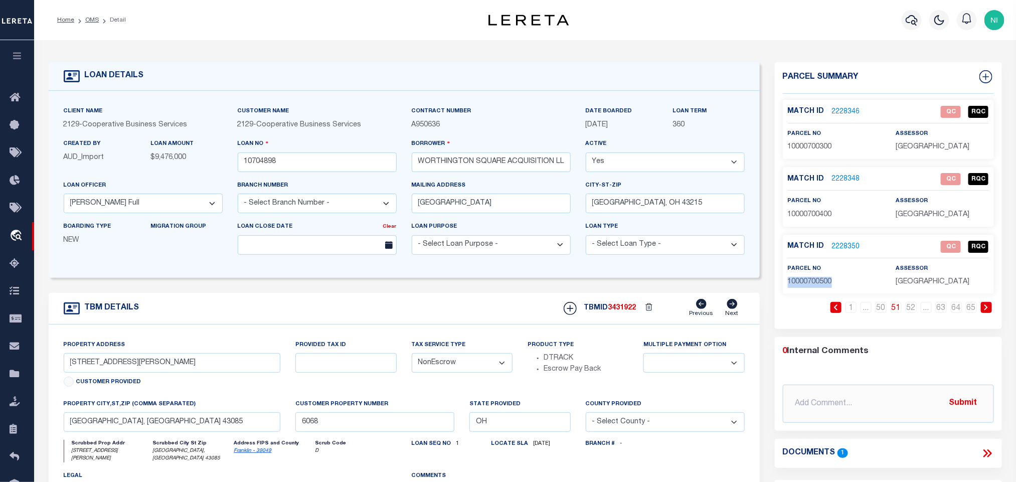
click at [818, 280] on span "10000700500" at bounding box center [810, 281] width 44 height 7
click at [908, 309] on link "52" at bounding box center [911, 307] width 11 height 11
click at [810, 146] on span "10000700600" at bounding box center [810, 146] width 44 height 7
click at [808, 213] on span "10000700700" at bounding box center [810, 214] width 44 height 7
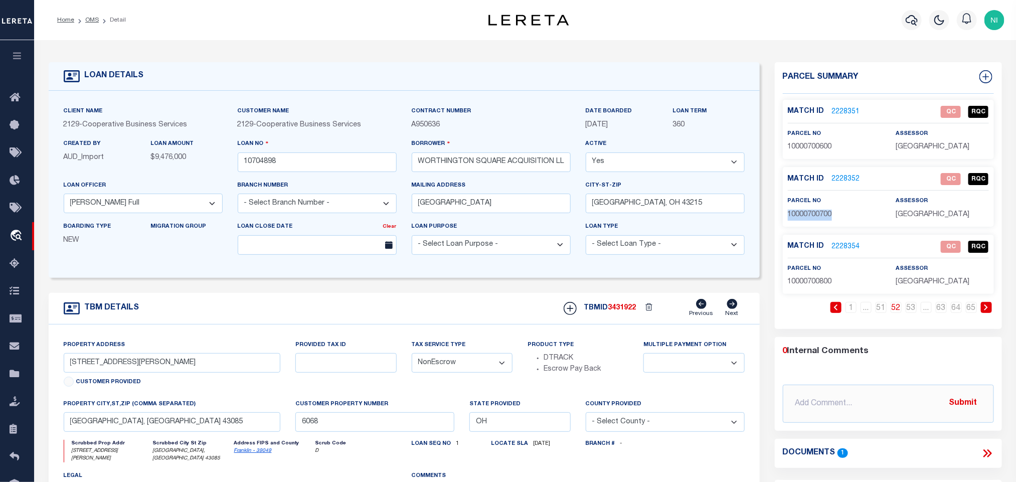
click at [808, 213] on span "10000700700" at bounding box center [810, 214] width 44 height 7
click at [819, 291] on div "Match ID 2228354 QC RQC parcel no 10000700800" at bounding box center [888, 264] width 211 height 59
click at [816, 283] on span "10000700800" at bounding box center [810, 281] width 44 height 7
click at [910, 312] on link "53" at bounding box center [911, 307] width 11 height 11
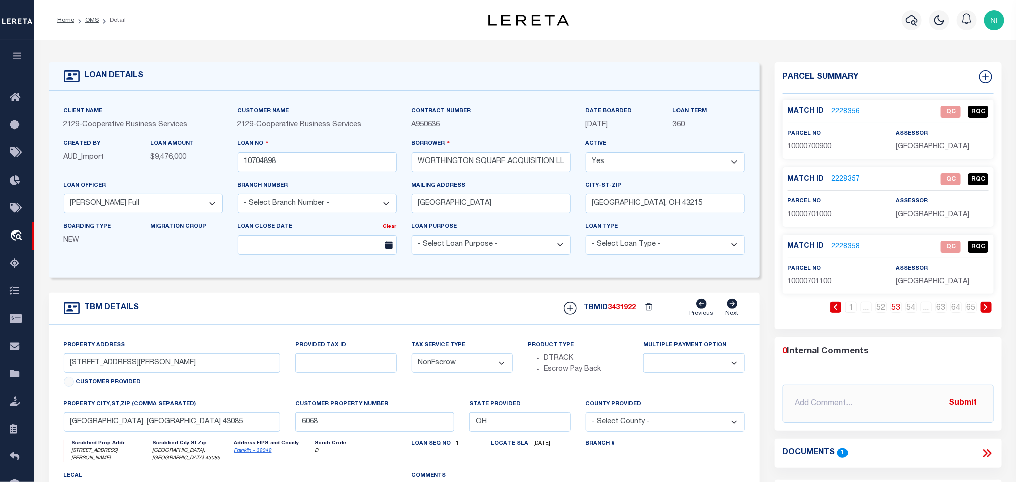
click at [795, 147] on span "10000700900" at bounding box center [810, 146] width 44 height 7
click at [805, 218] on span "10000701000" at bounding box center [810, 214] width 44 height 7
click at [819, 283] on span "10000701100" at bounding box center [810, 281] width 44 height 7
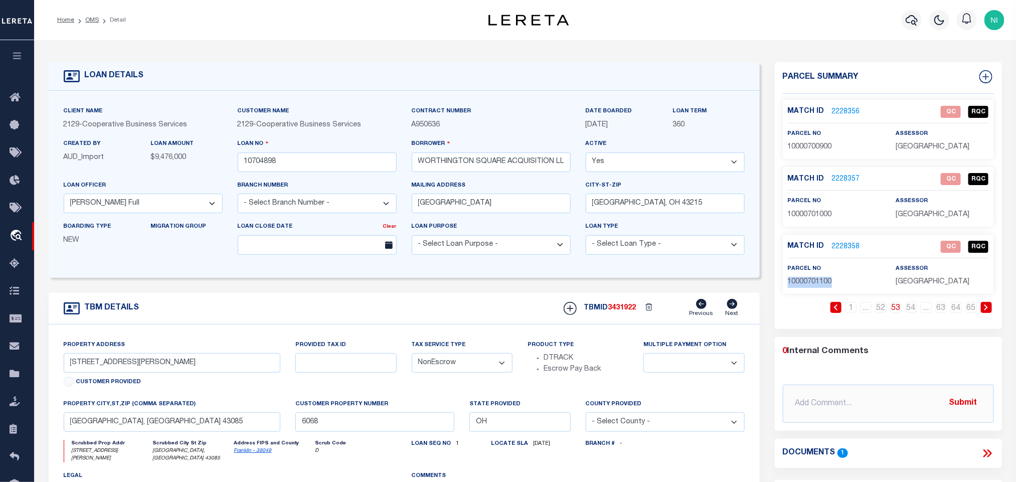
click at [819, 283] on span "10000701100" at bounding box center [810, 281] width 44 height 7
click at [911, 309] on link "54" at bounding box center [911, 307] width 11 height 11
click at [822, 143] on span "10000701200" at bounding box center [810, 146] width 44 height 7
click at [803, 215] on span "10000701300" at bounding box center [810, 214] width 44 height 7
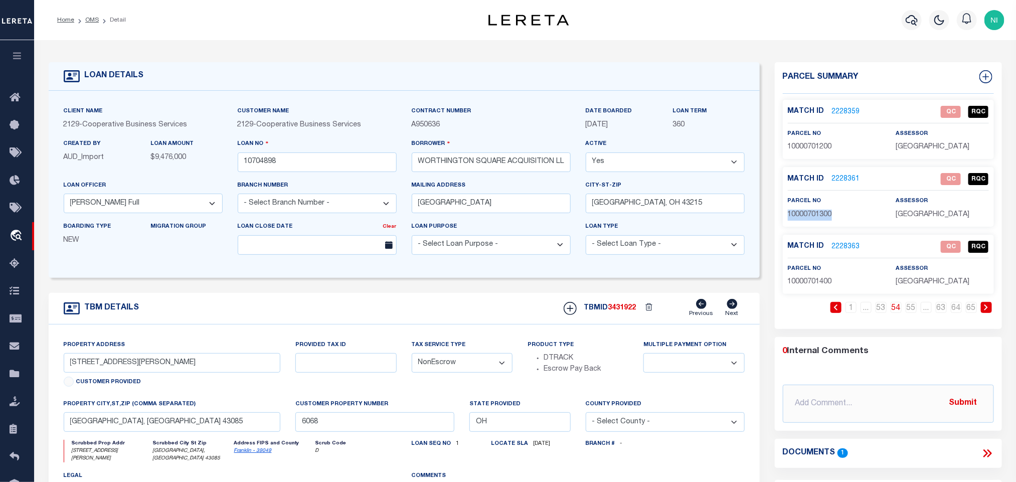
click at [803, 215] on span "10000701300" at bounding box center [810, 214] width 44 height 7
click at [813, 280] on span "10000701400" at bounding box center [810, 281] width 44 height 7
click at [911, 311] on link "55" at bounding box center [911, 307] width 11 height 11
click at [811, 151] on span "10000701500" at bounding box center [810, 146] width 44 height 7
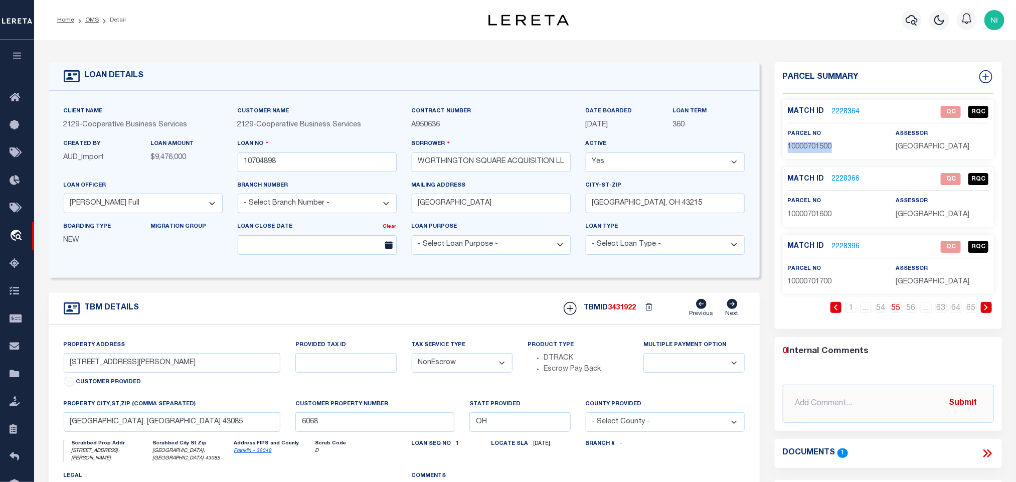
click at [811, 151] on span "10000701500" at bounding box center [810, 146] width 44 height 7
click at [814, 214] on span "10000701600" at bounding box center [810, 214] width 44 height 7
click at [834, 281] on p "10000701700" at bounding box center [834, 282] width 93 height 11
click at [812, 282] on span "10000701700" at bounding box center [810, 281] width 44 height 7
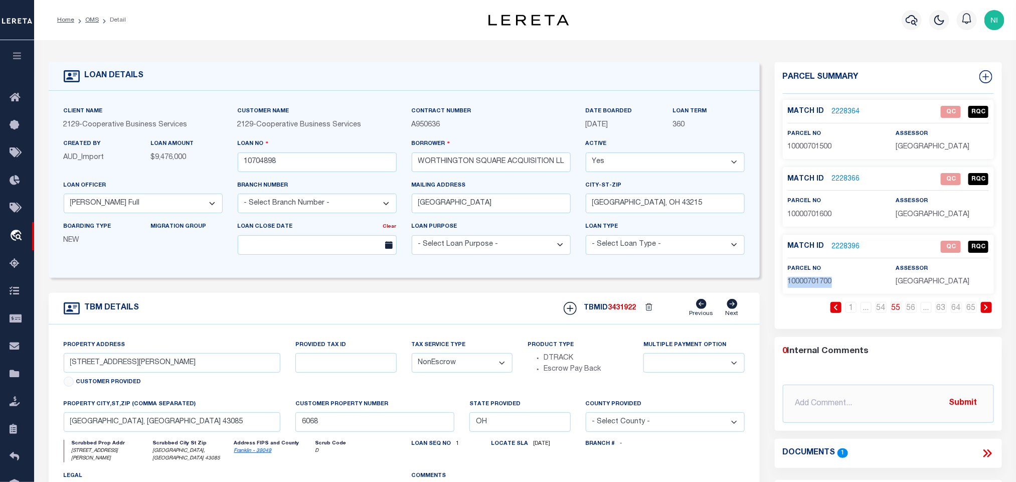
click at [812, 282] on span "10000701700" at bounding box center [810, 281] width 44 height 7
click at [911, 312] on link "56" at bounding box center [911, 307] width 11 height 11
click at [815, 148] on span "10000701800" at bounding box center [810, 146] width 44 height 7
click at [797, 210] on p "10000701900" at bounding box center [834, 215] width 93 height 11
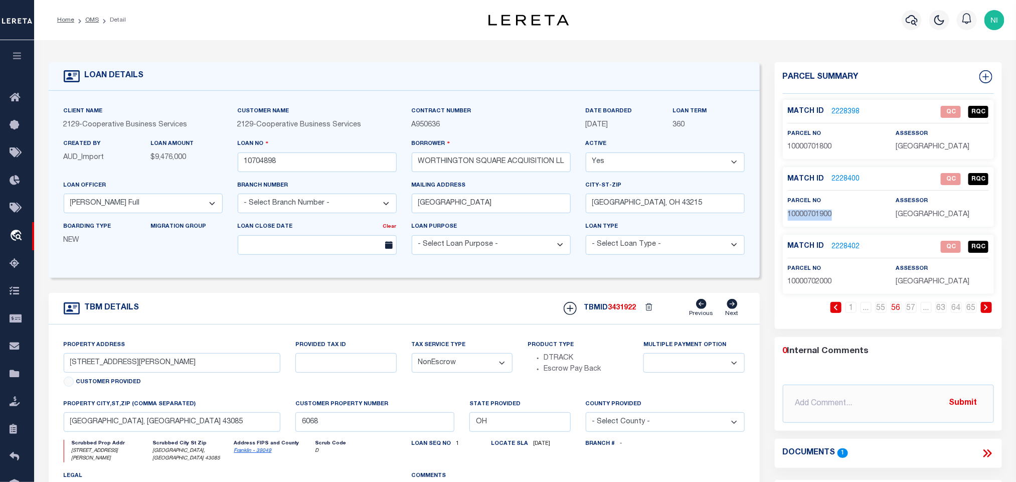
click at [797, 210] on p "10000701900" at bounding box center [834, 215] width 93 height 11
click at [822, 276] on div "parcel no 10000702000" at bounding box center [834, 275] width 93 height 25
click at [823, 277] on div "parcel no 10000702000" at bounding box center [834, 275] width 93 height 25
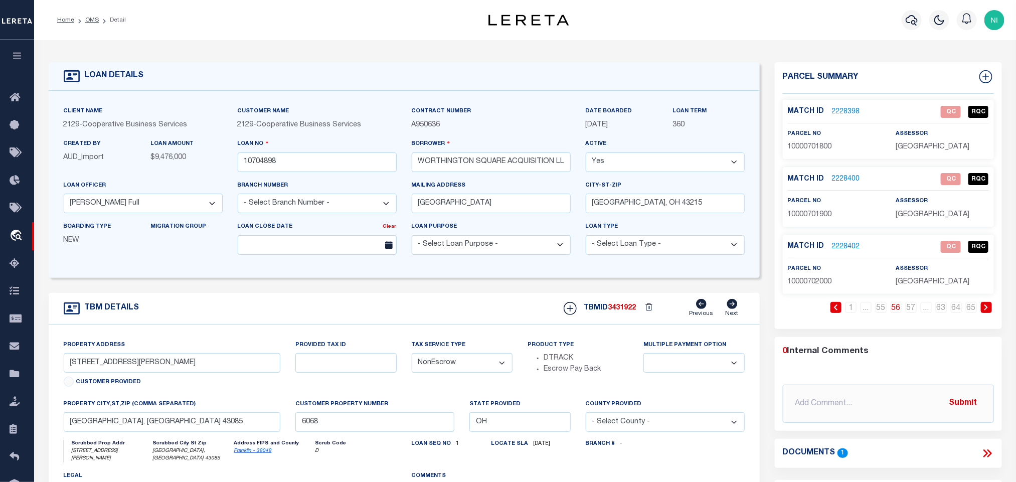
click at [825, 284] on span "10000702000" at bounding box center [810, 281] width 44 height 7
click at [914, 312] on link "57" at bounding box center [911, 307] width 11 height 11
click at [807, 145] on span "10000702100" at bounding box center [810, 146] width 44 height 7
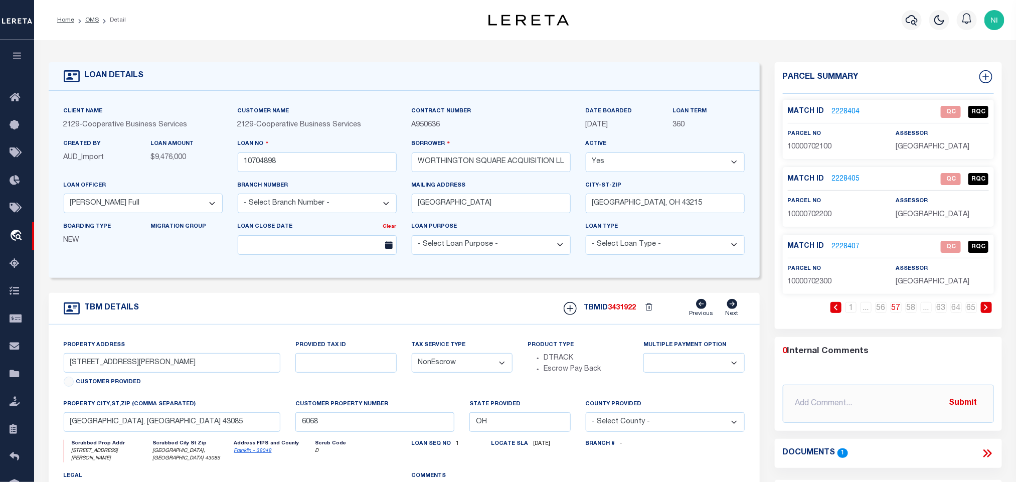
click at [812, 211] on span "10000702200" at bounding box center [810, 214] width 44 height 7
click at [822, 284] on span "10000702300" at bounding box center [810, 281] width 44 height 7
click at [911, 316] on div "1 ... 56 57 58 ... 63 64 65" at bounding box center [888, 315] width 211 height 27
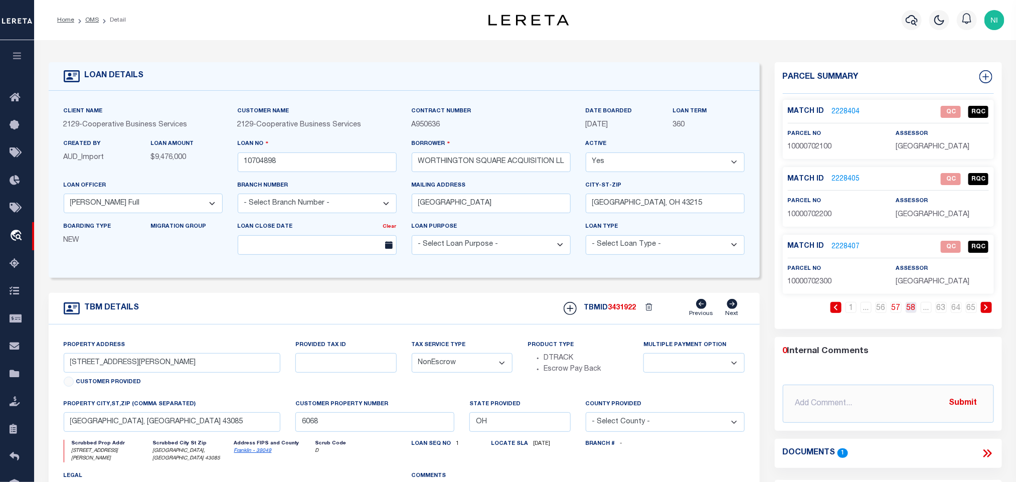
click at [912, 307] on link "58" at bounding box center [911, 307] width 11 height 11
click at [803, 151] on span "10000702400" at bounding box center [810, 146] width 44 height 7
click at [814, 215] on span "10000702500" at bounding box center [810, 214] width 44 height 7
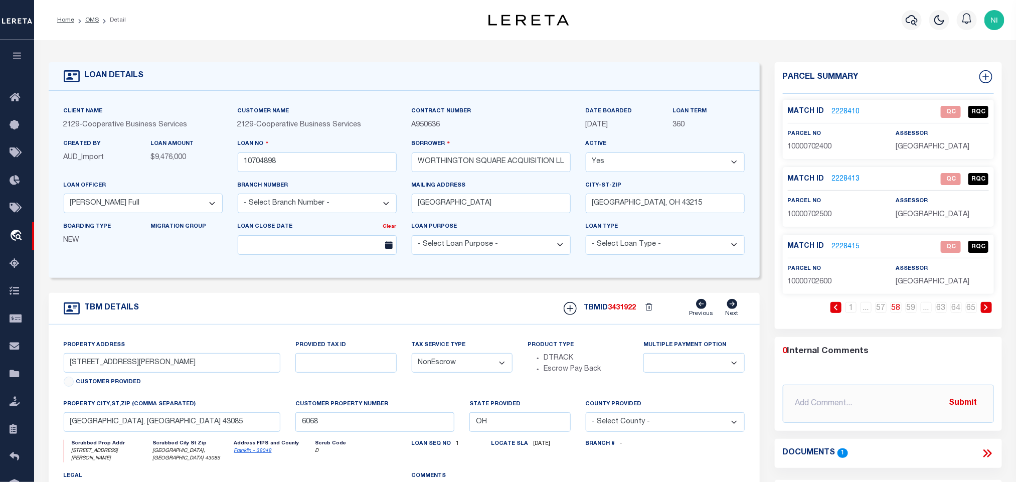
click at [794, 280] on span "10000702600" at bounding box center [810, 281] width 44 height 7
click at [911, 310] on link "59" at bounding box center [911, 307] width 11 height 11
click at [807, 150] on span "10000702700" at bounding box center [810, 146] width 44 height 7
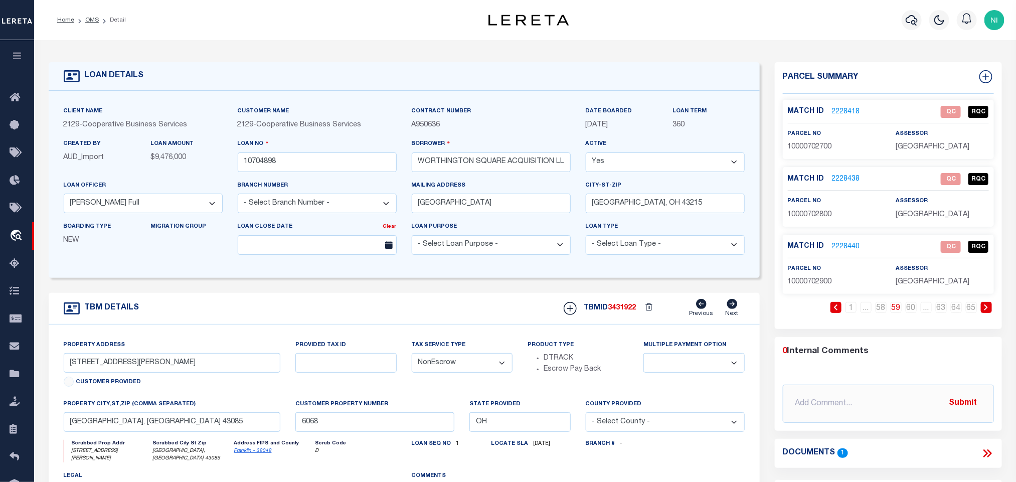
click at [809, 217] on span "10000702800" at bounding box center [810, 214] width 44 height 7
click at [826, 284] on span "10000702900" at bounding box center [810, 281] width 44 height 7
click at [917, 311] on link "60" at bounding box center [911, 307] width 11 height 11
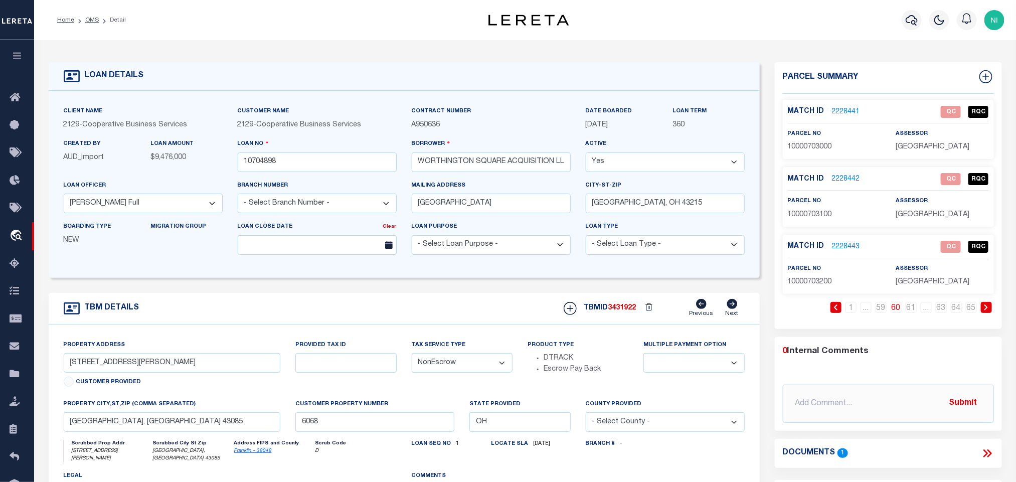
click at [816, 148] on span "10000703000" at bounding box center [810, 146] width 44 height 7
click at [813, 216] on span "10000703100" at bounding box center [810, 214] width 44 height 7
click at [810, 283] on span "10000703200" at bounding box center [810, 281] width 44 height 7
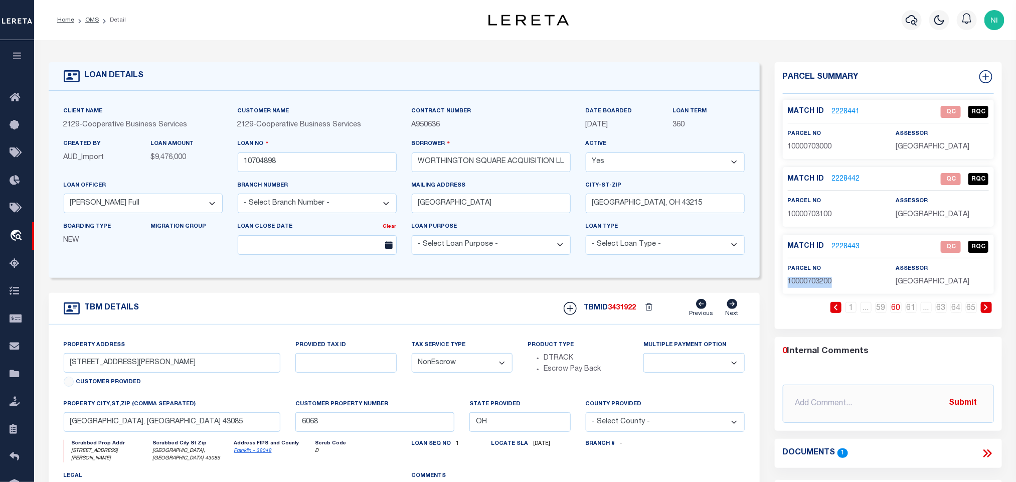
click at [810, 283] on span "10000703200" at bounding box center [810, 281] width 44 height 7
click at [911, 312] on link "61" at bounding box center [911, 307] width 11 height 11
click at [809, 148] on span "10000703300" at bounding box center [810, 146] width 44 height 7
click at [804, 216] on span "10000703400" at bounding box center [810, 214] width 44 height 7
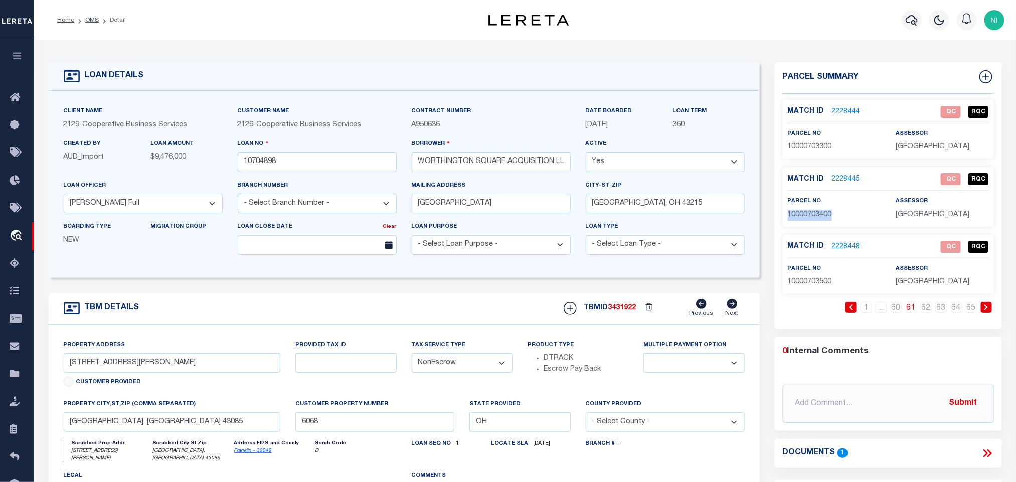
click at [804, 216] on span "10000703400" at bounding box center [810, 214] width 44 height 7
click at [818, 283] on span "10000703500" at bounding box center [810, 281] width 44 height 7
click at [924, 312] on link "62" at bounding box center [926, 307] width 11 height 11
click at [817, 146] on span "10000703600" at bounding box center [810, 146] width 44 height 7
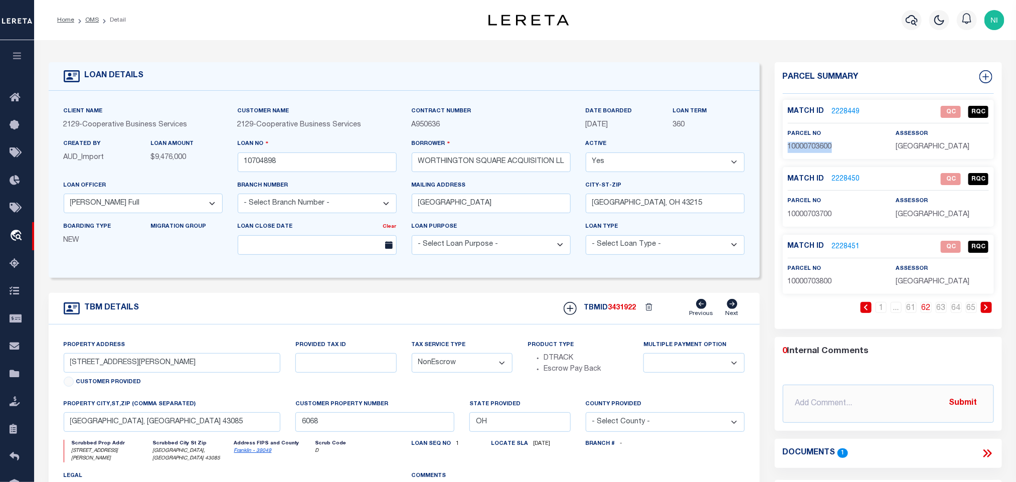
click at [817, 146] on span "10000703600" at bounding box center [810, 146] width 44 height 7
click at [799, 214] on span "10000703700" at bounding box center [810, 214] width 44 height 7
click at [811, 218] on span "10000703700" at bounding box center [810, 214] width 44 height 7
click at [820, 278] on p "10000703800" at bounding box center [834, 282] width 93 height 11
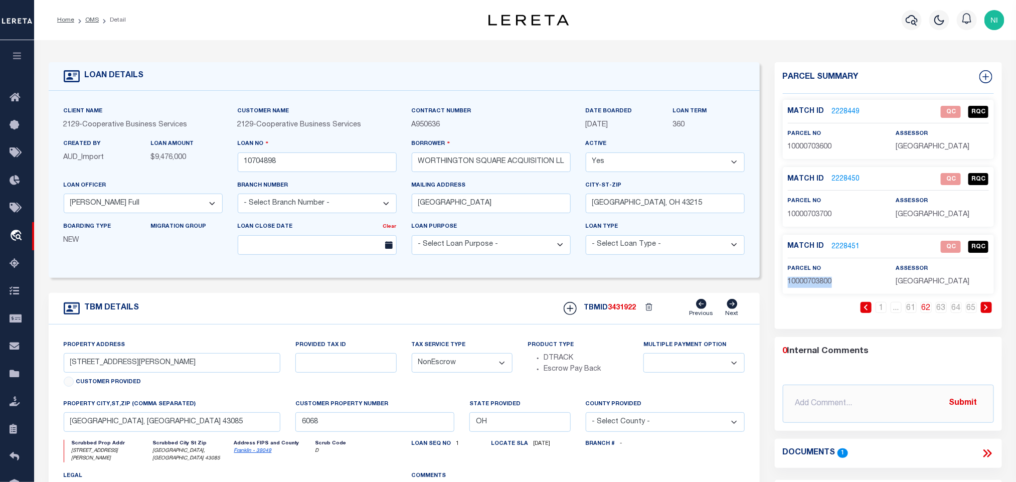
click at [820, 278] on p "10000703800" at bounding box center [834, 282] width 93 height 11
click at [944, 310] on link "63" at bounding box center [941, 307] width 11 height 11
click at [804, 146] on span "10000703900" at bounding box center [810, 146] width 44 height 7
click at [817, 215] on span "10000704000" at bounding box center [810, 214] width 44 height 7
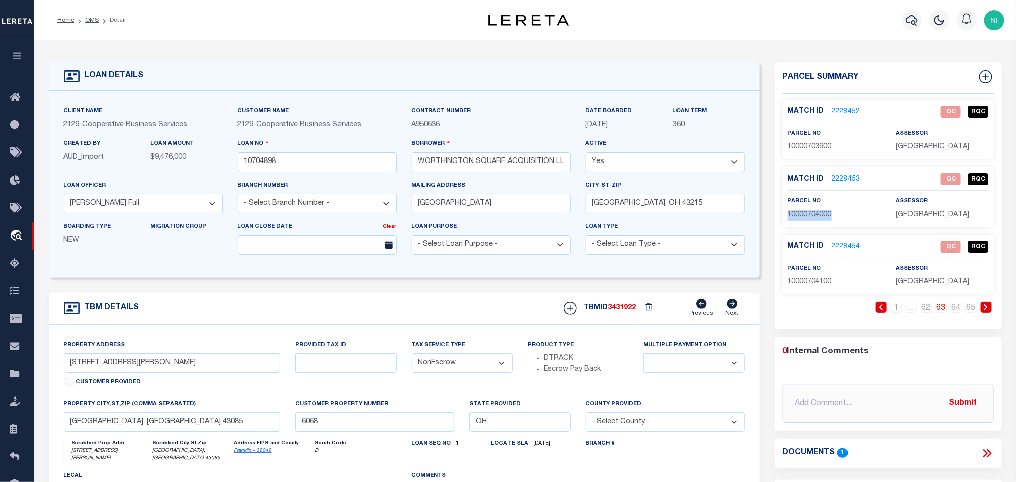
click at [817, 215] on span "10000704000" at bounding box center [810, 214] width 44 height 7
click at [819, 283] on span "10000704100" at bounding box center [810, 281] width 44 height 7
click at [957, 313] on link "64" at bounding box center [956, 307] width 11 height 11
click at [814, 150] on span "10000704200" at bounding box center [810, 146] width 44 height 7
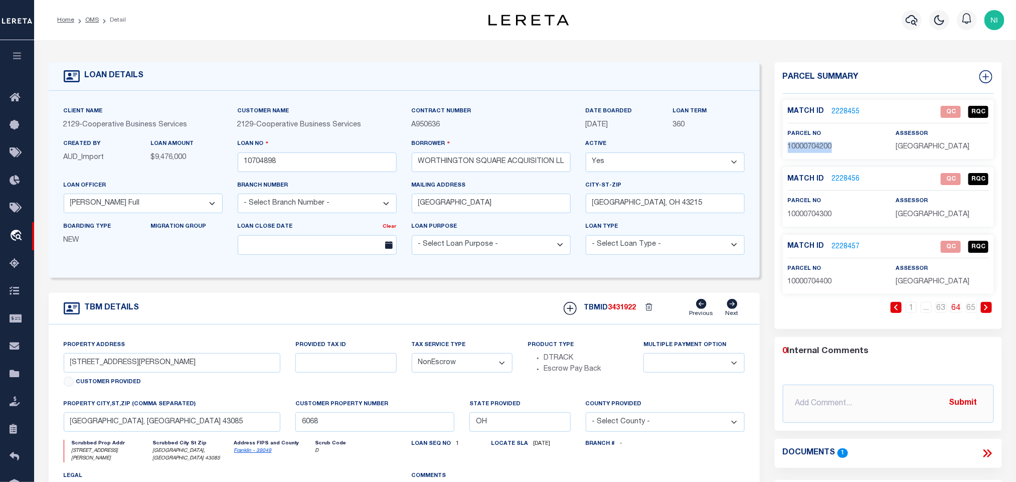
click at [814, 150] on span "10000704200" at bounding box center [810, 146] width 44 height 7
click at [813, 217] on span "10000704300" at bounding box center [810, 214] width 44 height 7
click at [820, 285] on span "10000704400" at bounding box center [810, 281] width 44 height 7
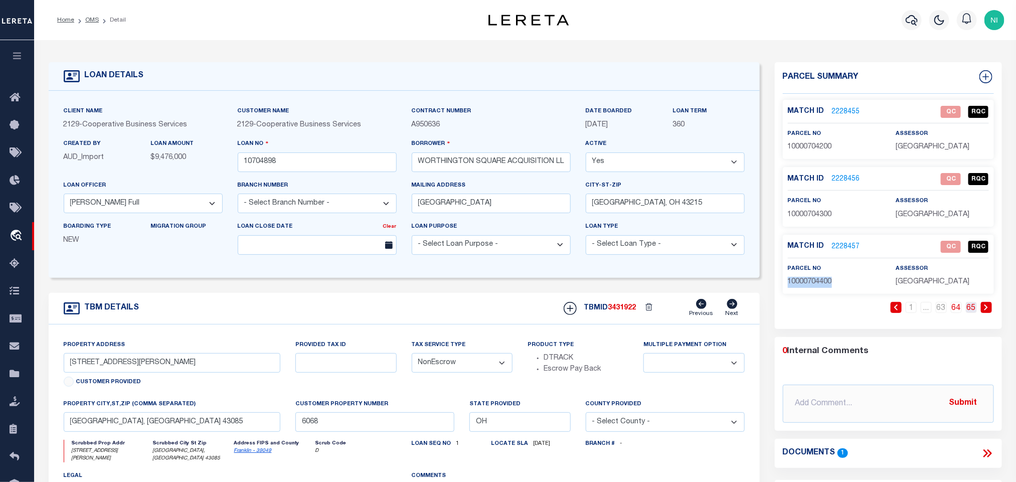
click at [969, 313] on link "65" at bounding box center [971, 307] width 11 height 11
click at [820, 147] on span "10000704500" at bounding box center [810, 146] width 44 height 7
click at [804, 217] on span "10000704600" at bounding box center [810, 214] width 44 height 7
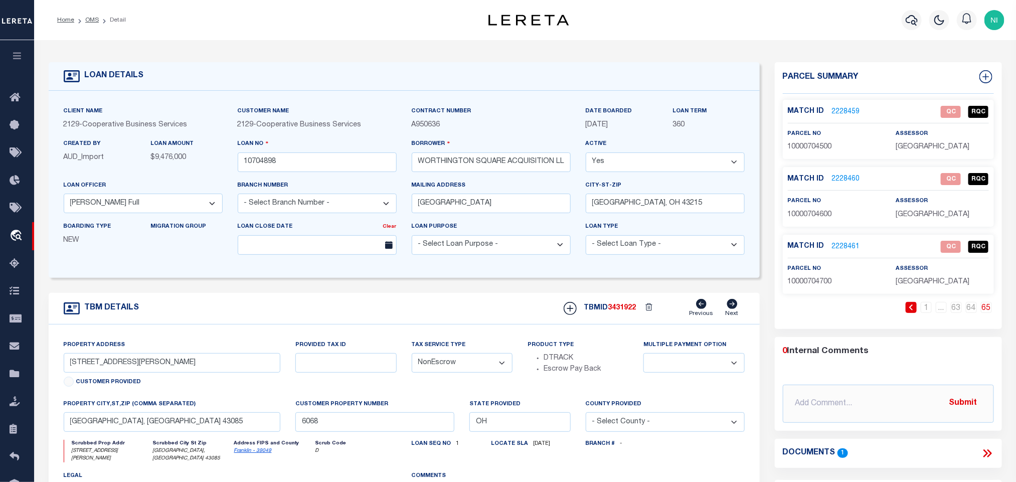
click at [795, 284] on span "10000704700" at bounding box center [810, 281] width 44 height 7
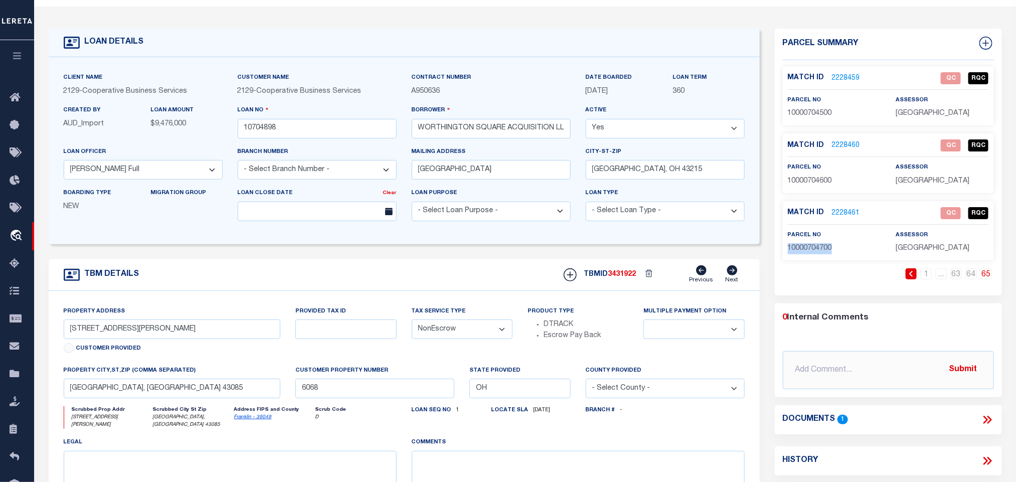
scroll to position [151, 0]
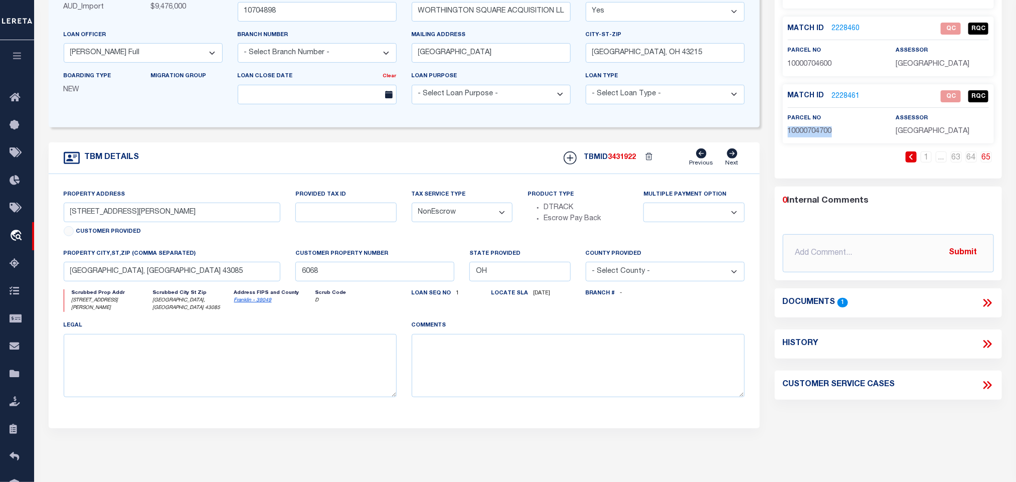
click at [987, 304] on icon at bounding box center [986, 303] width 5 height 8
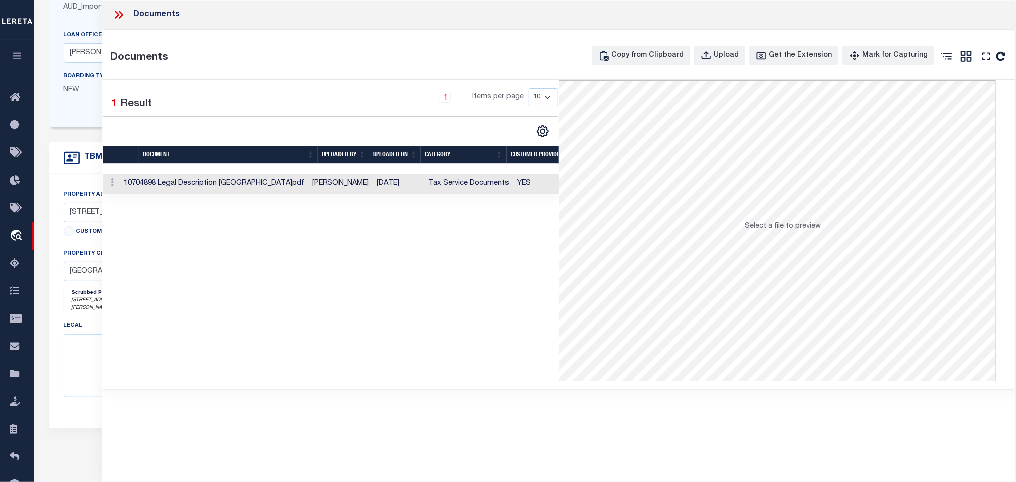
click at [353, 188] on td "[PERSON_NAME]" at bounding box center [341, 184] width 65 height 21
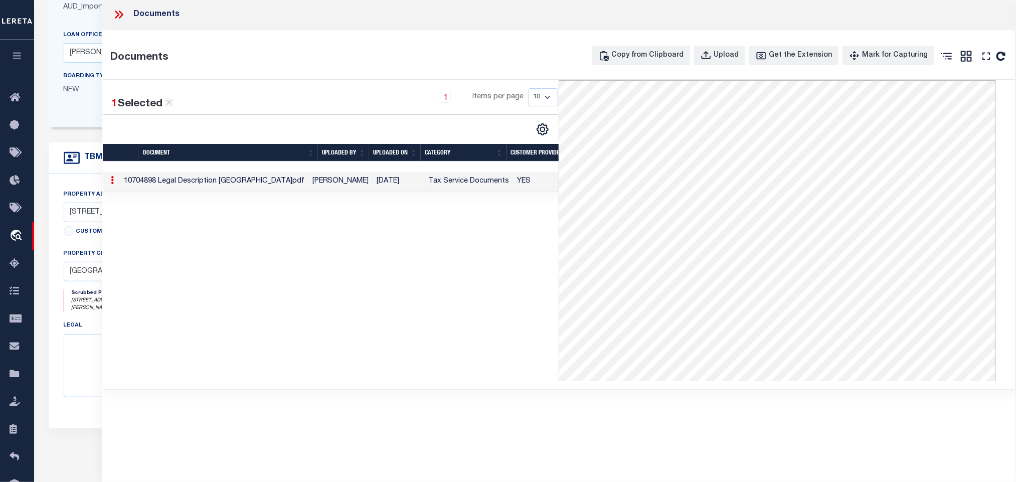
drag, startPoint x: 121, startPoint y: 15, endPoint x: 192, endPoint y: 74, distance: 91.9
click at [122, 15] on icon at bounding box center [118, 14] width 13 height 13
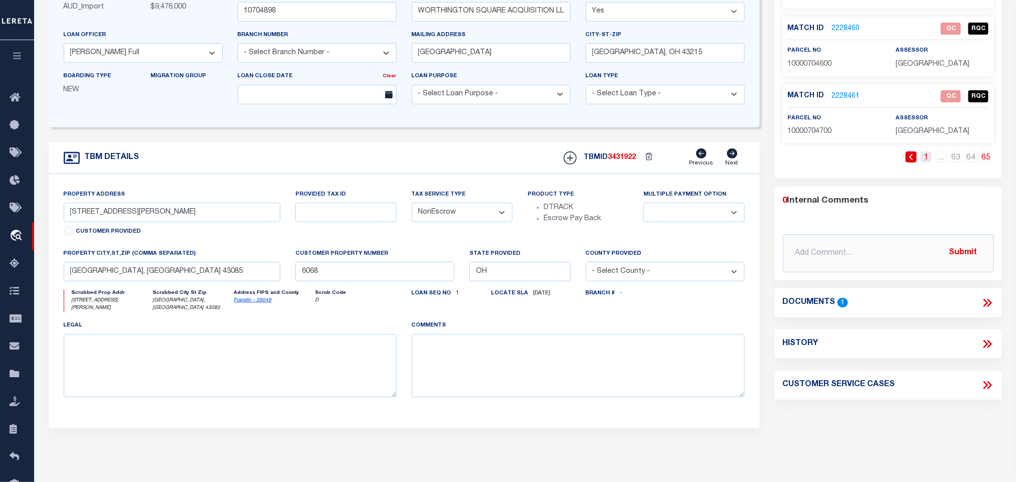
click at [926, 159] on link "1" at bounding box center [926, 157] width 11 height 11
click at [908, 161] on link "2" at bounding box center [911, 157] width 11 height 11
click at [908, 161] on link "3" at bounding box center [911, 157] width 11 height 11
click at [908, 161] on link "4" at bounding box center [911, 157] width 11 height 11
click at [908, 161] on link "5" at bounding box center [911, 157] width 11 height 11
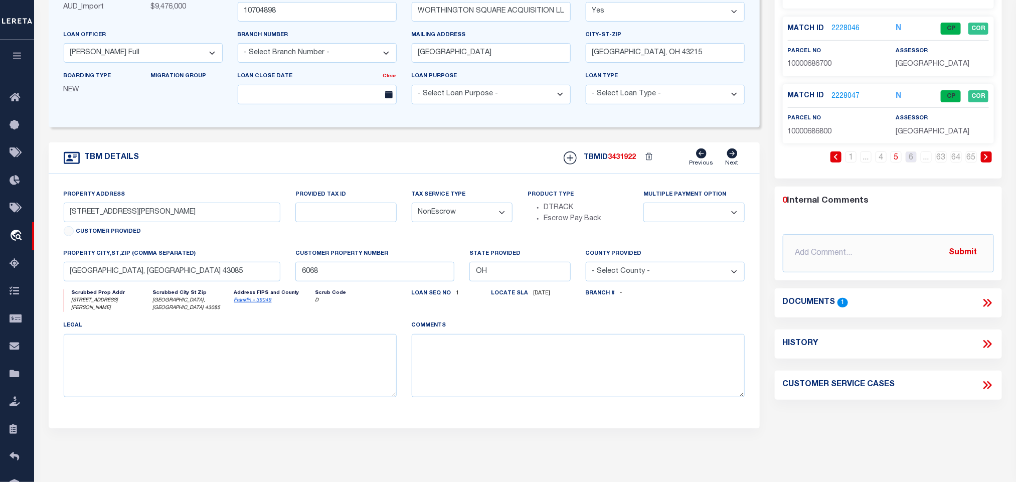
click at [908, 161] on link "6" at bounding box center [911, 157] width 11 height 11
click at [908, 161] on link "7" at bounding box center [911, 157] width 11 height 11
click at [908, 161] on link "8" at bounding box center [911, 157] width 11 height 11
click at [908, 161] on link "9" at bounding box center [911, 157] width 11 height 11
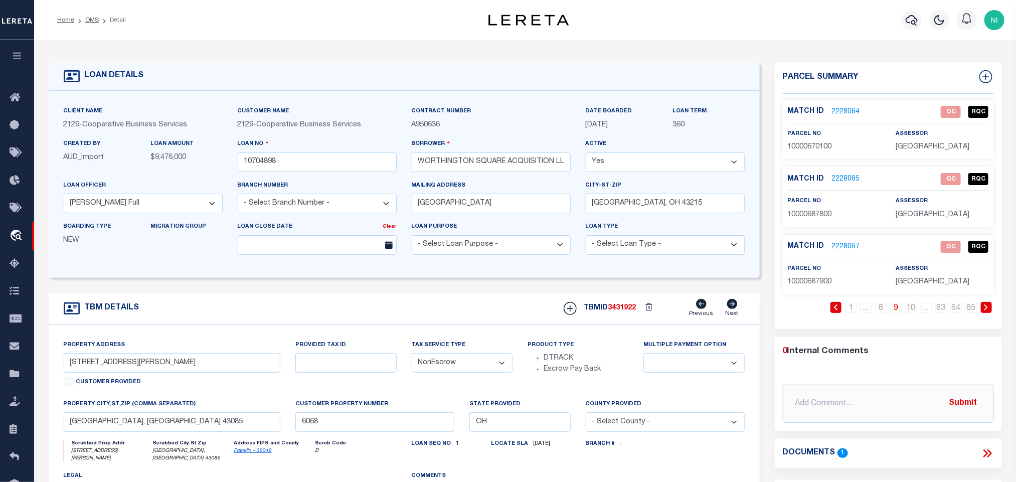
click at [805, 146] on span "10000670100" at bounding box center [810, 146] width 44 height 7
click at [801, 144] on span "10000670100" at bounding box center [810, 146] width 44 height 7
click at [848, 112] on link "2228064" at bounding box center [846, 112] width 28 height 11
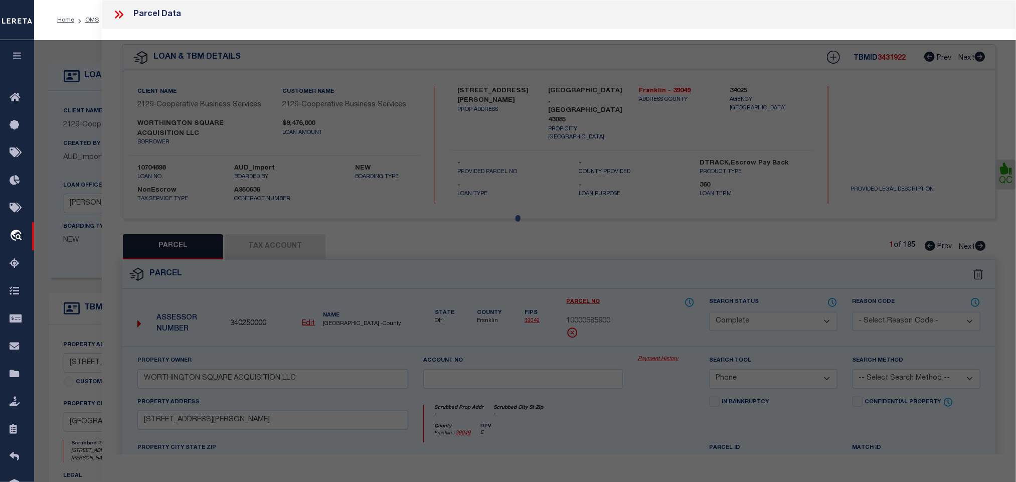
select select "AS"
select select
checkbox input "false"
select select "QC"
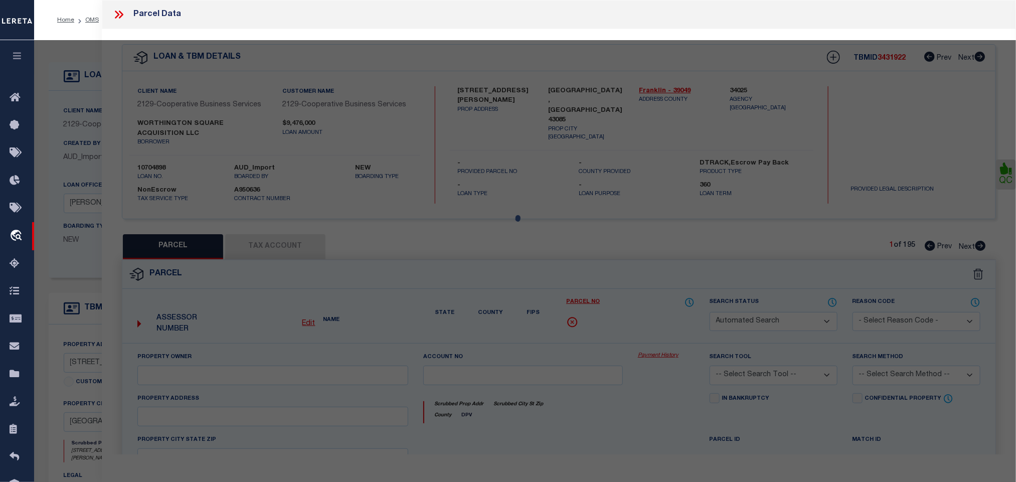
type input "WORTHINGTON SQUARE ACQUISITION LLC"
select select "PHN"
select select "LEG"
type input "[STREET_ADDRESS][PERSON_NAME]"
type textarea "As per Assessor for the parcels unit number not yet assigned"
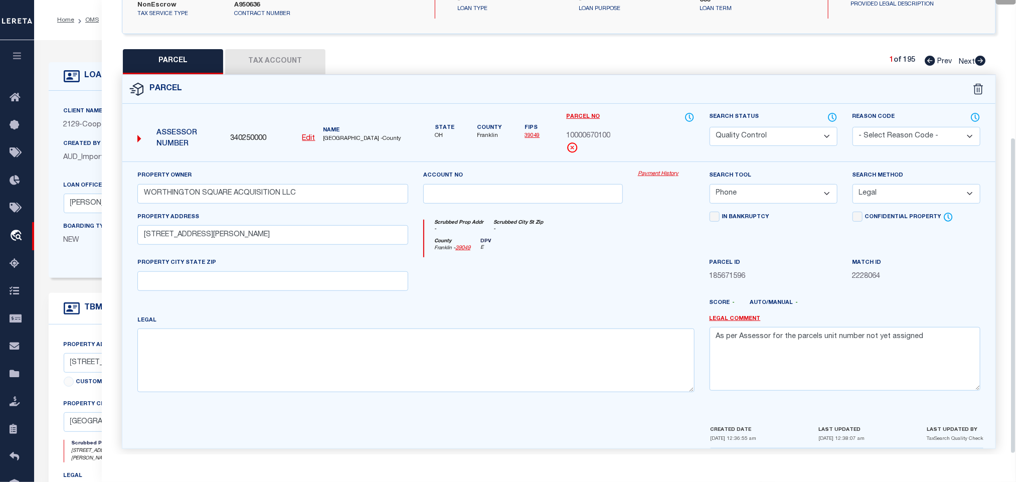
scroll to position [198, 0]
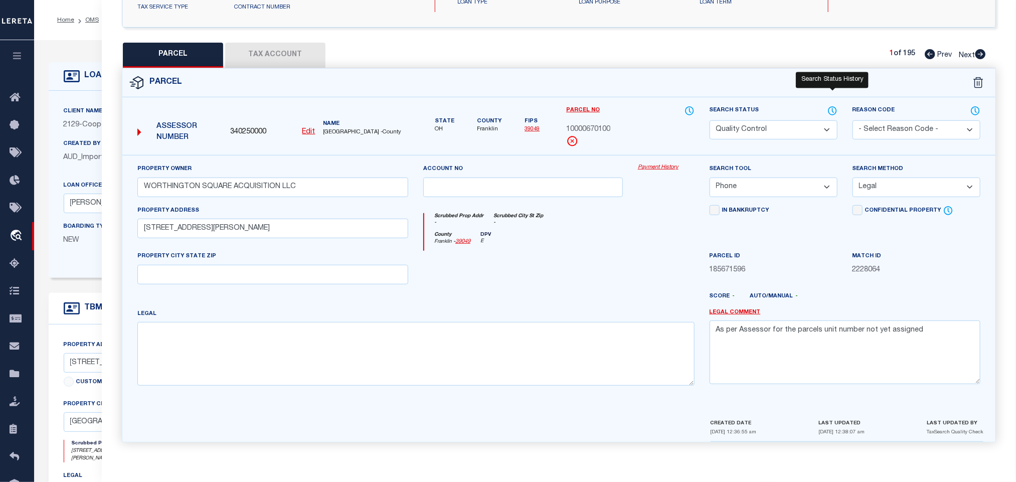
click at [837, 107] on icon at bounding box center [833, 110] width 10 height 11
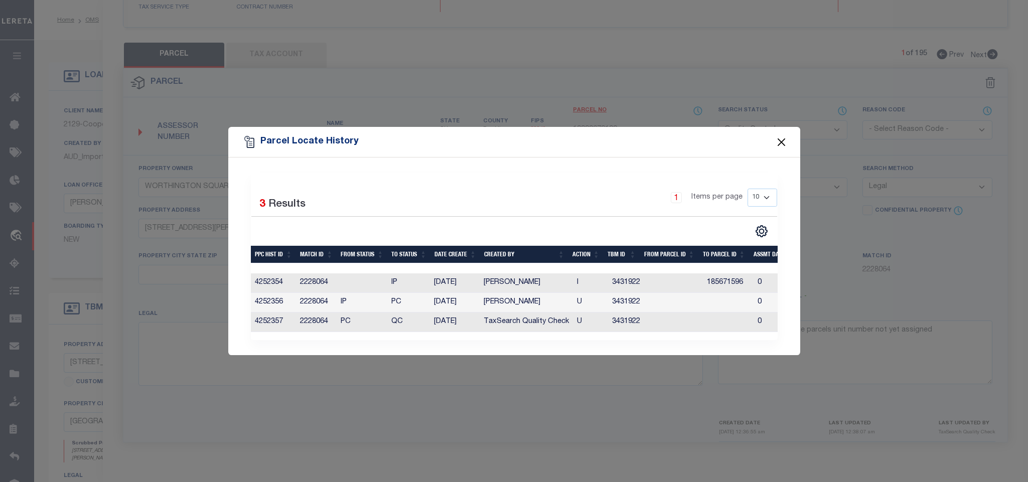
click at [785, 135] on button "Close" at bounding box center [781, 141] width 13 height 13
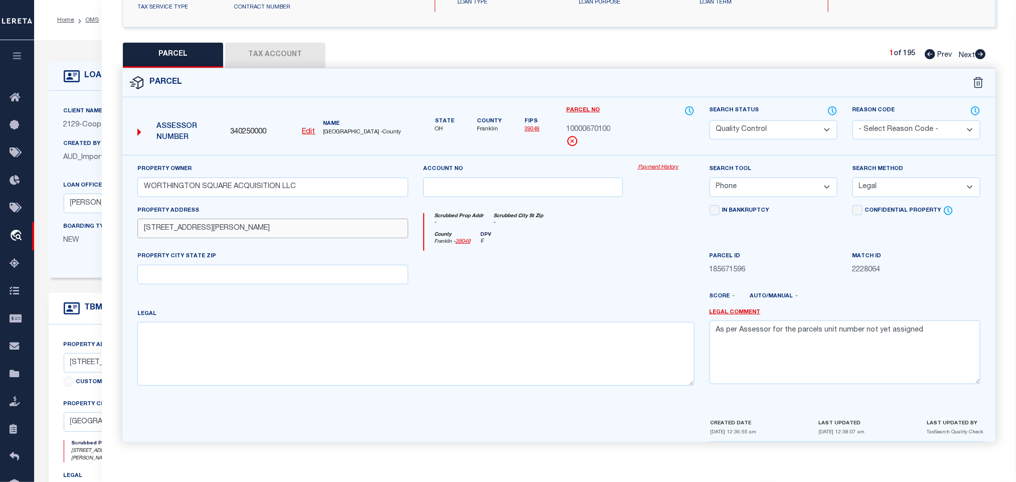
drag, startPoint x: 222, startPoint y: 223, endPoint x: 148, endPoint y: 226, distance: 73.8
click at [148, 226] on input "[STREET_ADDRESS][PERSON_NAME]" at bounding box center [272, 229] width 271 height 20
drag, startPoint x: 223, startPoint y: 226, endPoint x: 114, endPoint y: 226, distance: 108.4
click at [115, 226] on div "Property Owner WORTHINGTON SQUARE ACQUISITION LLC Account no Payment History Se…" at bounding box center [559, 298] width 888 height 286
